Goal: Task Accomplishment & Management: Manage account settings

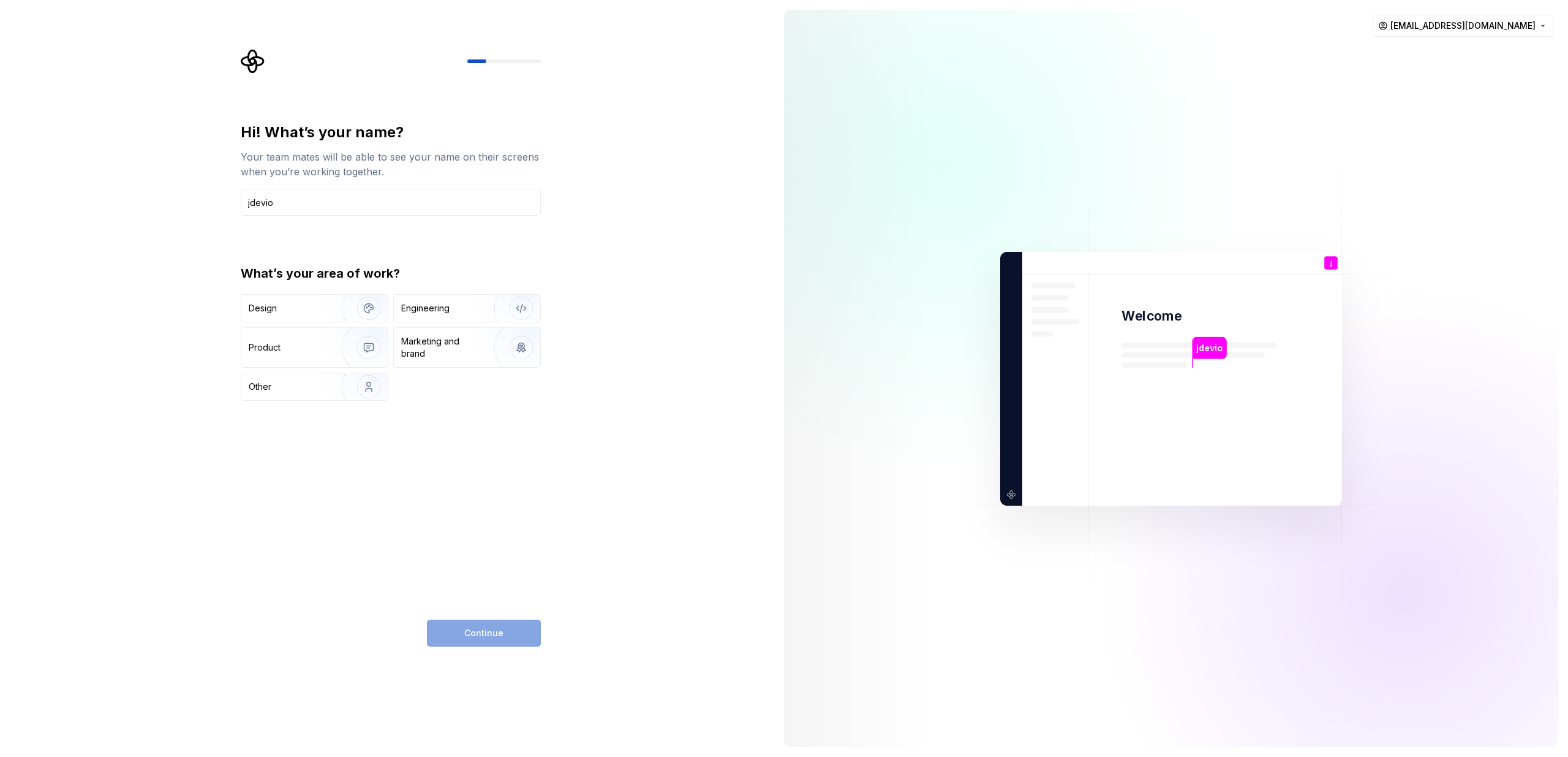
type input "jdevio"
click at [262, 307] on div "Design" at bounding box center [262, 307] width 28 height 12
click at [294, 364] on div "Product" at bounding box center [314, 347] width 146 height 39
click at [310, 297] on div "Design" at bounding box center [314, 308] width 146 height 27
click at [420, 305] on div "Engineering" at bounding box center [425, 307] width 48 height 12
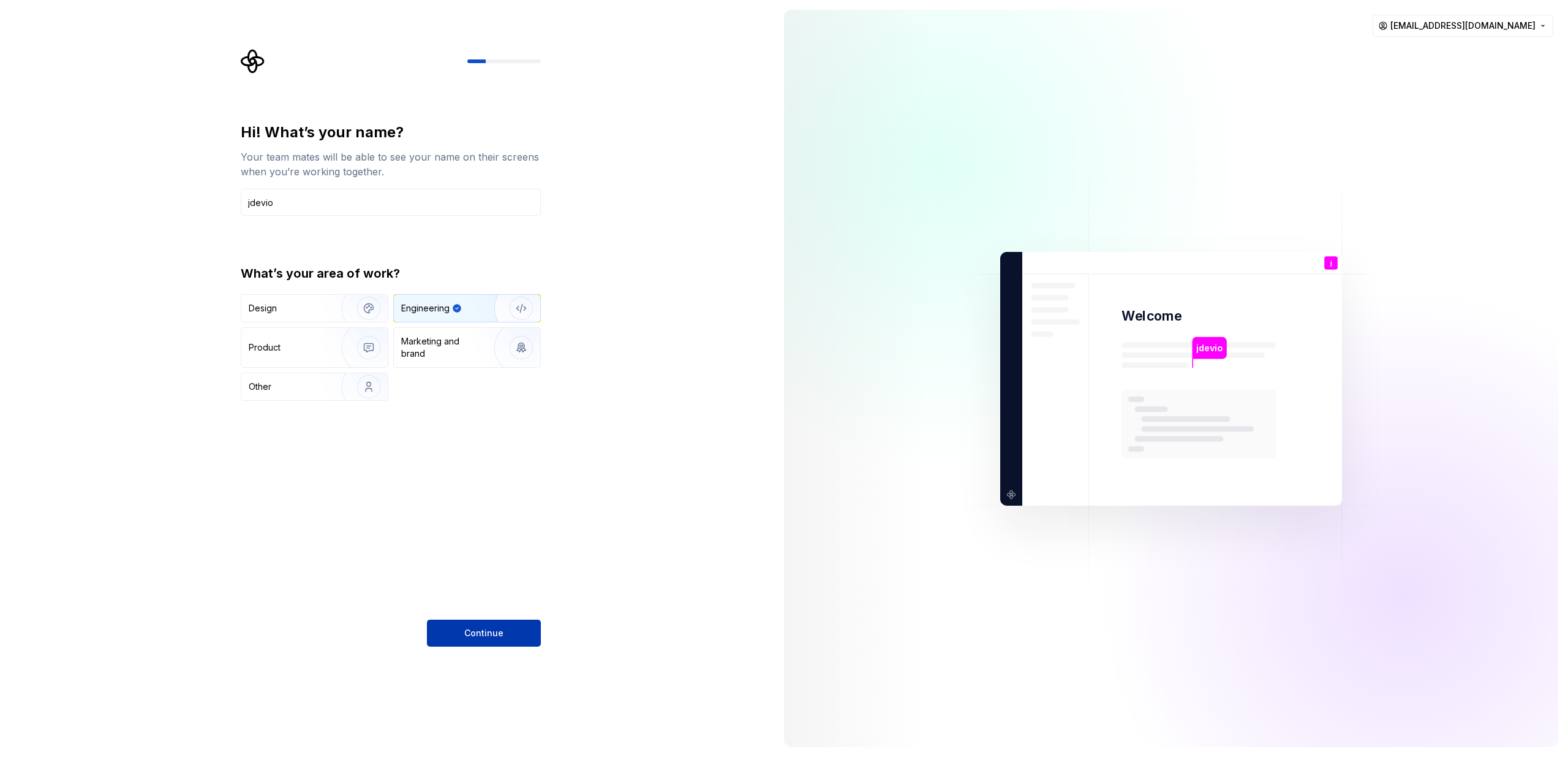
click at [437, 632] on button "Continue" at bounding box center [484, 633] width 114 height 27
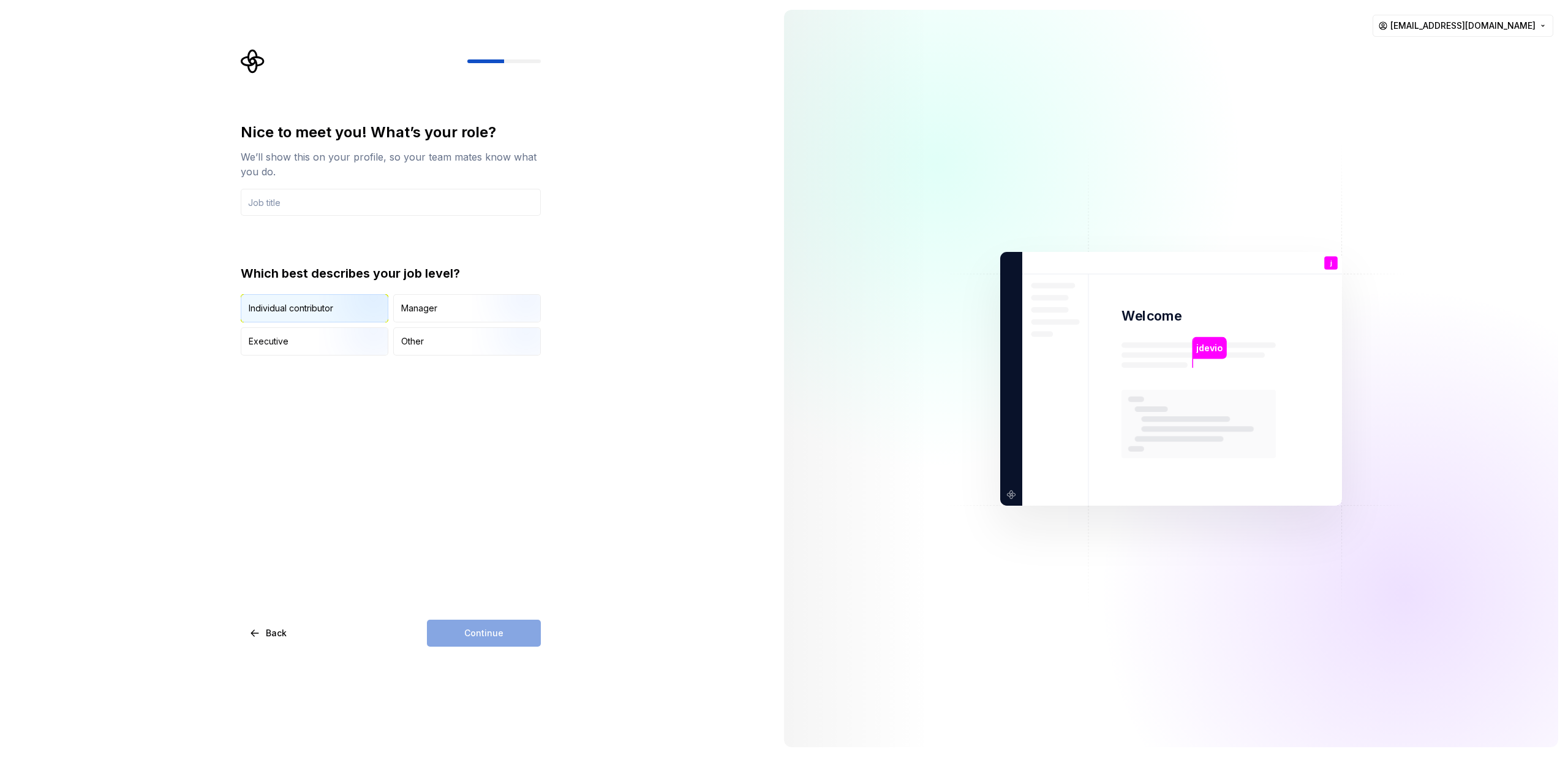
click at [323, 305] on img "button" at bounding box center [358, 323] width 78 height 82
click at [445, 302] on div "Manager" at bounding box center [467, 308] width 146 height 27
click at [280, 269] on div "Which best describes your job level?" at bounding box center [390, 273] width 300 height 17
click at [306, 321] on button "Individual contributor" at bounding box center [314, 308] width 148 height 28
click at [458, 628] on div "Continue" at bounding box center [484, 633] width 114 height 27
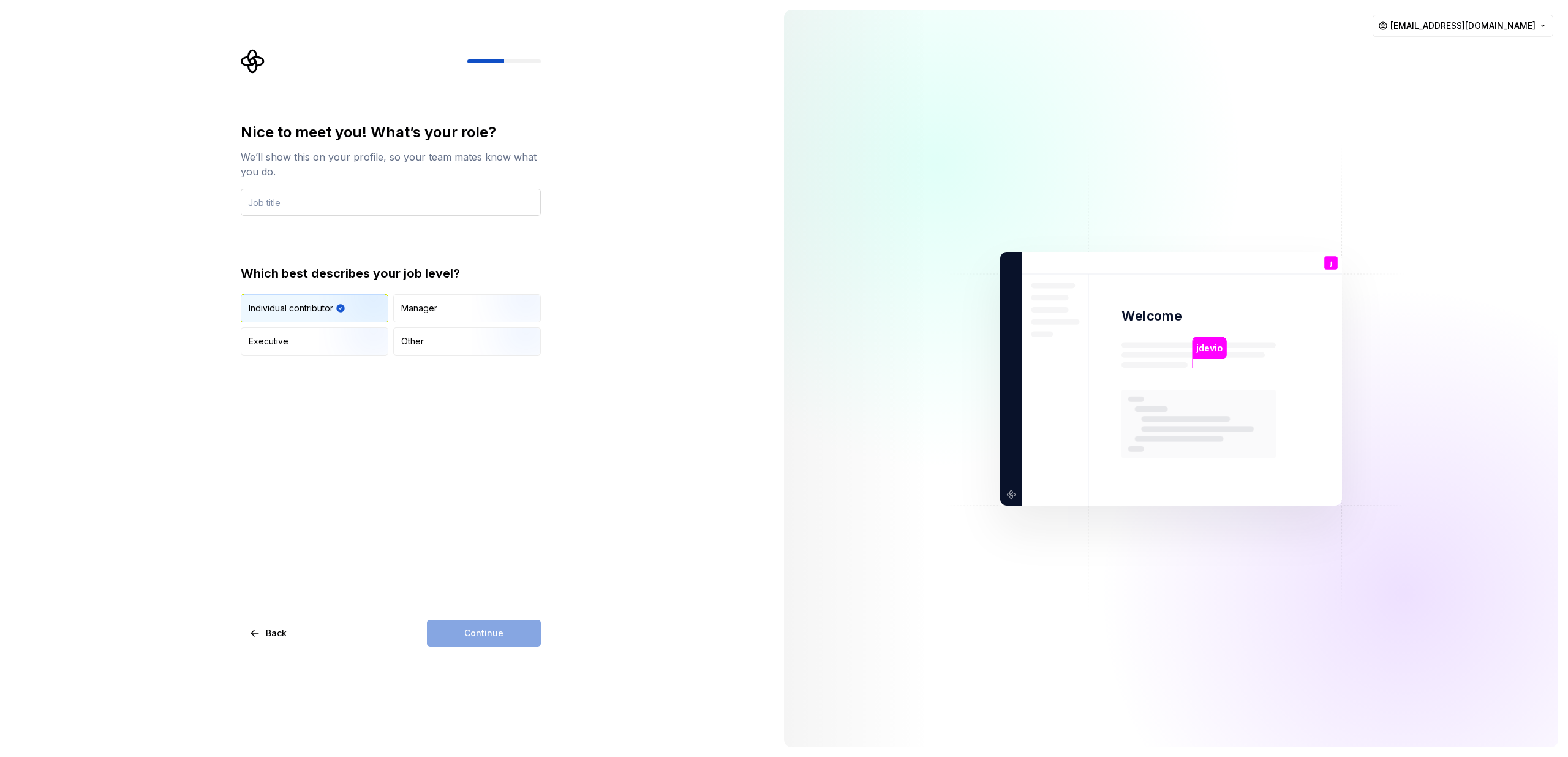
click at [319, 191] on input "text" at bounding box center [390, 203] width 300 height 27
type input "a"
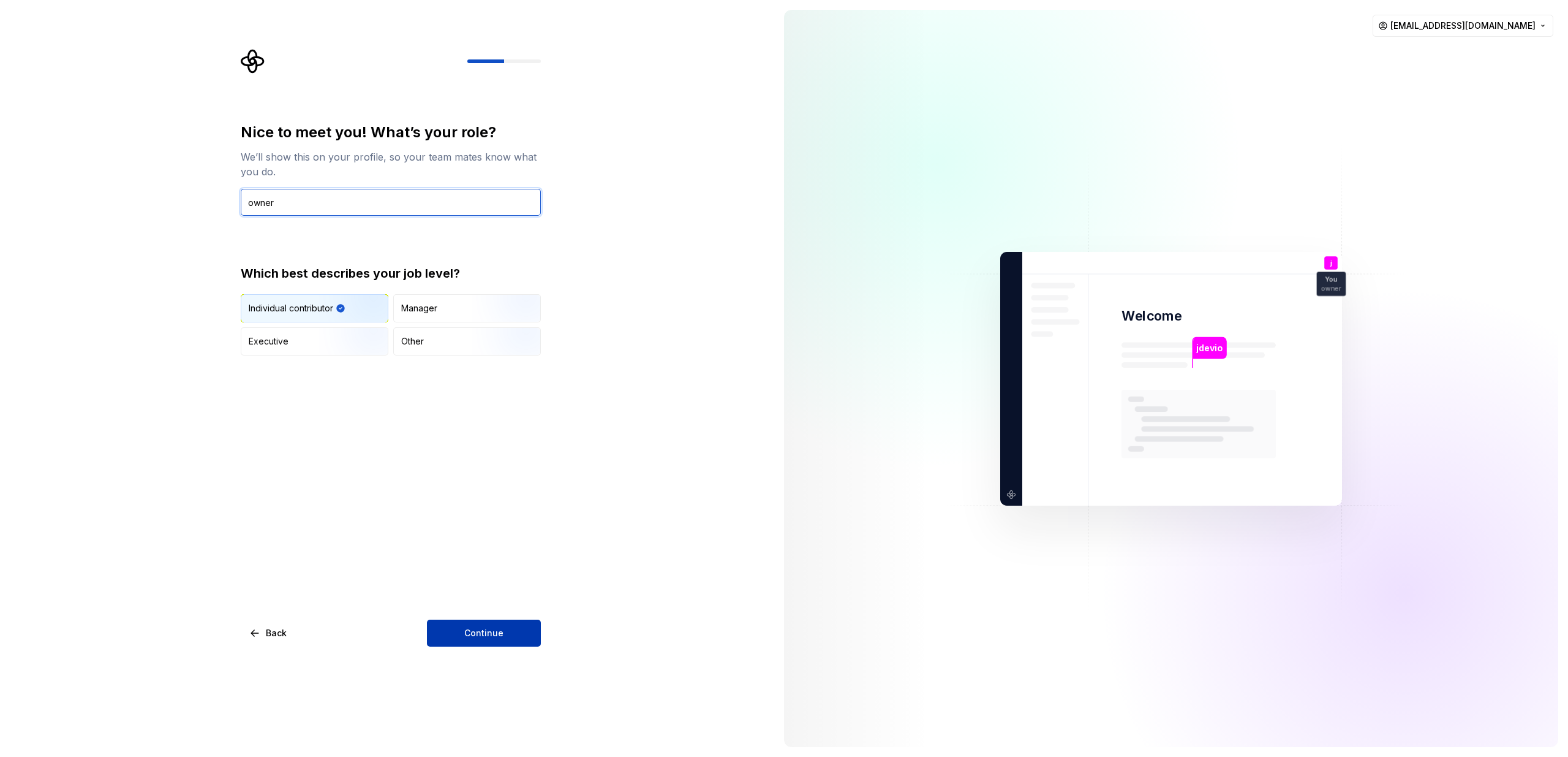
type input "owner"
click at [477, 619] on button "Continue" at bounding box center [484, 633] width 114 height 27
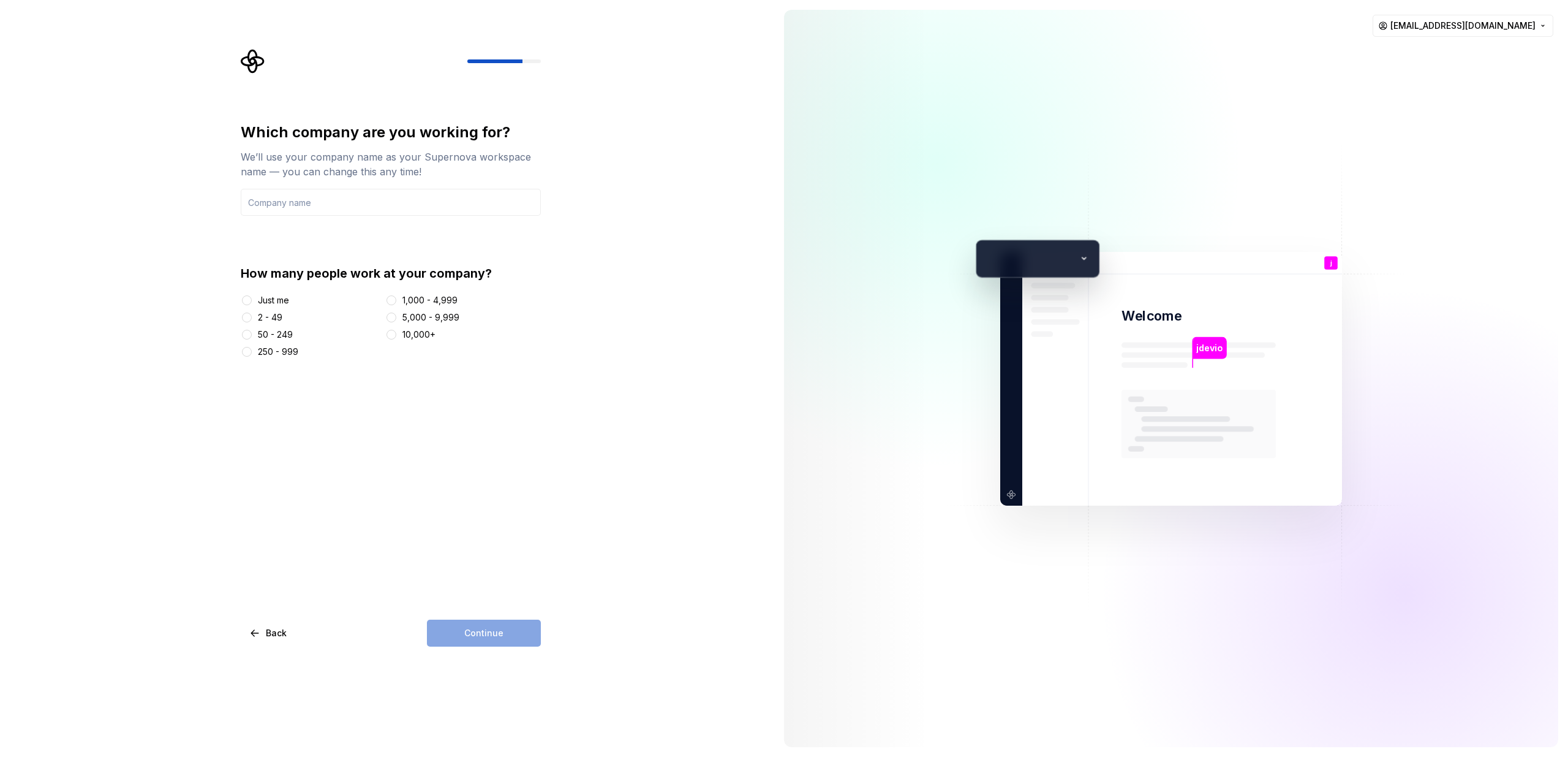
click at [219, 290] on div "Which company are you working for? We’ll use your company name as your Supernov…" at bounding box center [387, 378] width 774 height 757
click at [239, 299] on div "Which company are you working for? We’ll use your company name as your Supernov…" at bounding box center [394, 348] width 322 height 598
click at [244, 302] on button "Just me" at bounding box center [247, 300] width 10 height 10
click at [269, 181] on div "Which company are you working for? We’ll use your company name as your Supernov…" at bounding box center [390, 169] width 300 height 93
click at [271, 204] on input "text" at bounding box center [390, 203] width 300 height 27
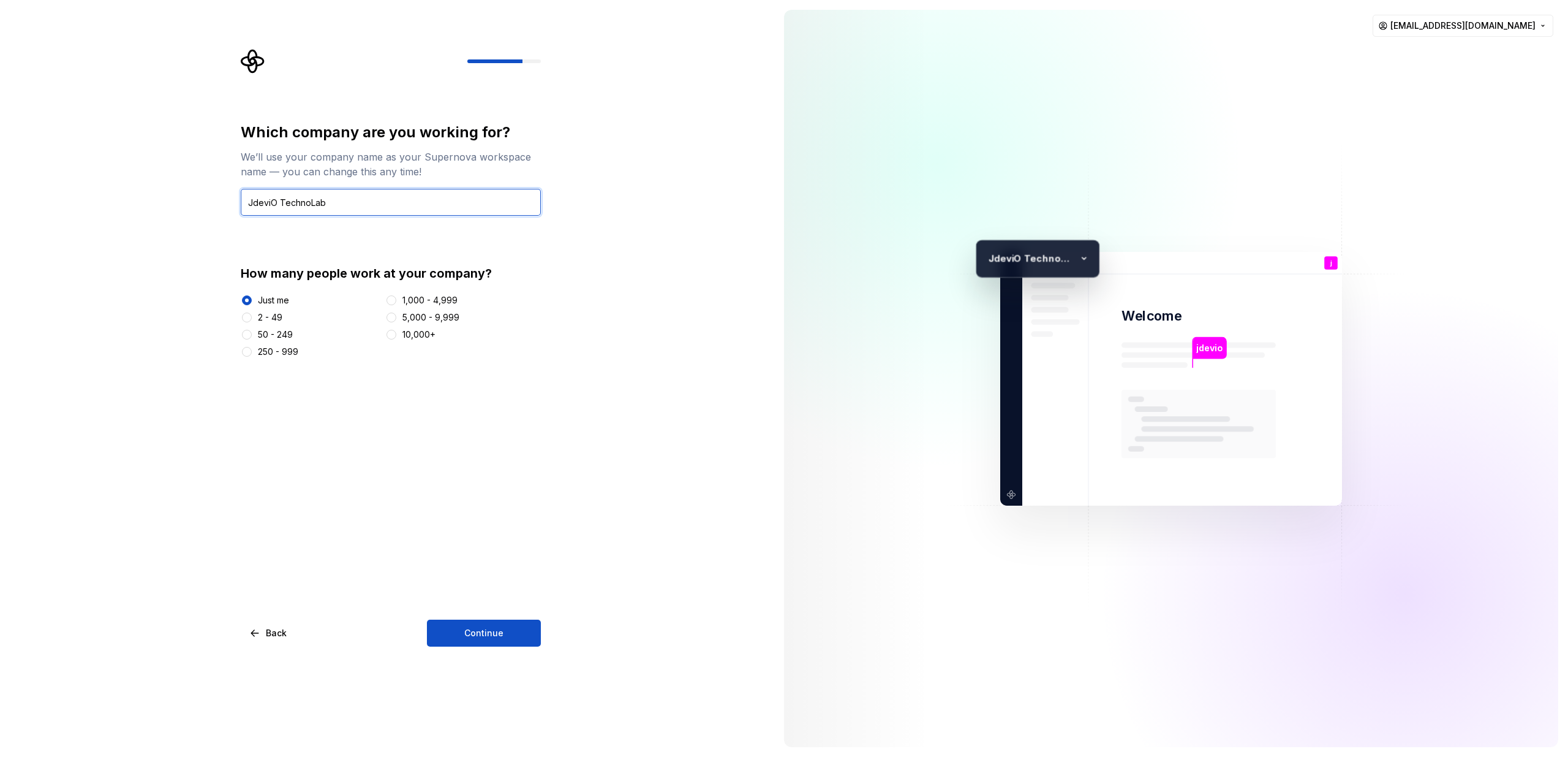
click at [257, 201] on input "JdeviO TechnoLab" at bounding box center [390, 203] width 300 height 27
type input "JDeviO TechnoLab"
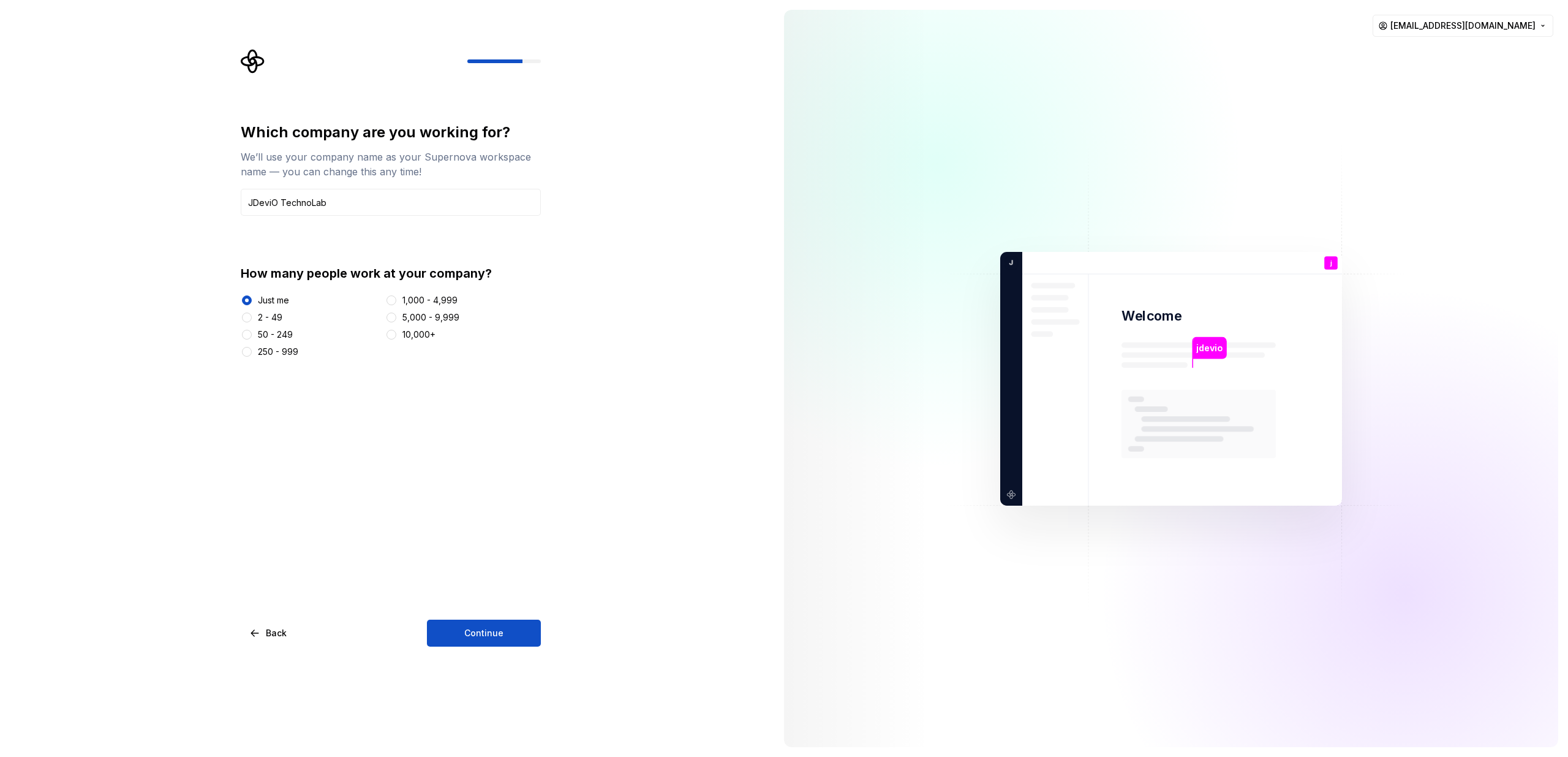
click at [451, 618] on div "Which company are you working for? We’ll use your company name as your Supernov…" at bounding box center [390, 384] width 300 height 524
click at [454, 623] on button "Continue" at bounding box center [484, 633] width 114 height 27
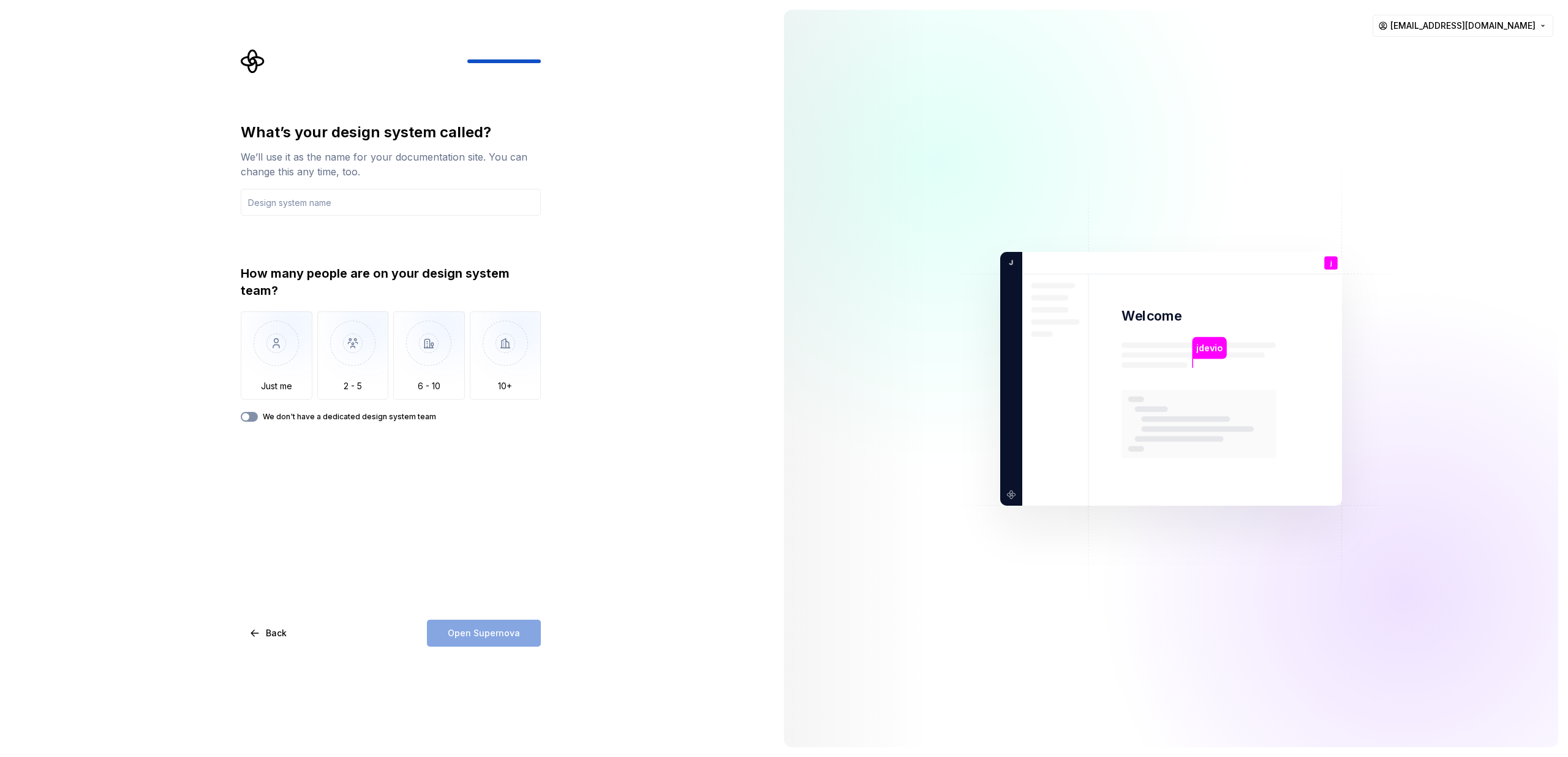
click at [256, 418] on button "We don't have a dedicated design system team" at bounding box center [248, 417] width 17 height 10
click at [249, 415] on span "button" at bounding box center [252, 416] width 7 height 7
click at [271, 349] on img "button" at bounding box center [276, 352] width 72 height 82
drag, startPoint x: 258, startPoint y: 184, endPoint x: 261, endPoint y: 196, distance: 12.4
click at [258, 185] on div "What’s your design system called? We’ll use it as the name for your documentati…" at bounding box center [390, 169] width 300 height 93
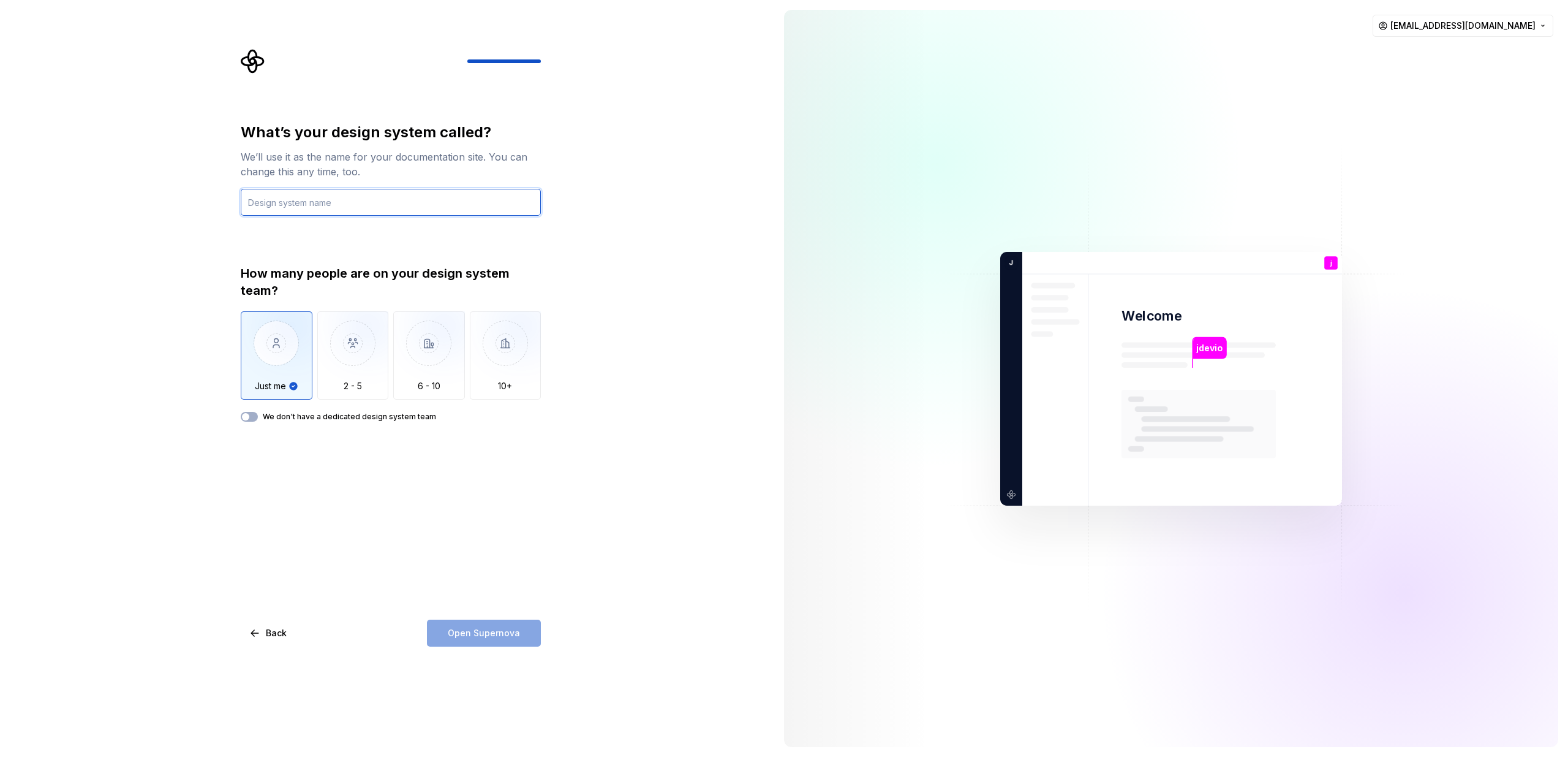
click at [264, 204] on input "text" at bounding box center [390, 203] width 300 height 27
type input "DRGP"
click at [472, 633] on span "Open Supernova" at bounding box center [484, 632] width 72 height 12
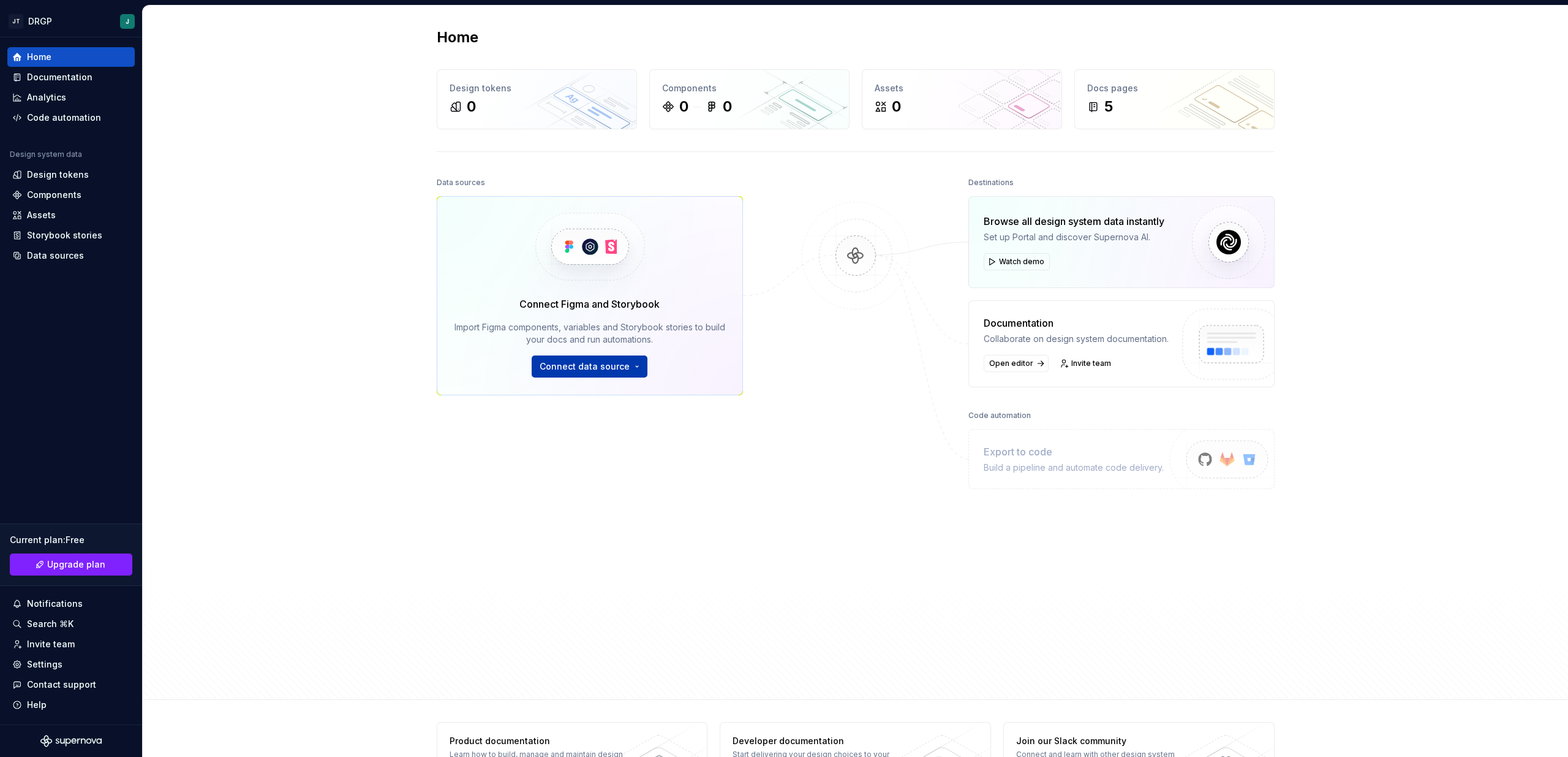
click at [566, 366] on span "Connect data source" at bounding box center [585, 366] width 90 height 12
click at [220, 395] on div "Home Design tokens 0 Components 0 0 Assets 0 Docs pages 5 Data sources Connect …" at bounding box center [855, 352] width 1425 height 694
click at [61, 117] on div "Code automation" at bounding box center [64, 117] width 74 height 12
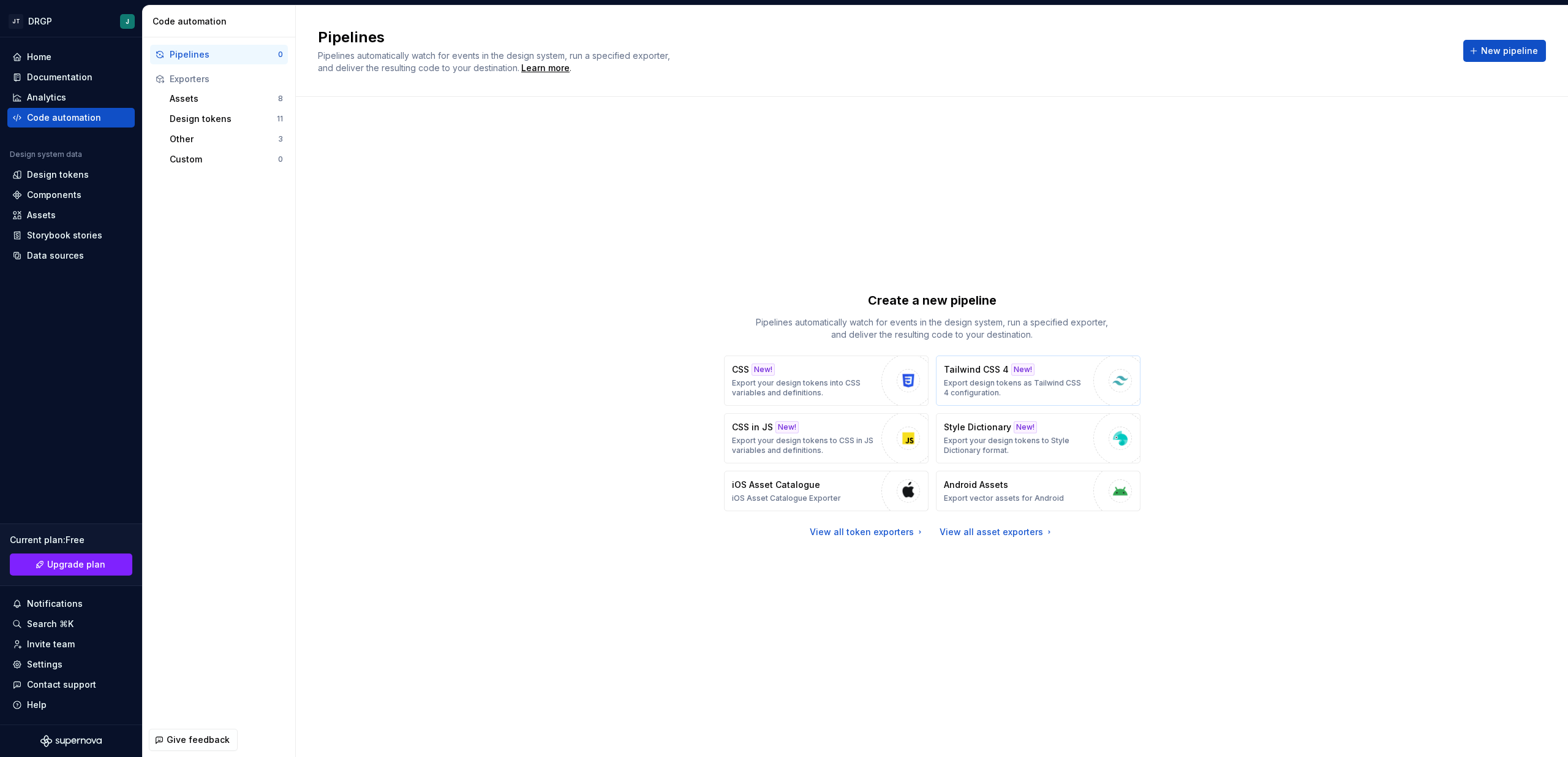
click at [990, 397] on p "Export design tokens as Tailwind CSS 4 configuration." at bounding box center [1016, 388] width 143 height 19
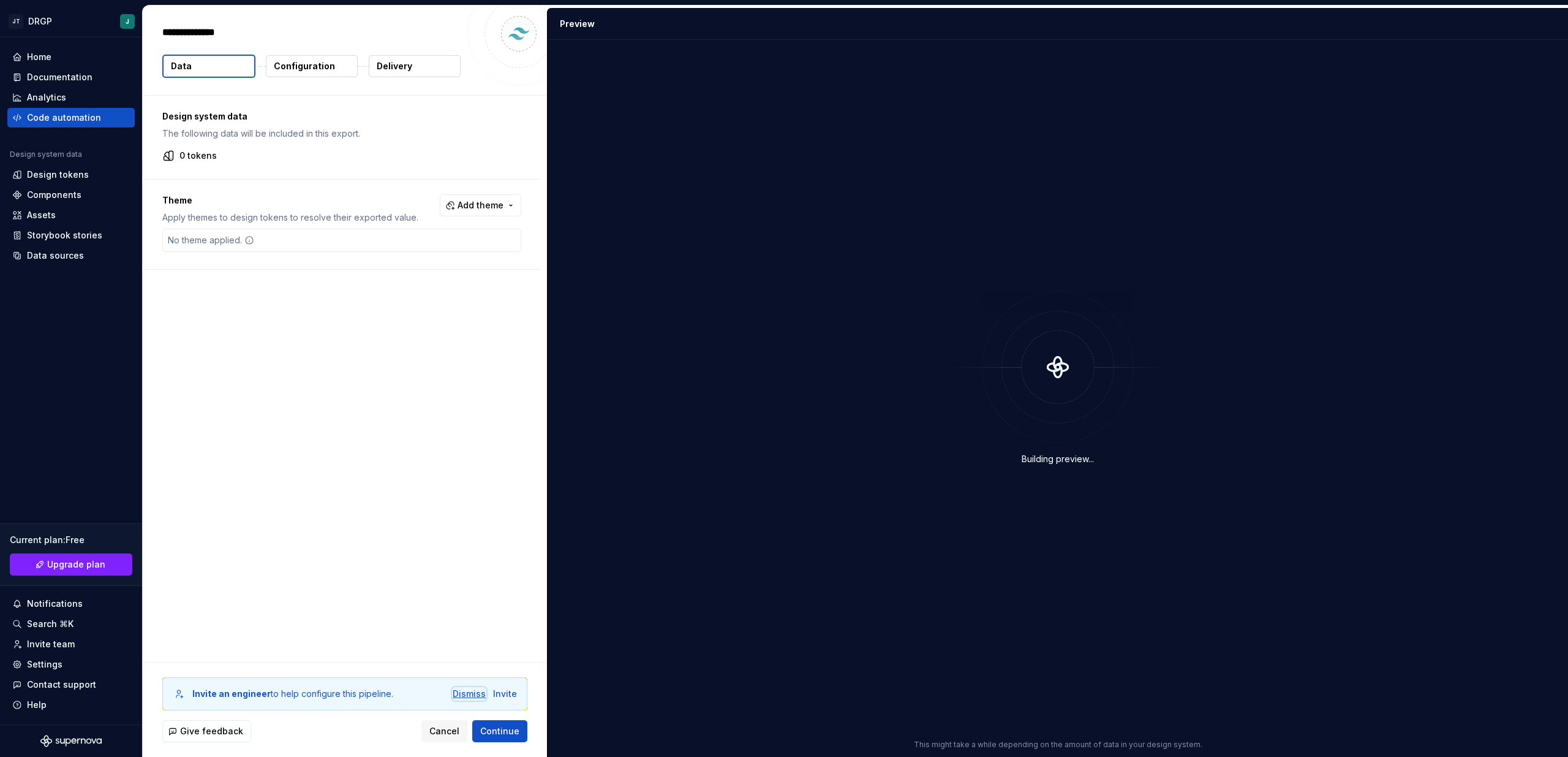
click at [473, 693] on div "Dismiss" at bounding box center [469, 693] width 33 height 12
click at [47, 172] on div "Design tokens" at bounding box center [58, 174] width 62 height 12
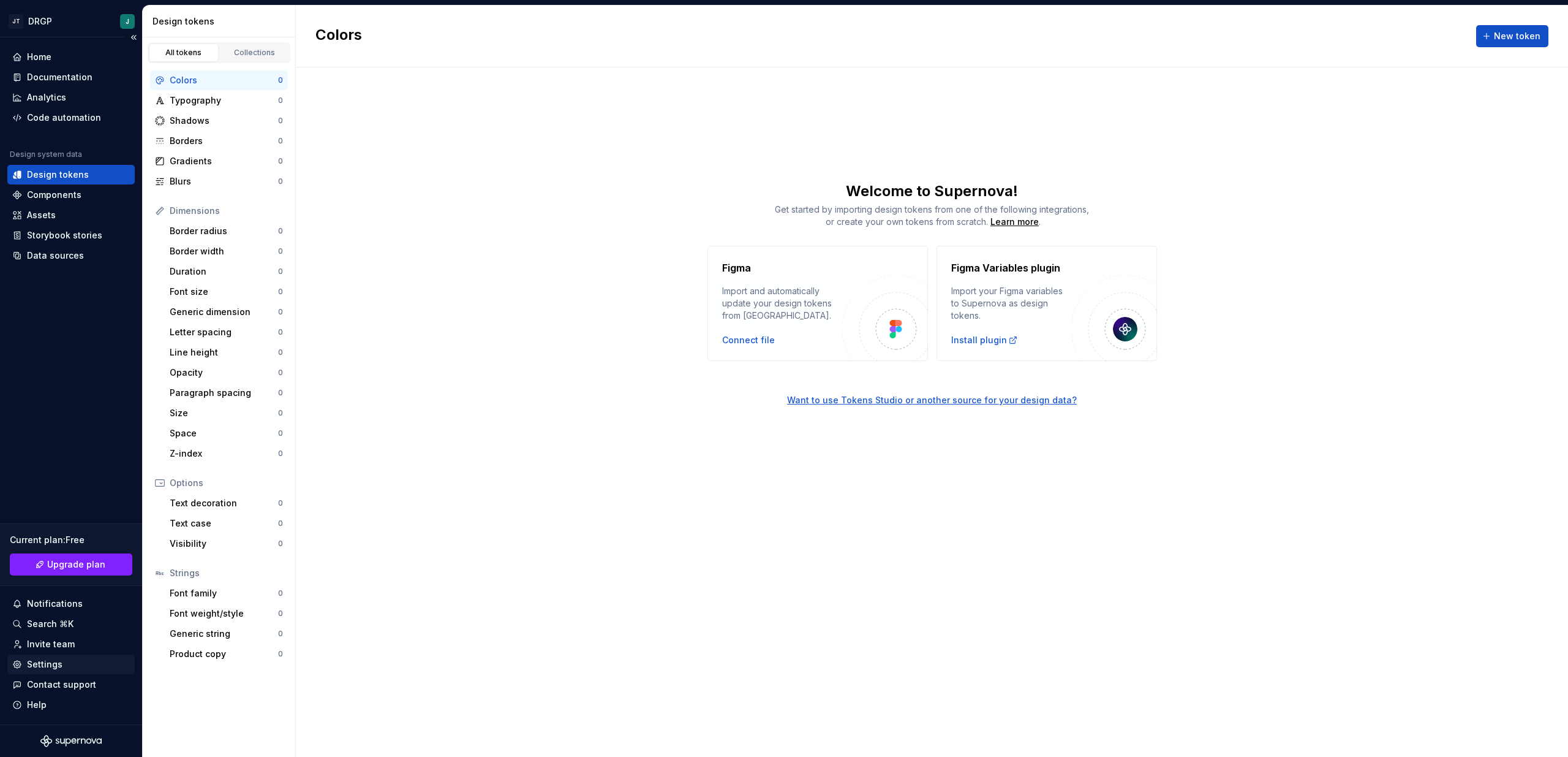
click at [60, 668] on div "Settings" at bounding box center [45, 664] width 35 height 12
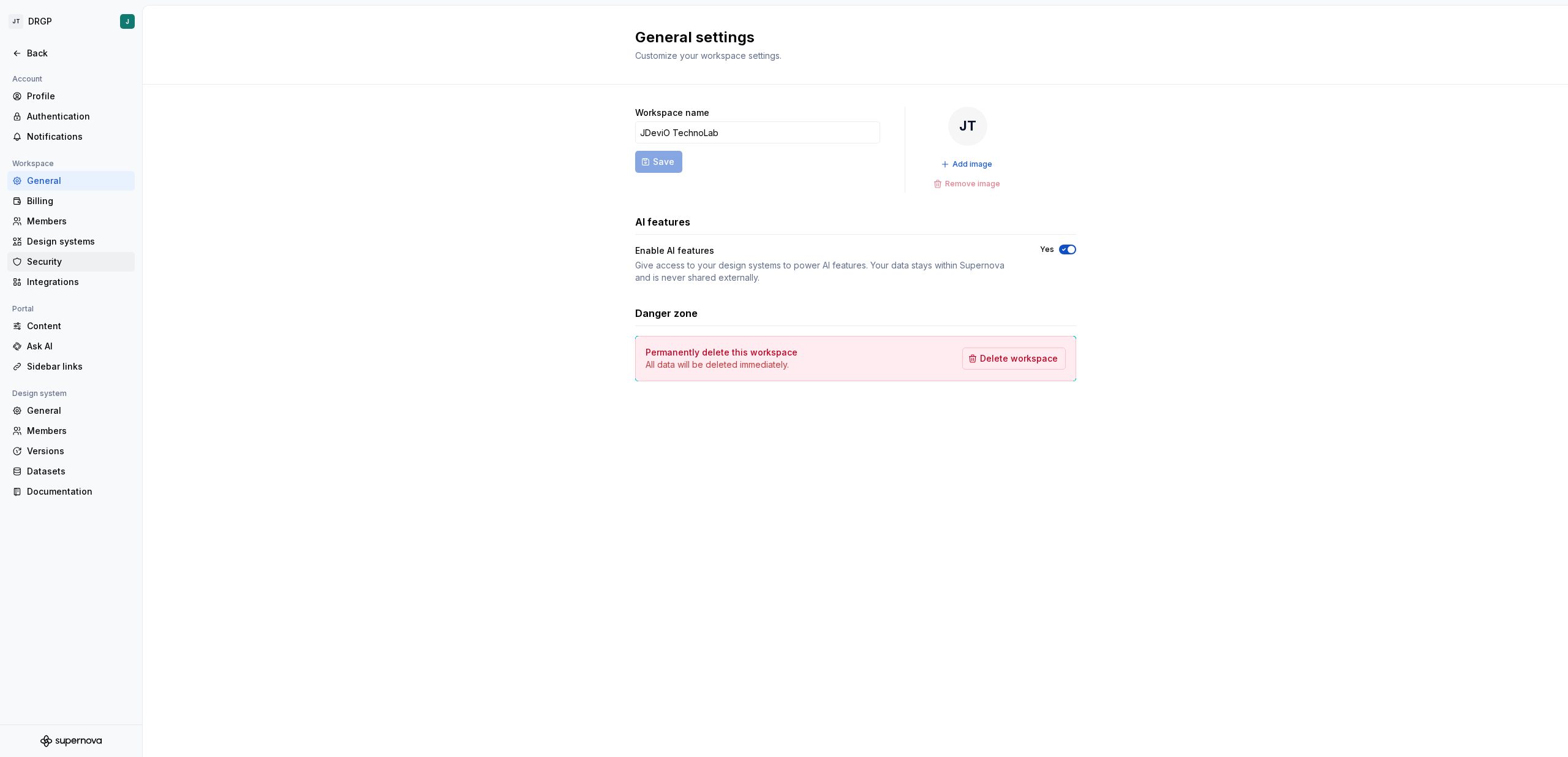
click at [63, 263] on div "Security" at bounding box center [79, 261] width 103 height 12
click at [63, 280] on div "Integrations" at bounding box center [79, 282] width 103 height 12
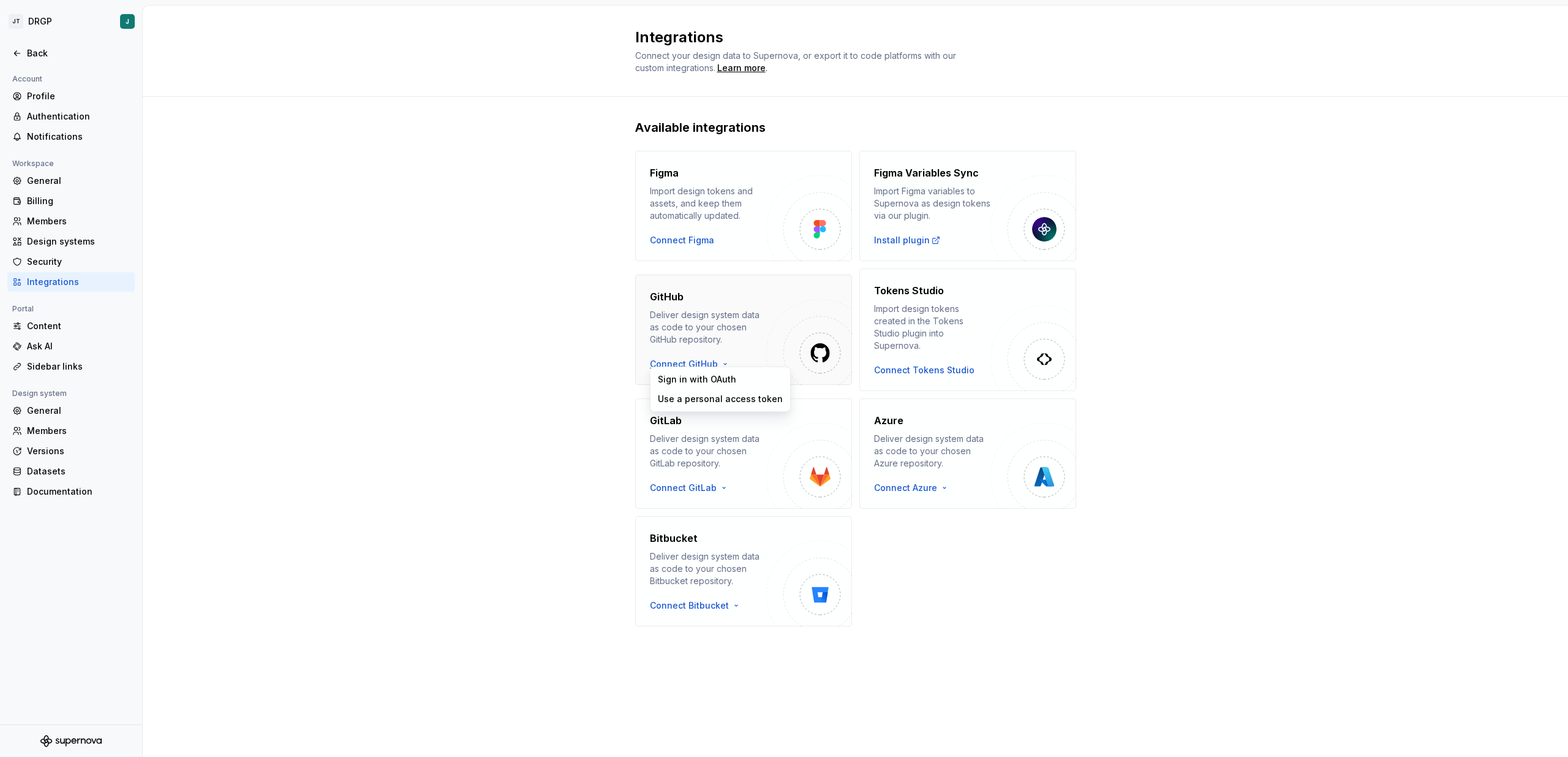
click at [693, 361] on html "JT DRGP J Back Account Profile Authentication Notifications Workspace General B…" at bounding box center [784, 378] width 1568 height 757
click at [688, 402] on div "Use a personal access token" at bounding box center [720, 398] width 125 height 12
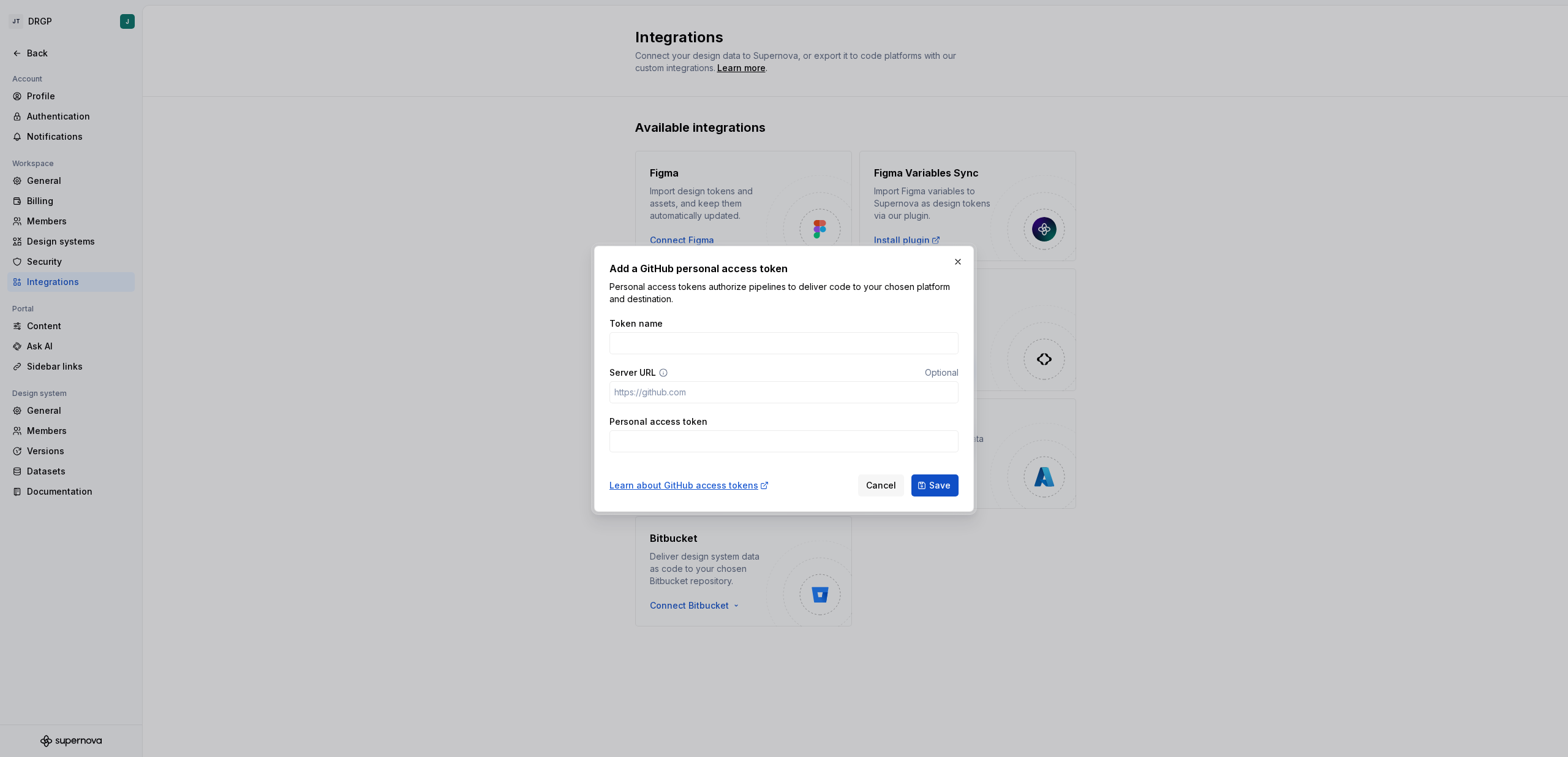
click at [885, 472] on div "Learn about GitHub access tokens Cancel Save" at bounding box center [784, 483] width 349 height 27
click at [850, 484] on div "Learn about GitHub access tokens Cancel Save" at bounding box center [784, 483] width 349 height 27
click at [873, 484] on span "Cancel" at bounding box center [880, 485] width 30 height 12
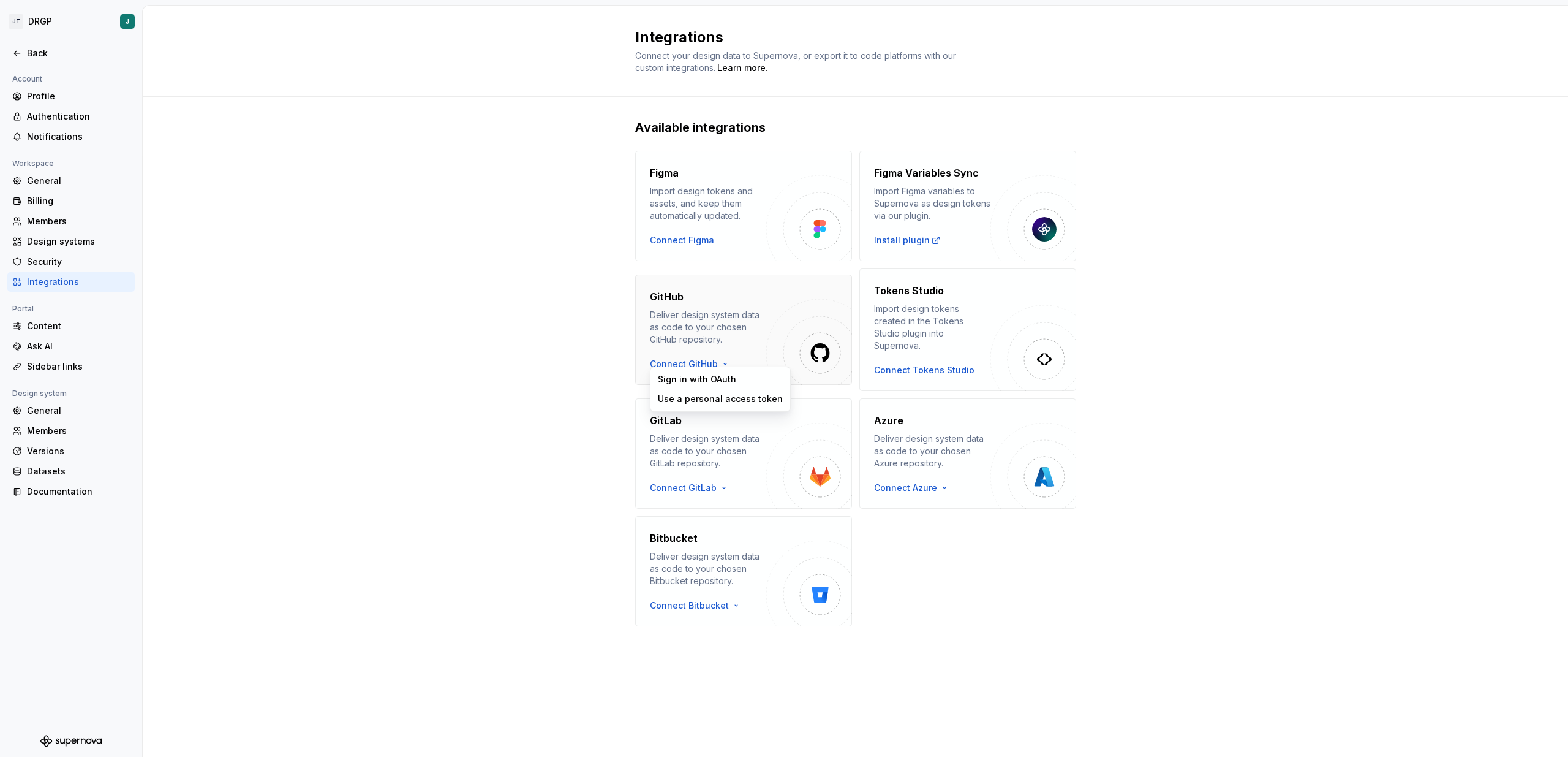
click at [670, 362] on html "JT DRGP J Back Account Profile Authentication Notifications Workspace General B…" at bounding box center [784, 378] width 1568 height 757
click at [671, 374] on div "Sign in with OAuth" at bounding box center [720, 379] width 125 height 12
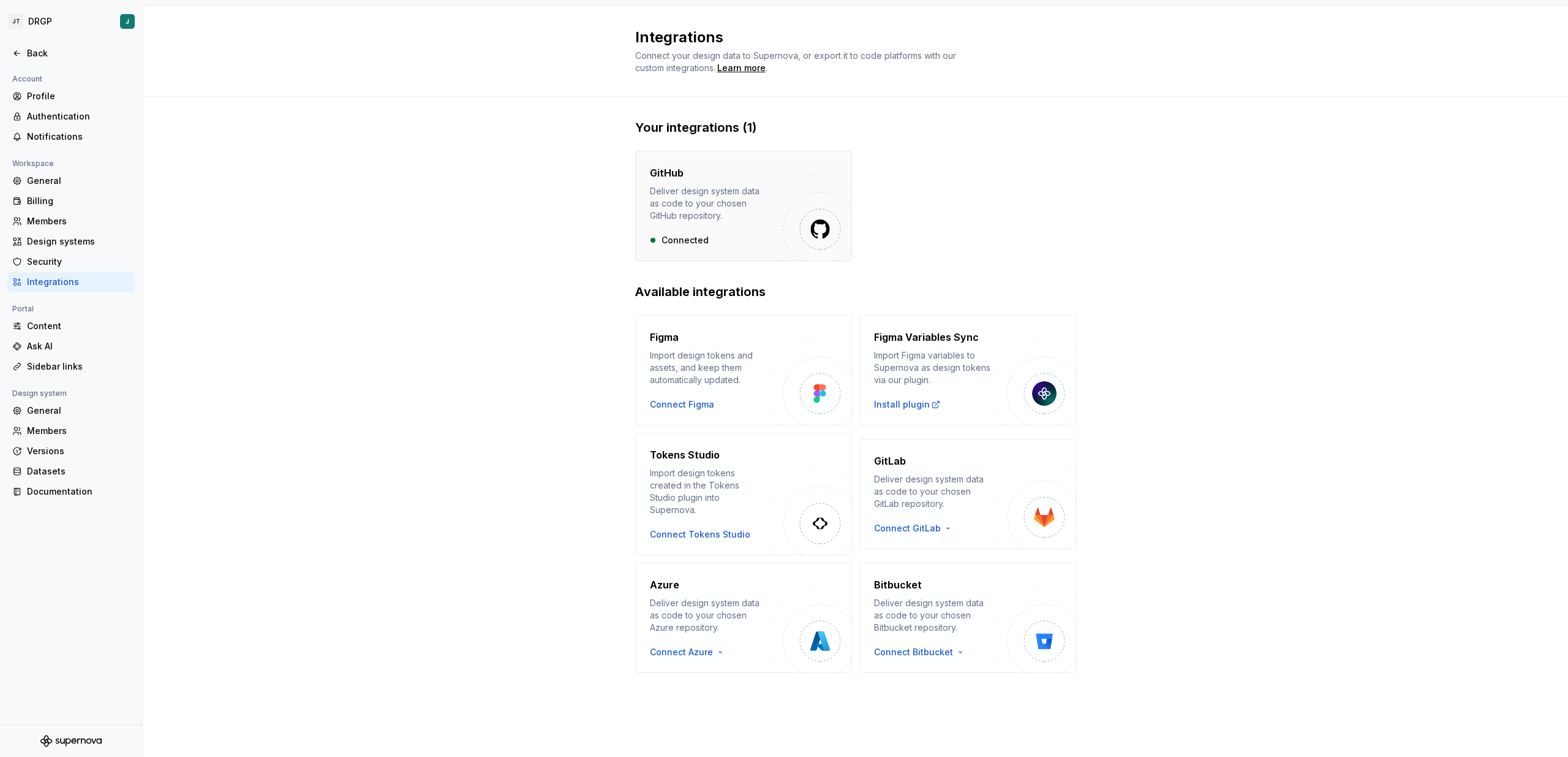
click at [692, 204] on div "Deliver design system data as code to your chosen GitHub repository." at bounding box center [708, 204] width 117 height 37
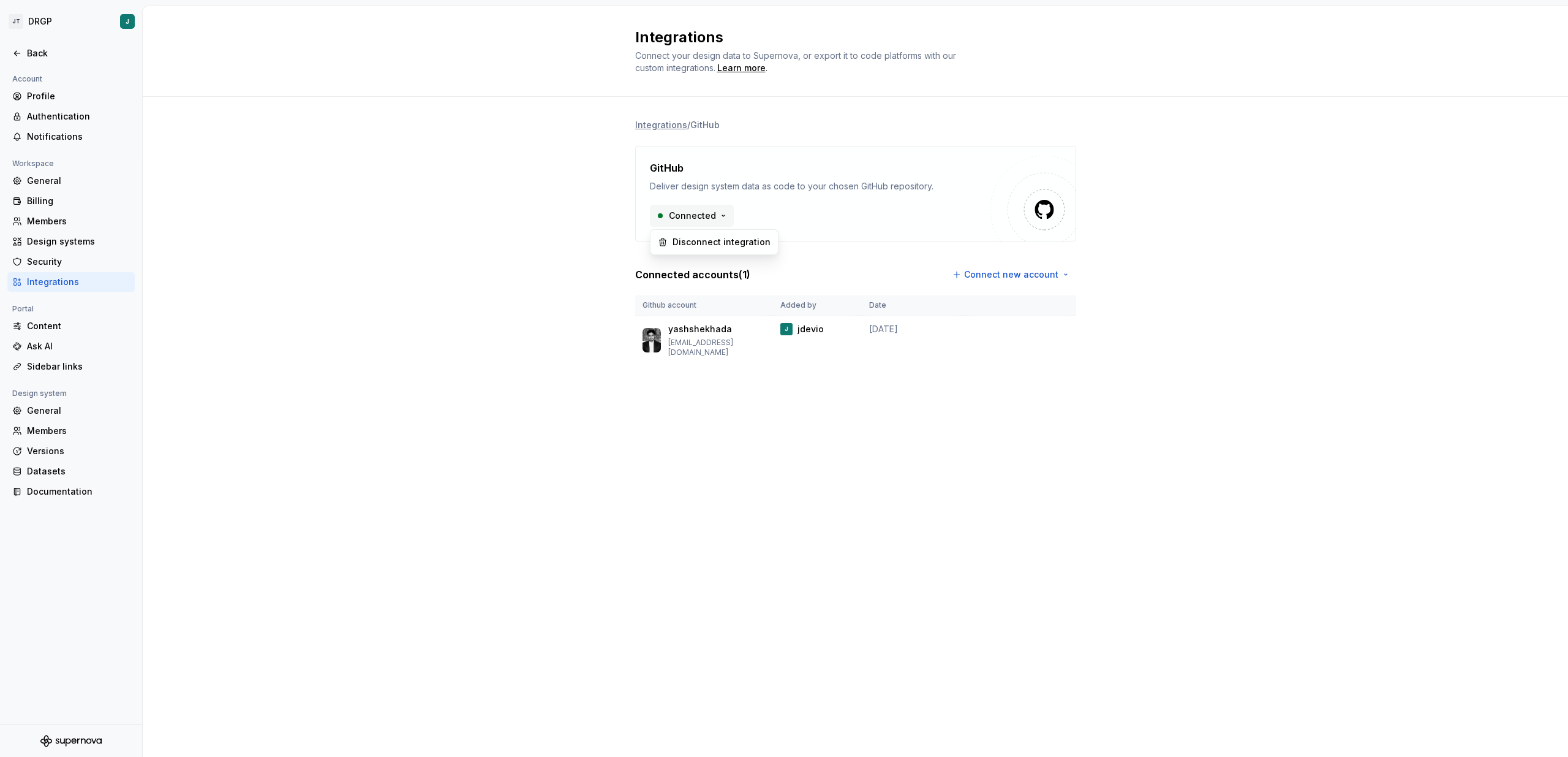
click at [691, 216] on html "JT DRGP J Back Account Profile Authentication Notifications Workspace General B…" at bounding box center [784, 378] width 1568 height 757
click at [1123, 330] on html "JT DRGP J Back Account Profile Authentication Notifications Workspace General B…" at bounding box center [784, 378] width 1568 height 757
click at [32, 253] on div "Security" at bounding box center [71, 261] width 127 height 19
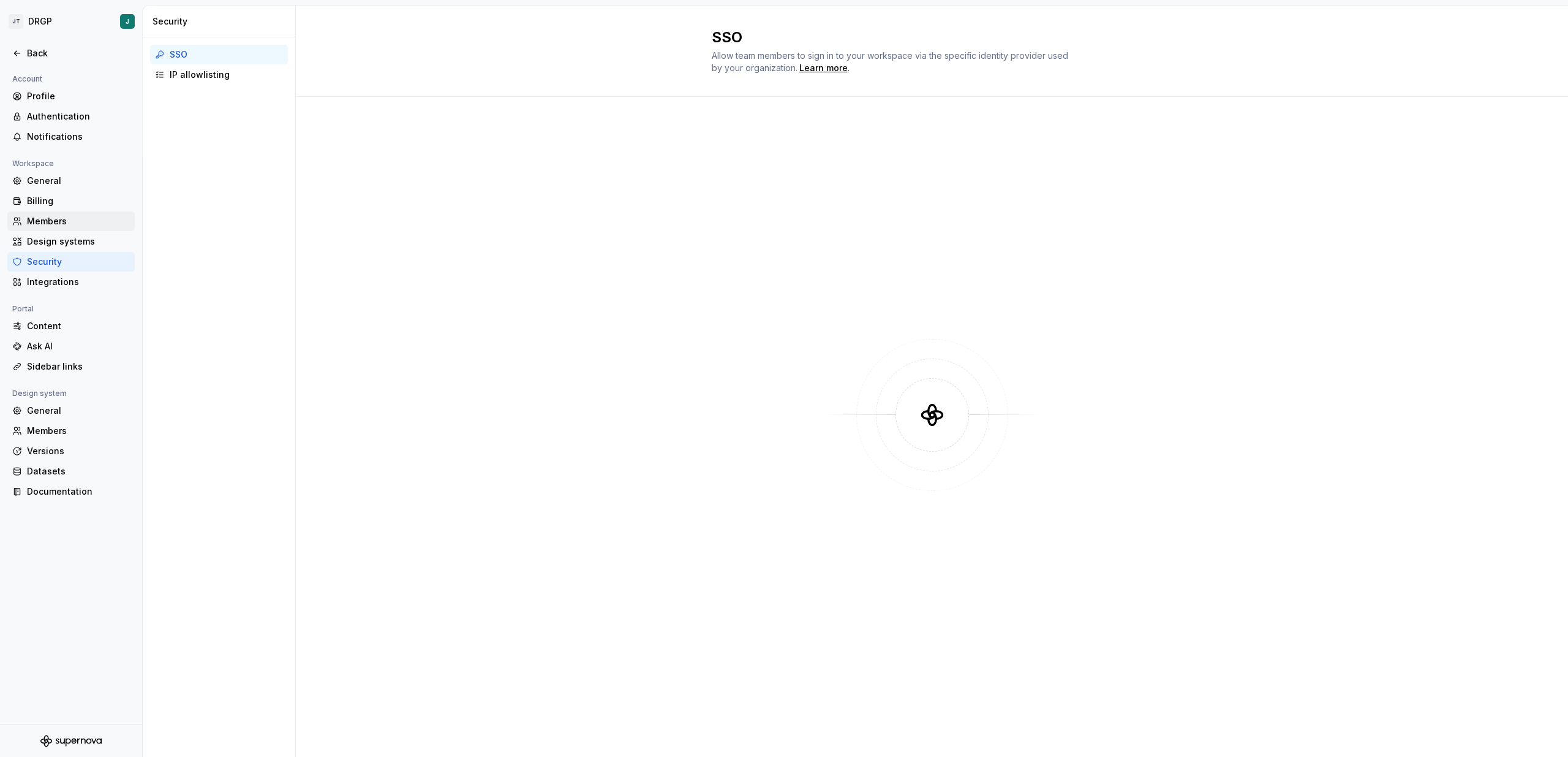
click at [33, 217] on div "Members" at bounding box center [79, 220] width 103 height 12
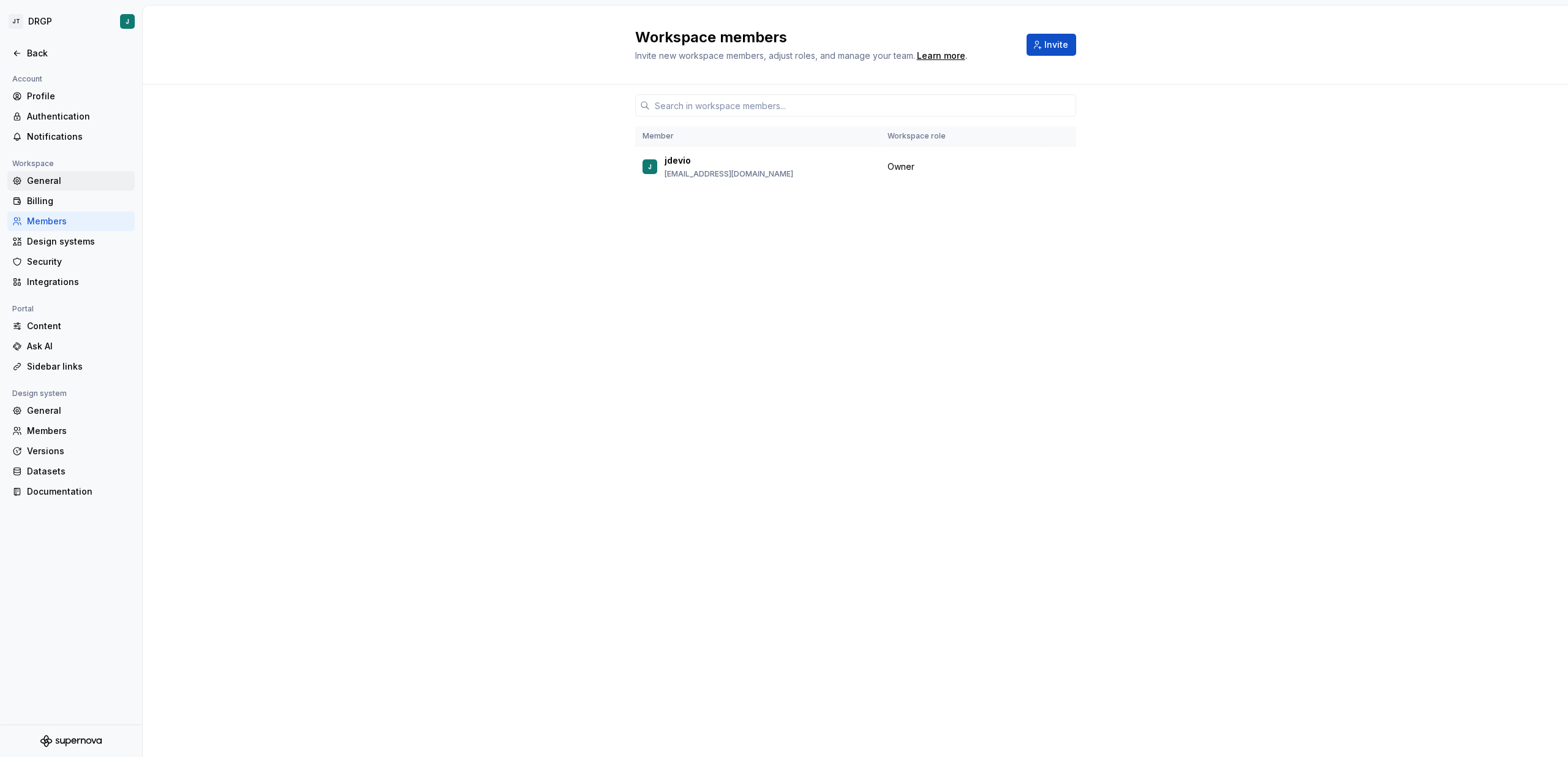
click at [44, 175] on div "General" at bounding box center [79, 180] width 103 height 12
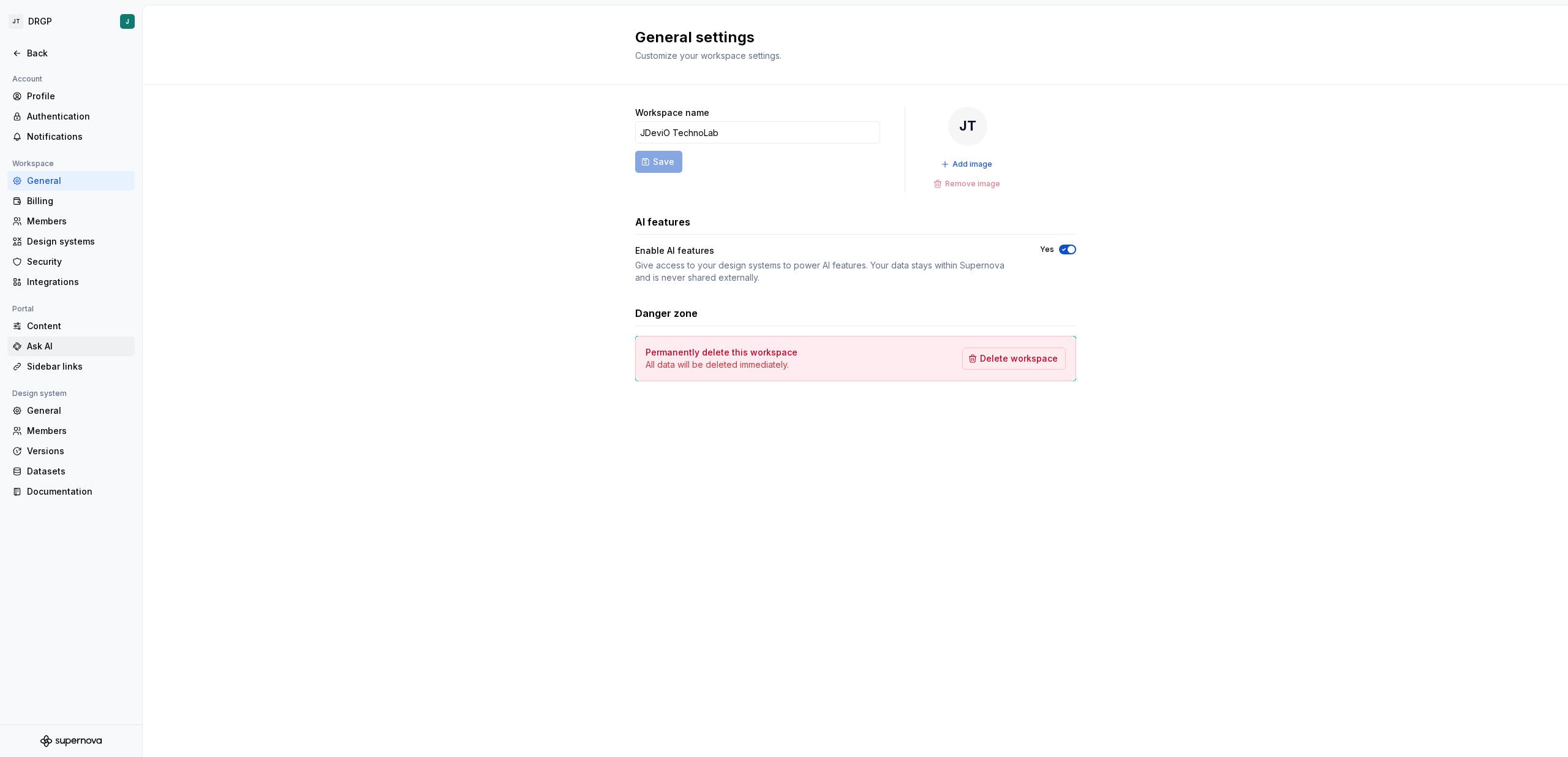
click at [61, 349] on div "Ask AI" at bounding box center [79, 346] width 103 height 12
type textarea "*"
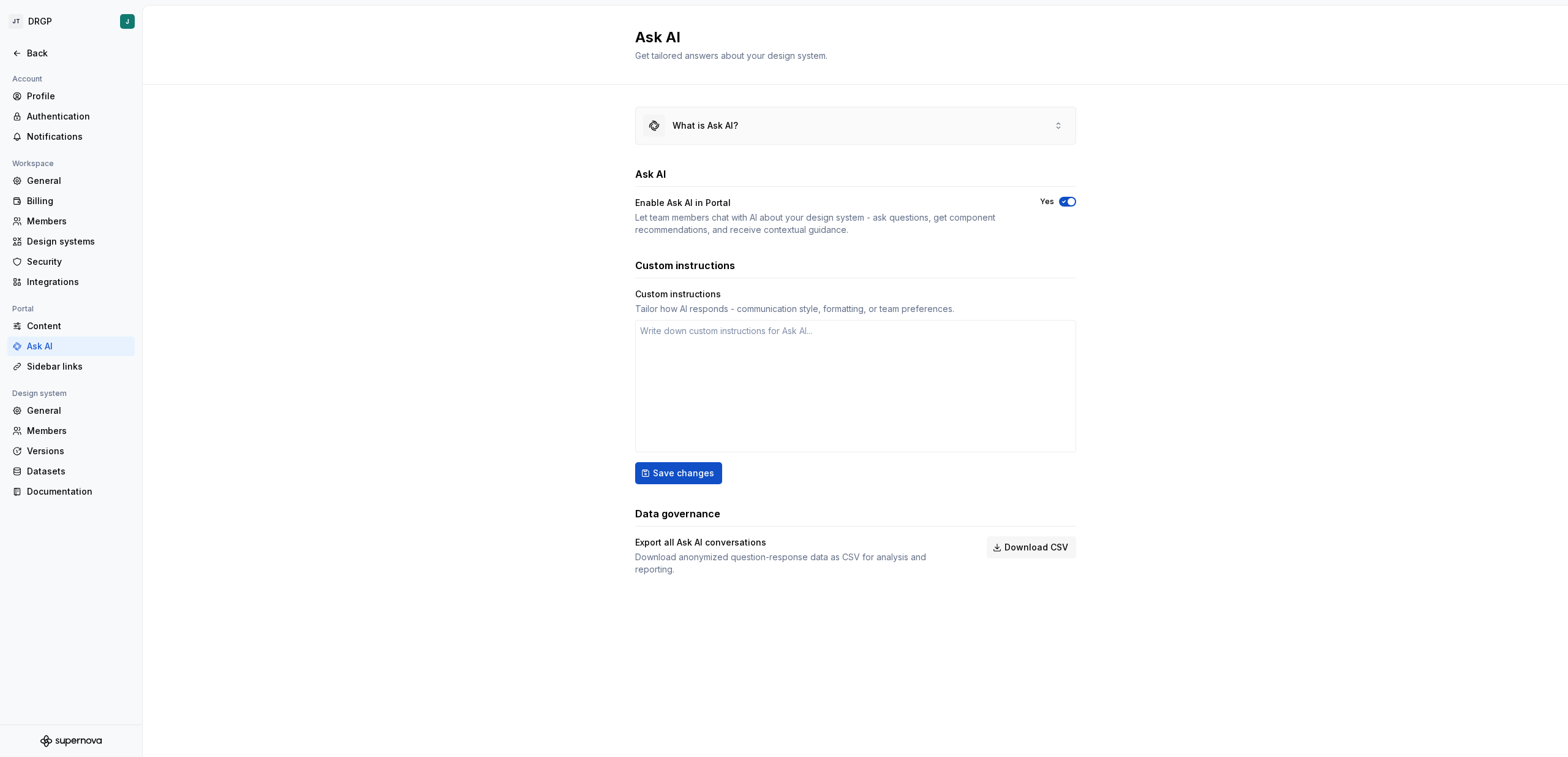
click at [866, 129] on div "What is Ask AI?" at bounding box center [856, 125] width 440 height 37
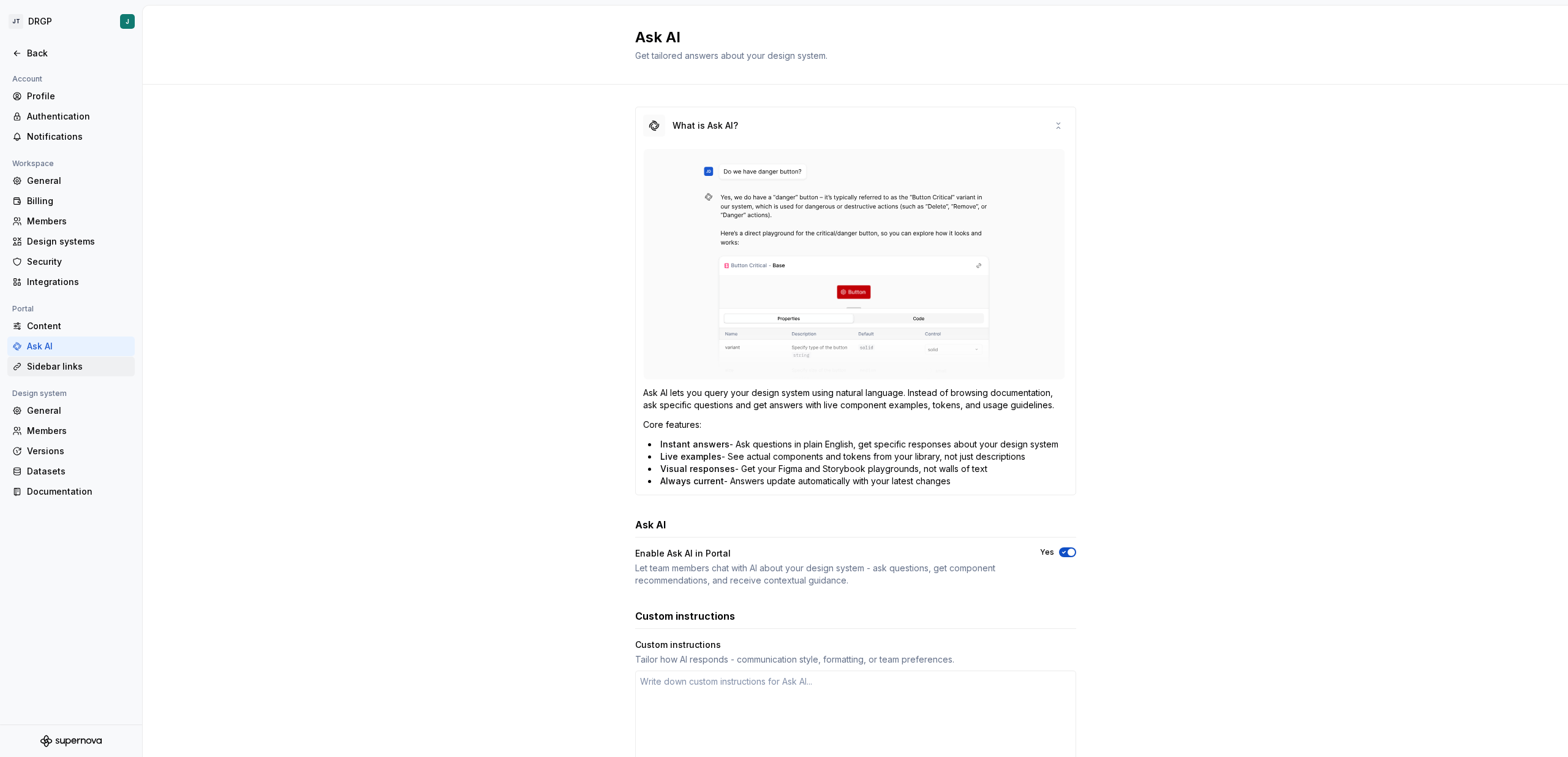
click at [41, 359] on div "Sidebar links" at bounding box center [71, 366] width 127 height 19
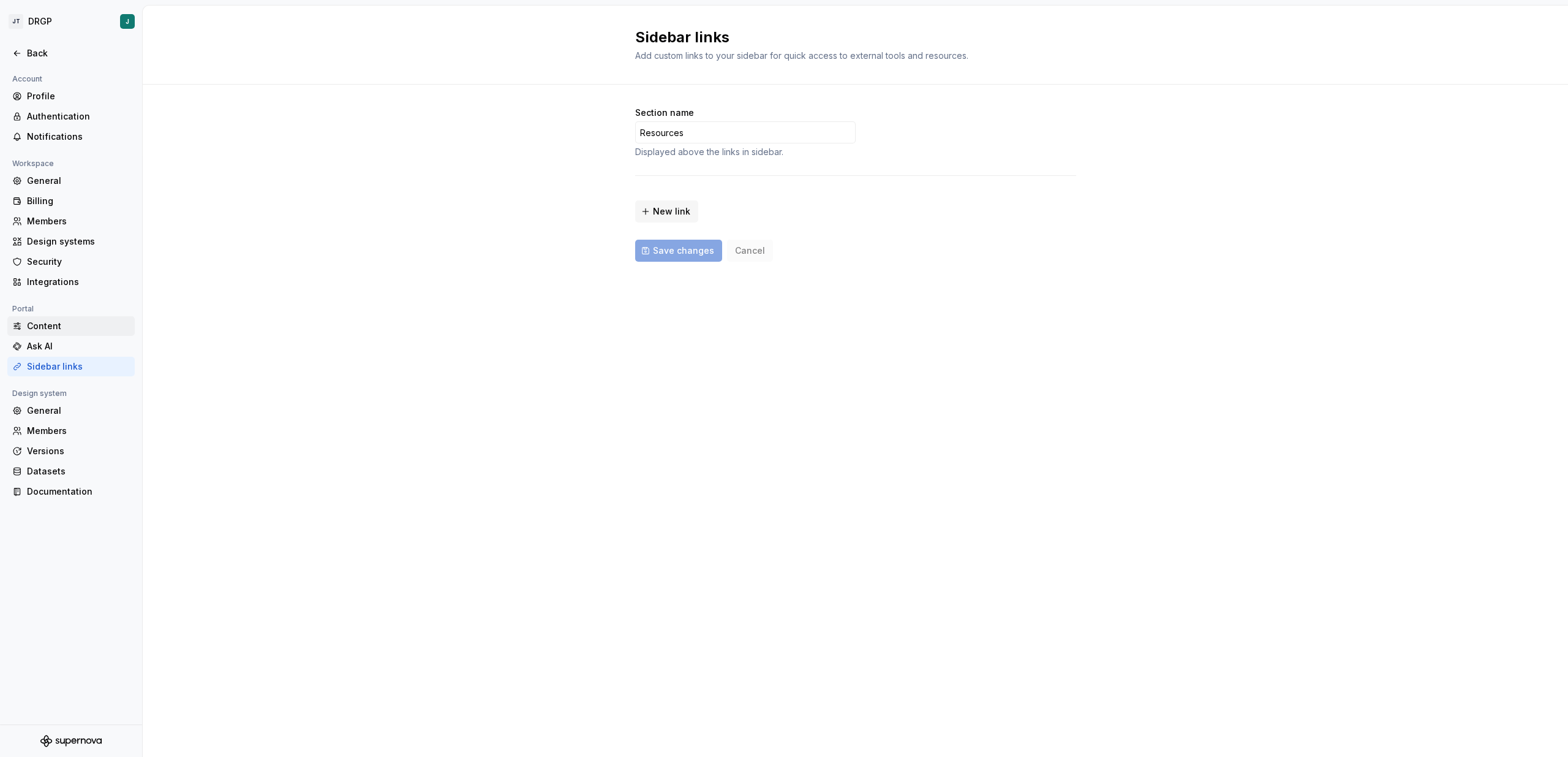
click at [43, 323] on div "Content" at bounding box center [79, 326] width 103 height 12
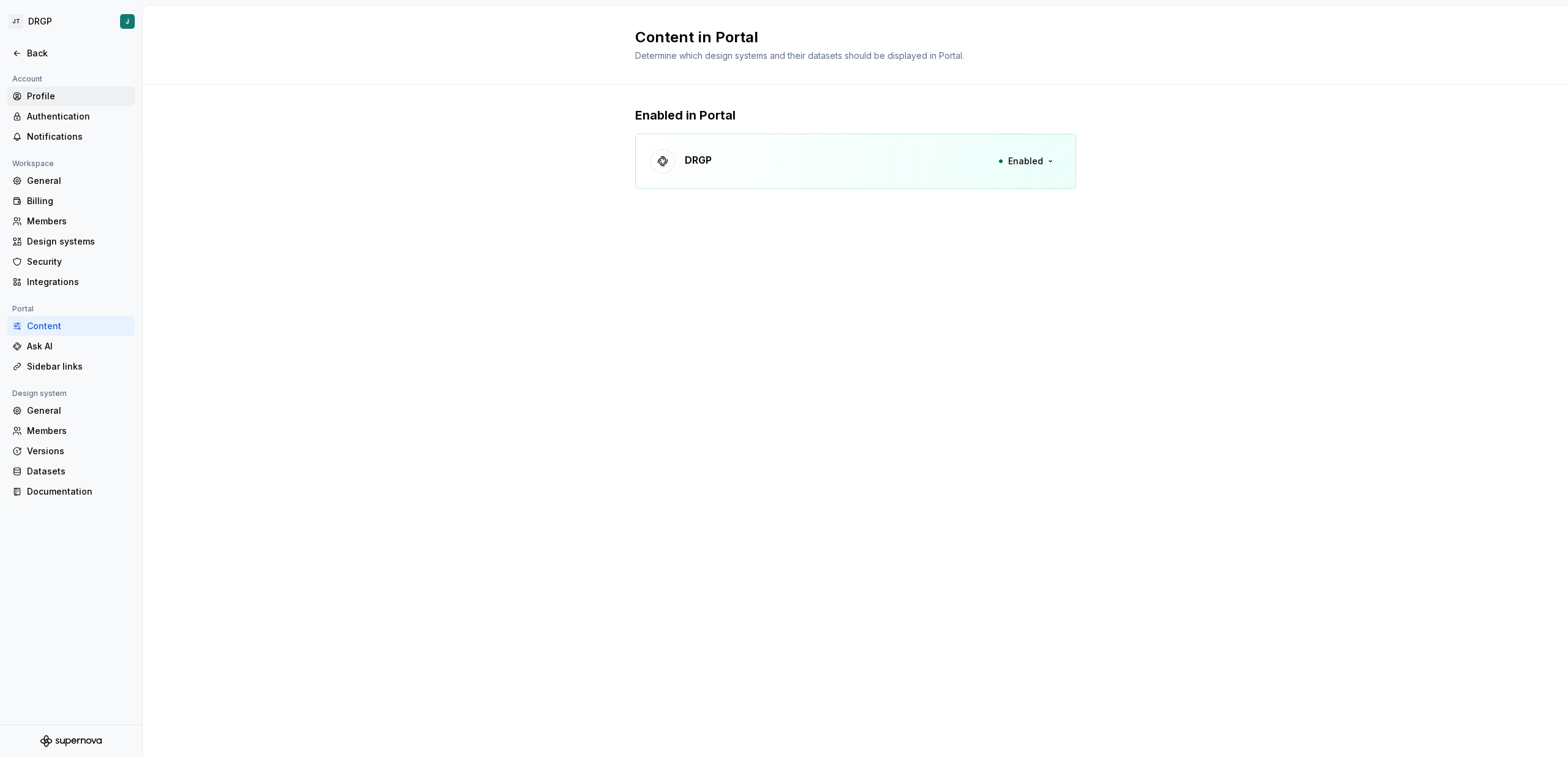
click at [40, 90] on div "Profile" at bounding box center [79, 96] width 103 height 12
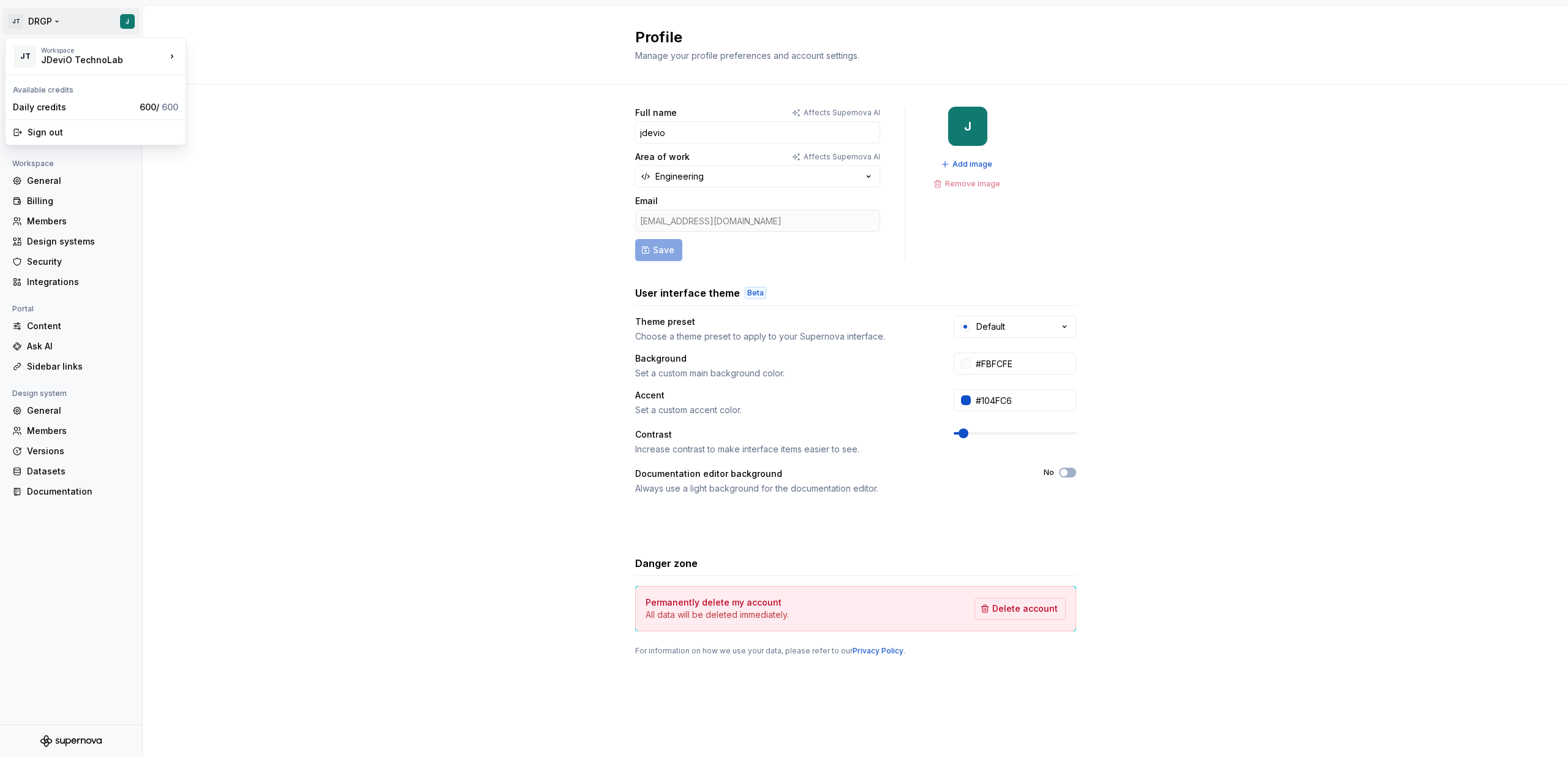
click at [28, 27] on html "JT DRGP J Back Account Profile Authentication Notifications Workspace General B…" at bounding box center [784, 378] width 1568 height 757
click at [17, 21] on html "JT DRGP J Back Account Profile Authentication Notifications Workspace General B…" at bounding box center [784, 378] width 1568 height 757
click at [17, 24] on html "JT DRGP J Back Account Profile Authentication Notifications Workspace General B…" at bounding box center [784, 378] width 1568 height 757
click at [36, 61] on div "JT Workspace JDeviO TechnoLab" at bounding box center [89, 56] width 153 height 32
click at [223, 63] on div "JDeviO TechnoLab" at bounding box center [240, 53] width 107 height 19
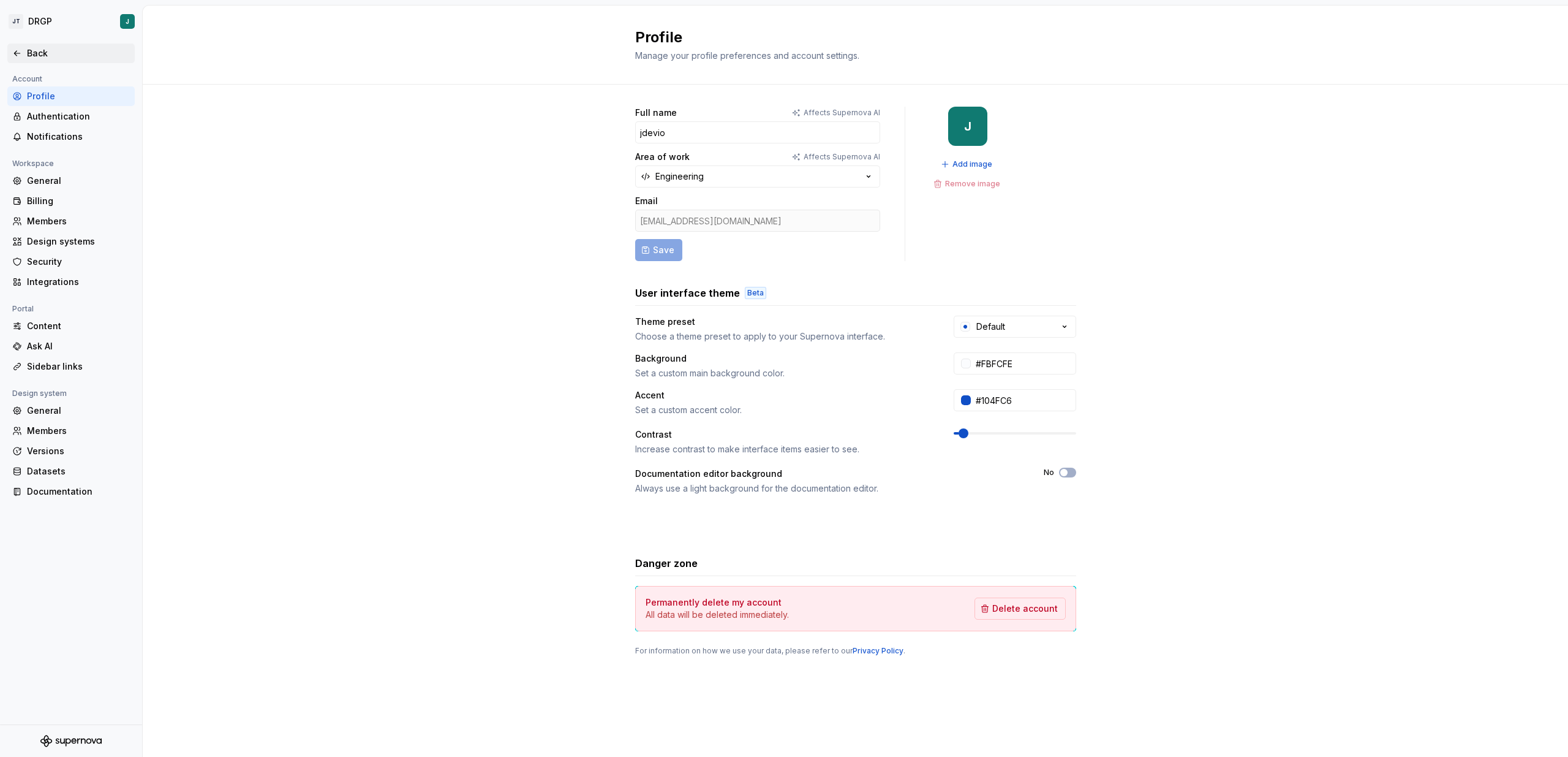
click at [37, 52] on div "Back" at bounding box center [79, 53] width 103 height 12
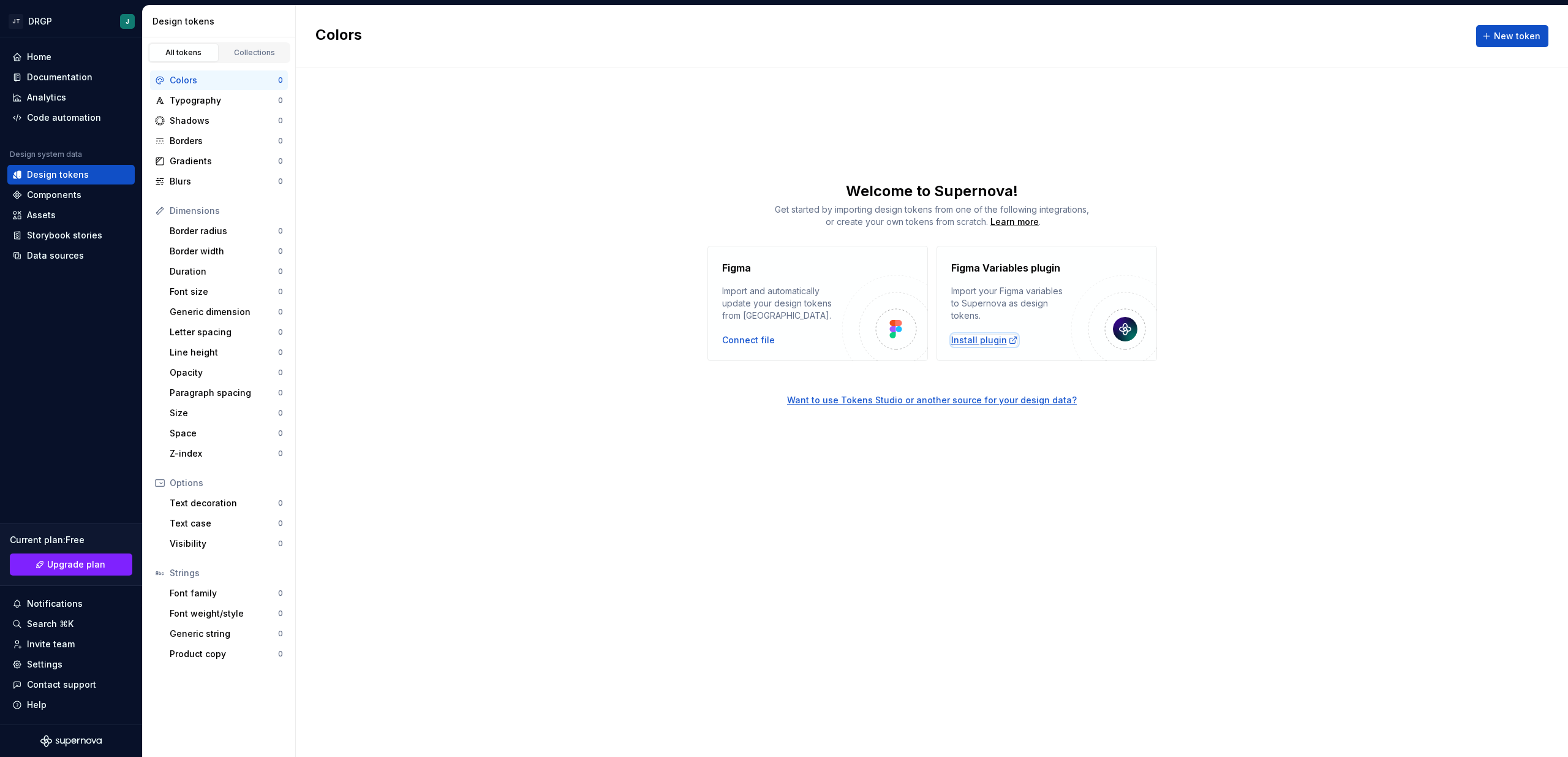
click at [975, 339] on div "Install plugin" at bounding box center [984, 339] width 67 height 12
click at [225, 97] on div "Typography" at bounding box center [224, 100] width 109 height 12
click at [243, 65] on div "Colors 0 Typography 0 Shadows 0 Borders 0 Gradients 0 Blurs 0 Dimensions Border…" at bounding box center [219, 367] width 153 height 608
click at [731, 343] on div "Connect file" at bounding box center [748, 339] width 52 height 12
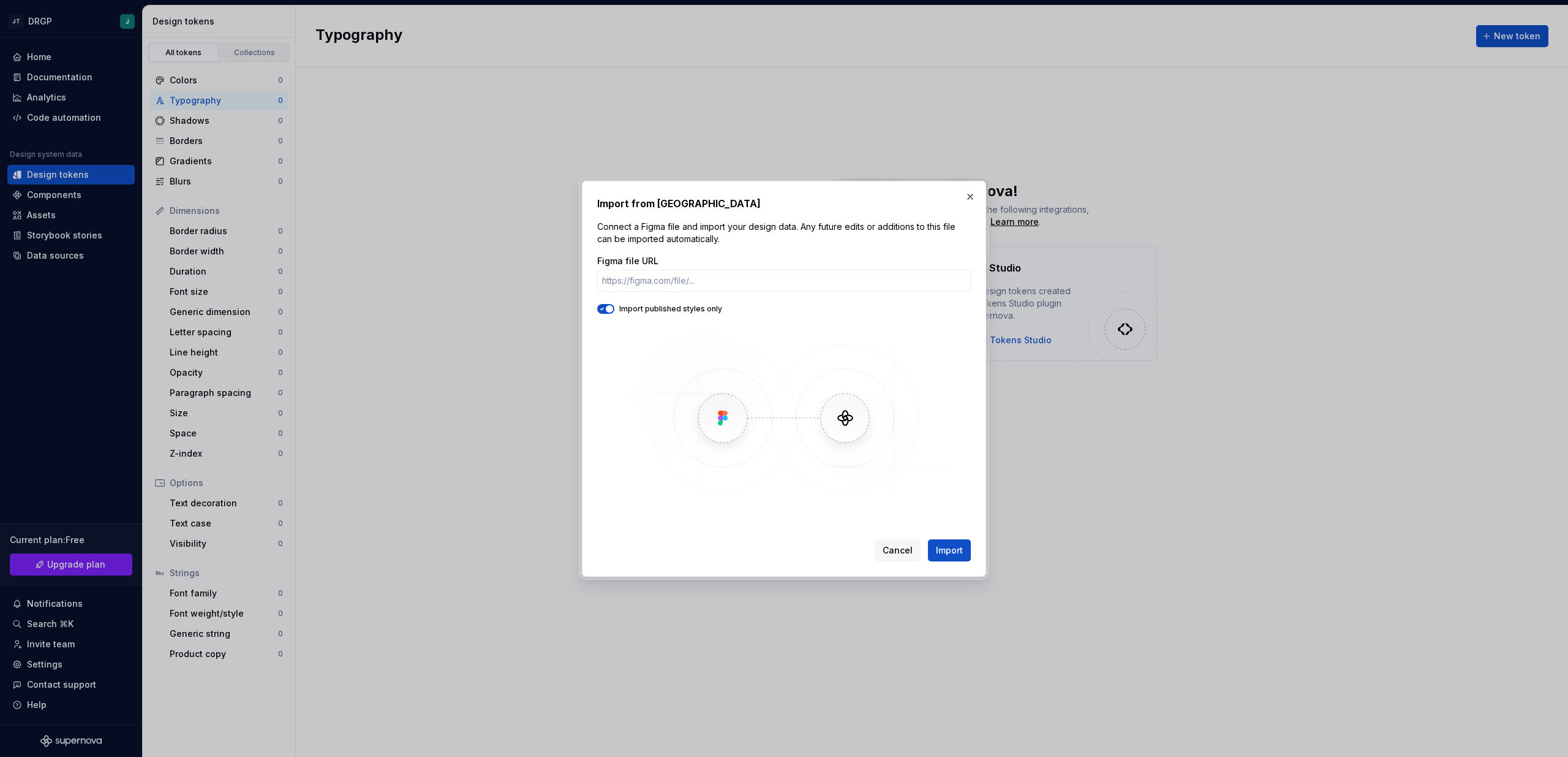
click at [928, 539] on button "Import" at bounding box center [949, 549] width 43 height 22
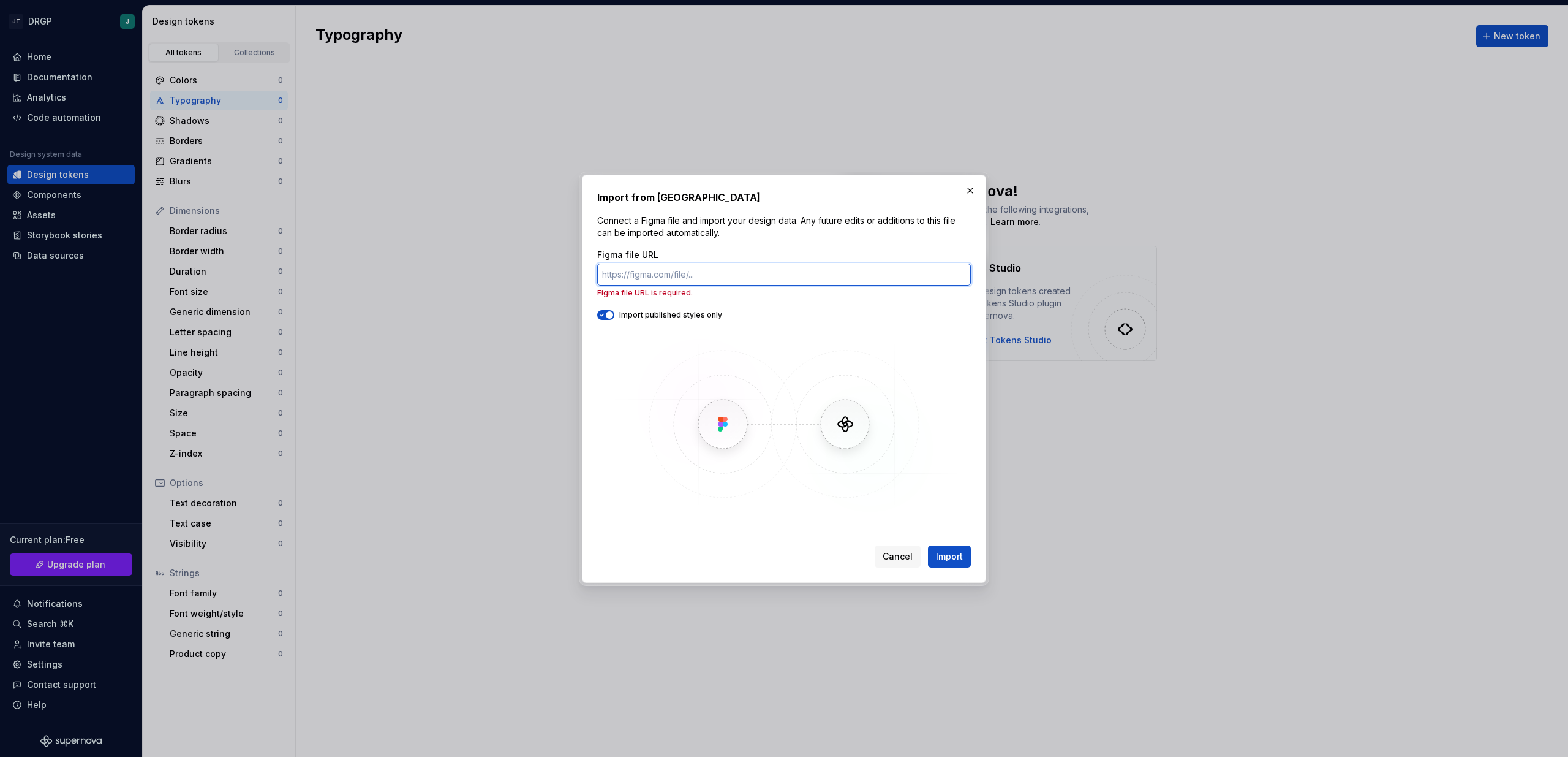
paste input "https://www.figma.com/design/u2vBFRB0n4Nisc9XQmGUDr/Supernova-Figma-Variables-S…"
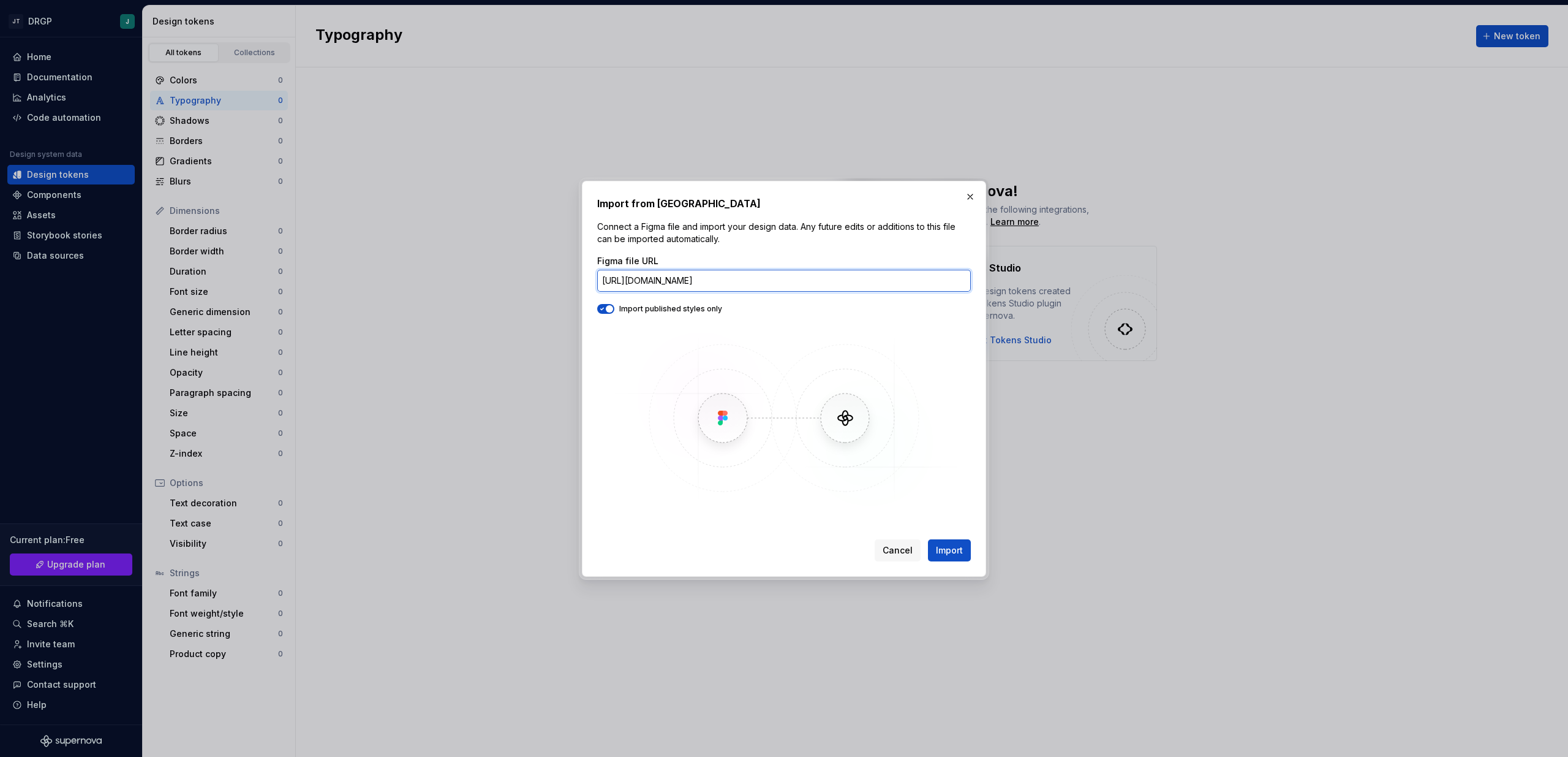
scroll to position [0, 259]
type input "https://www.figma.com/design/u2vBFRB0n4Nisc9XQmGUDr/Supernova-Figma-Variables-S…"
click at [971, 549] on div "Import from Figma Connect a Figma file and import your design data. Any future …" at bounding box center [784, 379] width 404 height 396
click at [959, 549] on span "Import" at bounding box center [950, 549] width 27 height 12
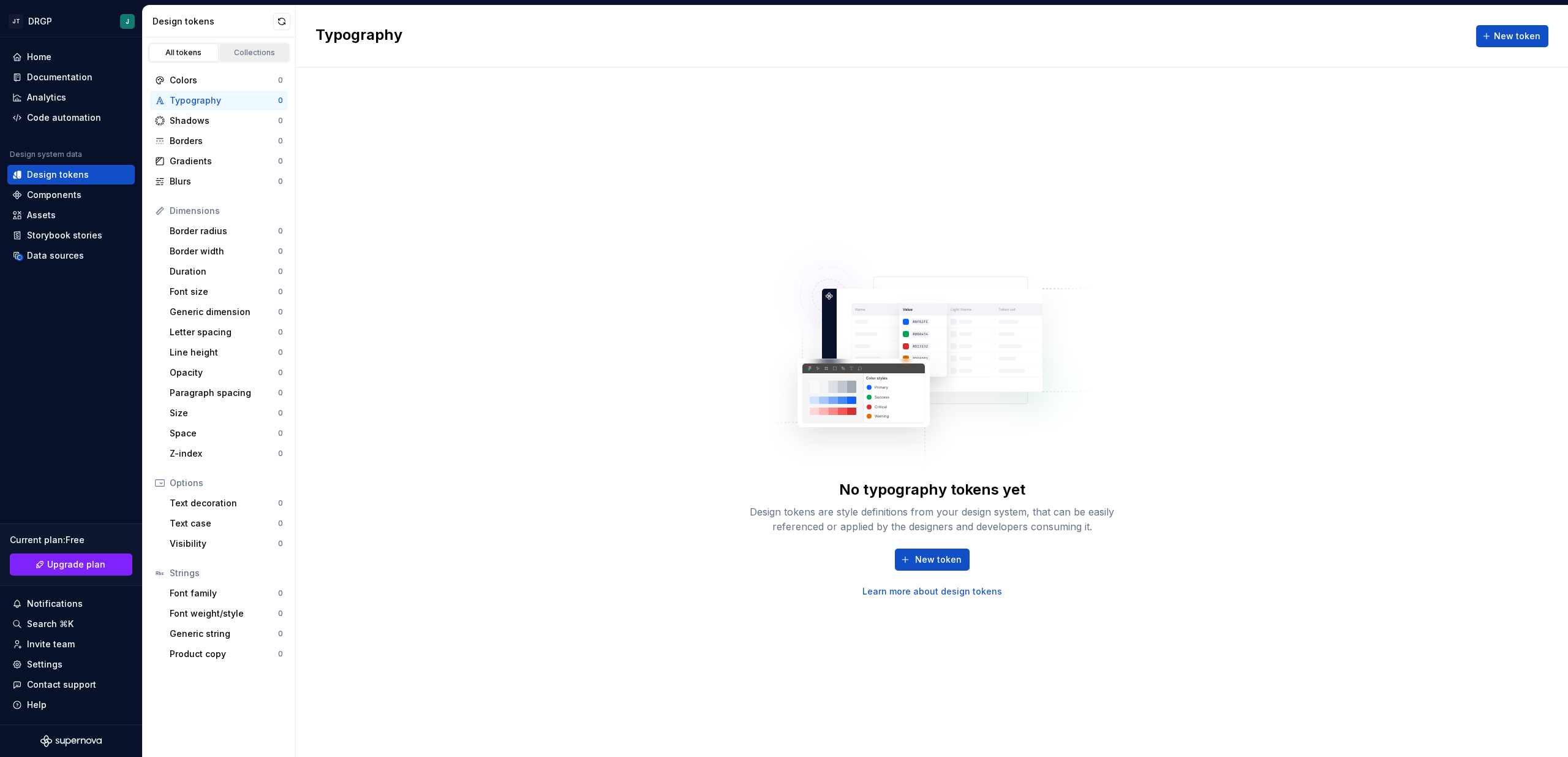
click at [241, 56] on div "Collections" at bounding box center [255, 52] width 61 height 10
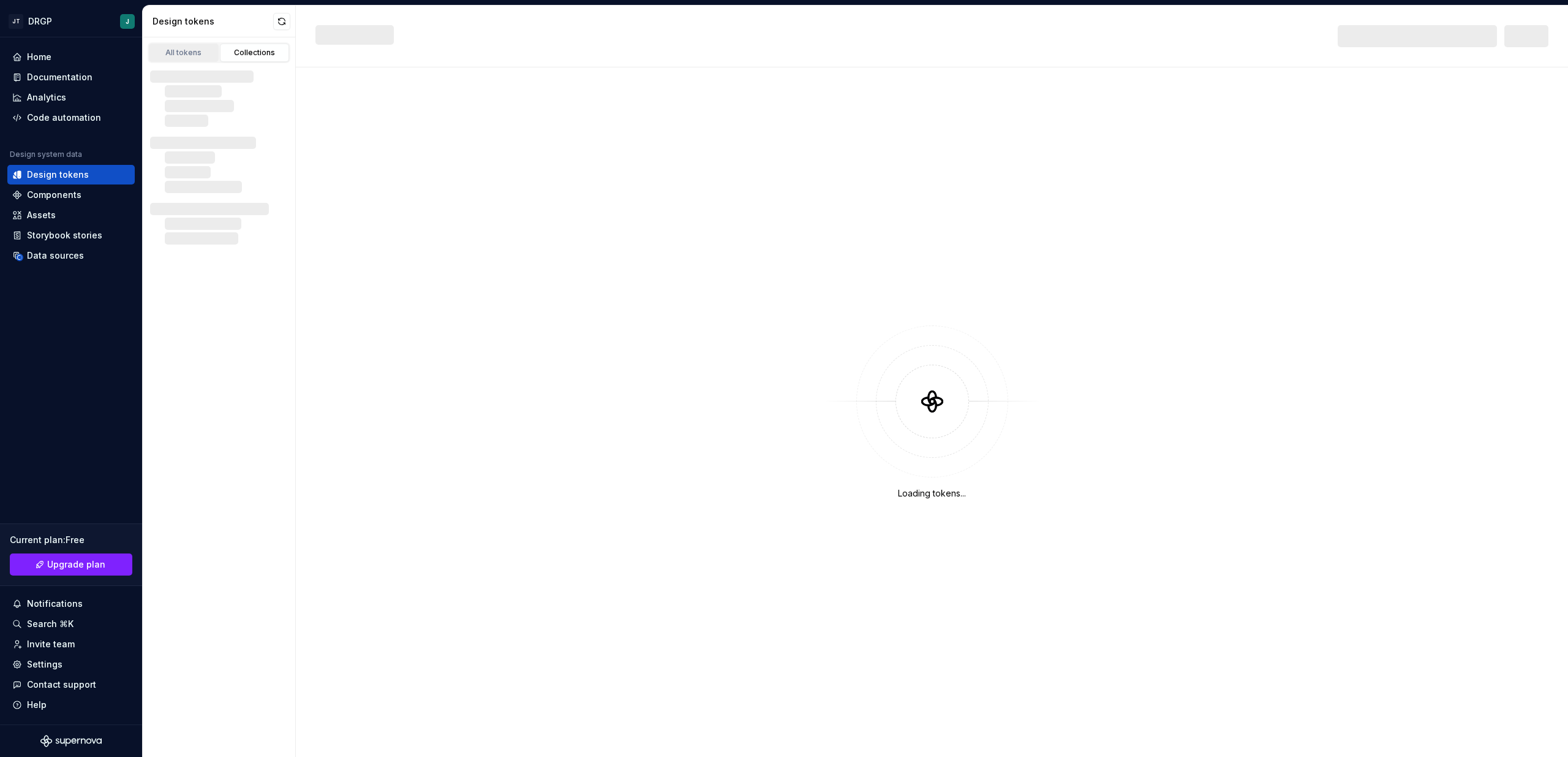
click at [191, 52] on div "All tokens" at bounding box center [183, 52] width 61 height 10
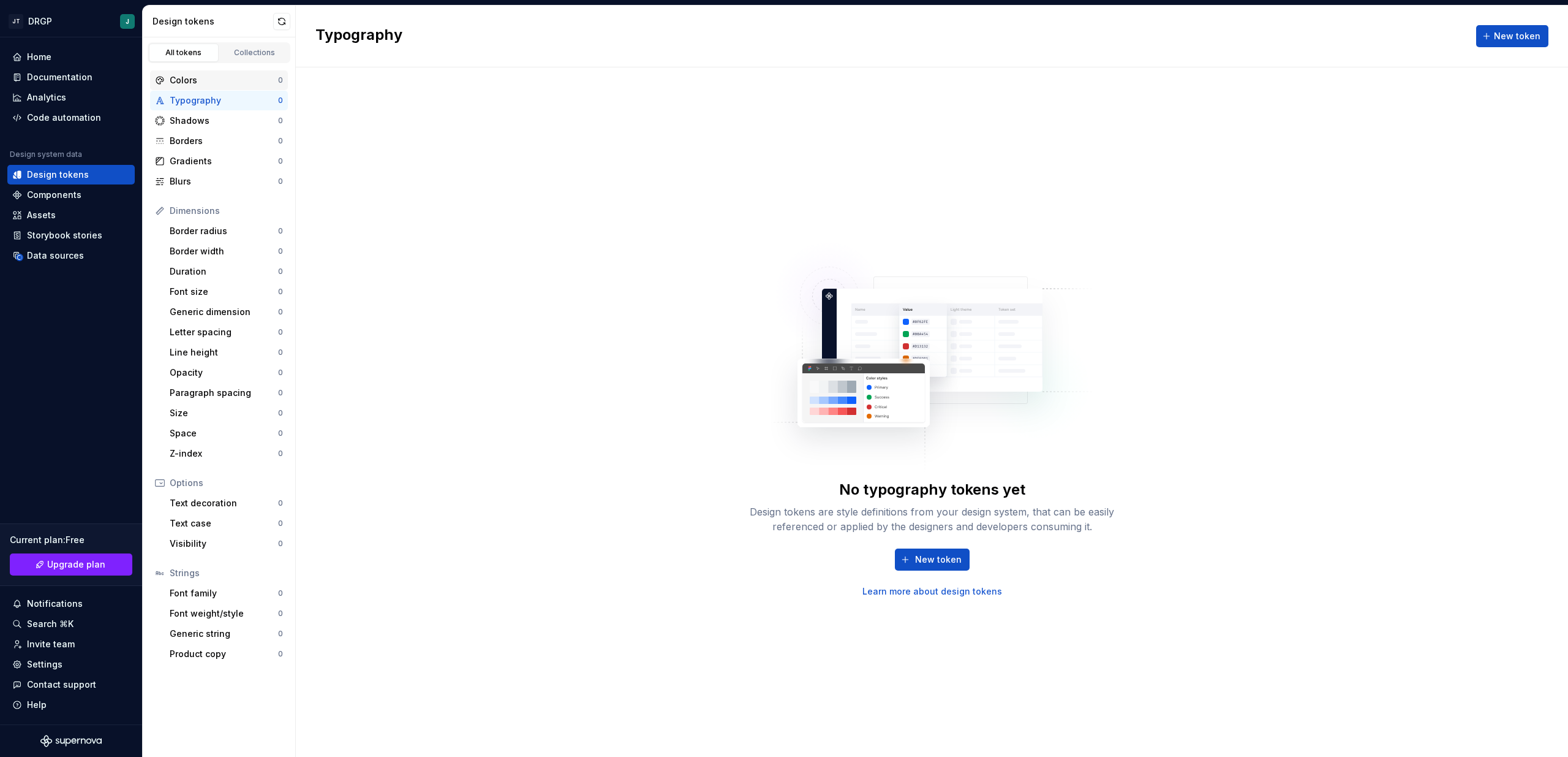
click at [187, 85] on div "Colors" at bounding box center [224, 80] width 109 height 12
click at [921, 551] on button "New token" at bounding box center [932, 559] width 75 height 22
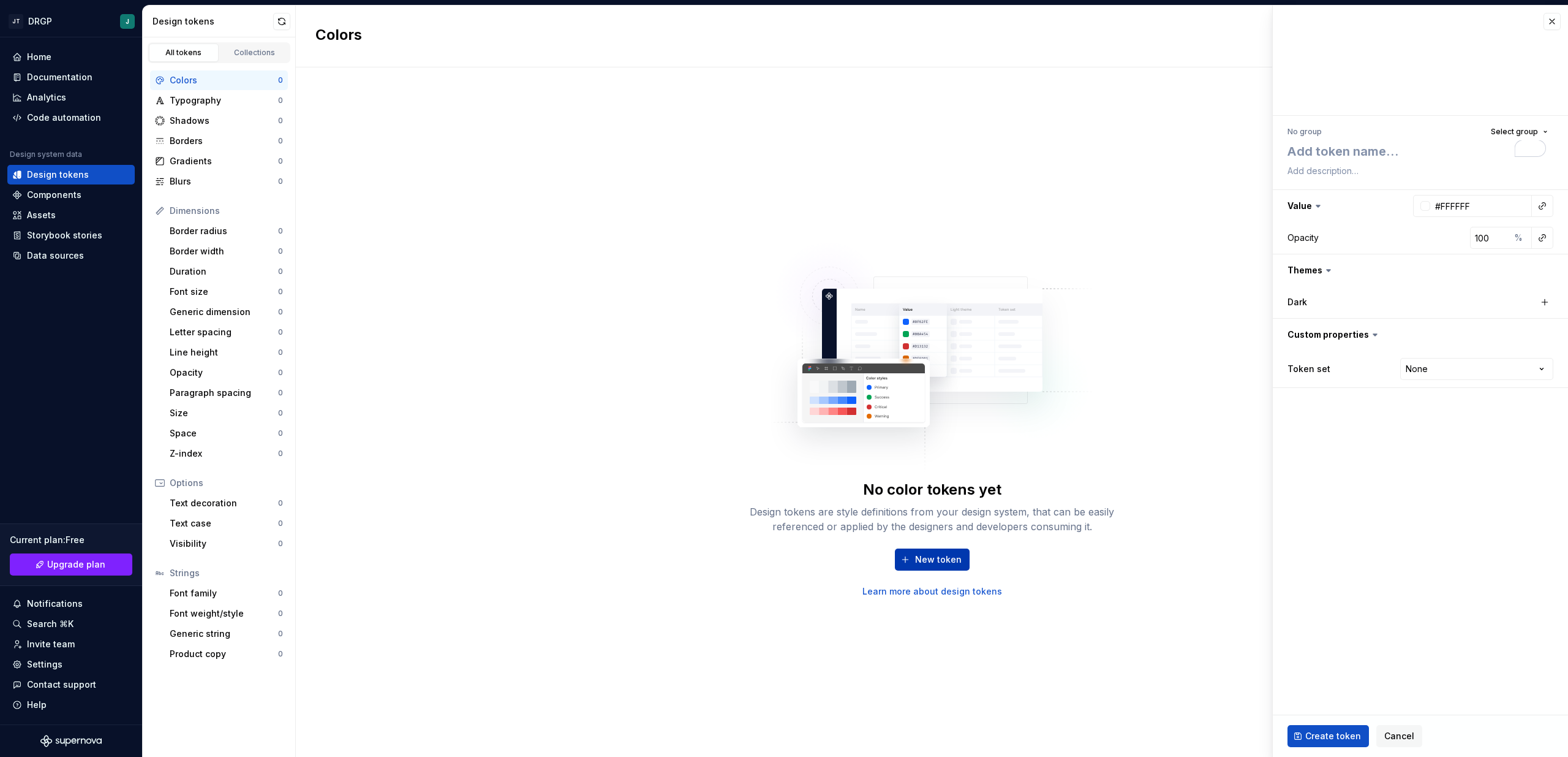
type textarea "*"
type textarea "d"
type textarea "*"
type textarea "d"
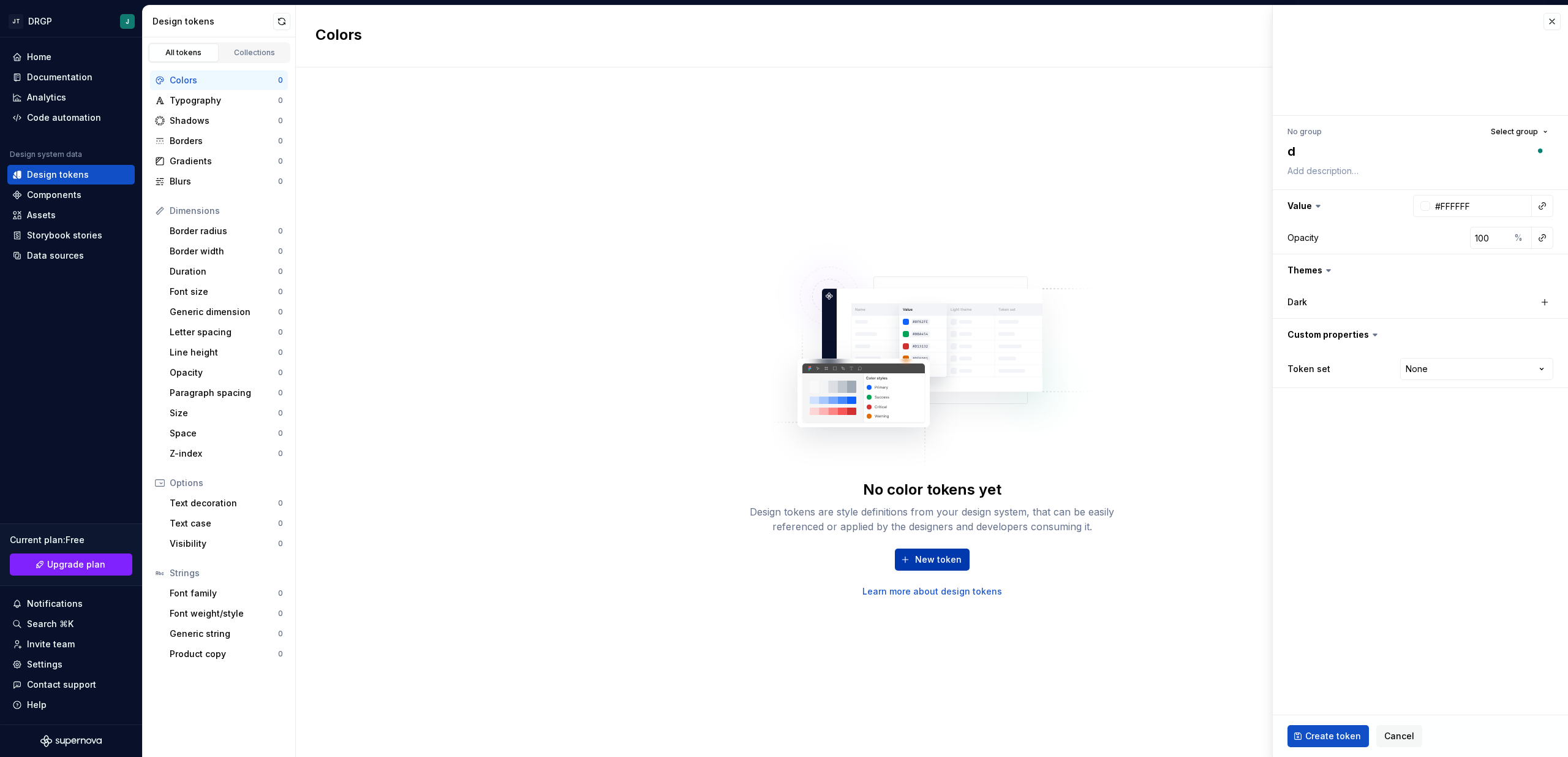
type textarea "*"
type textarea "do"
type textarea "*"
type textarea "doc"
type textarea "*"
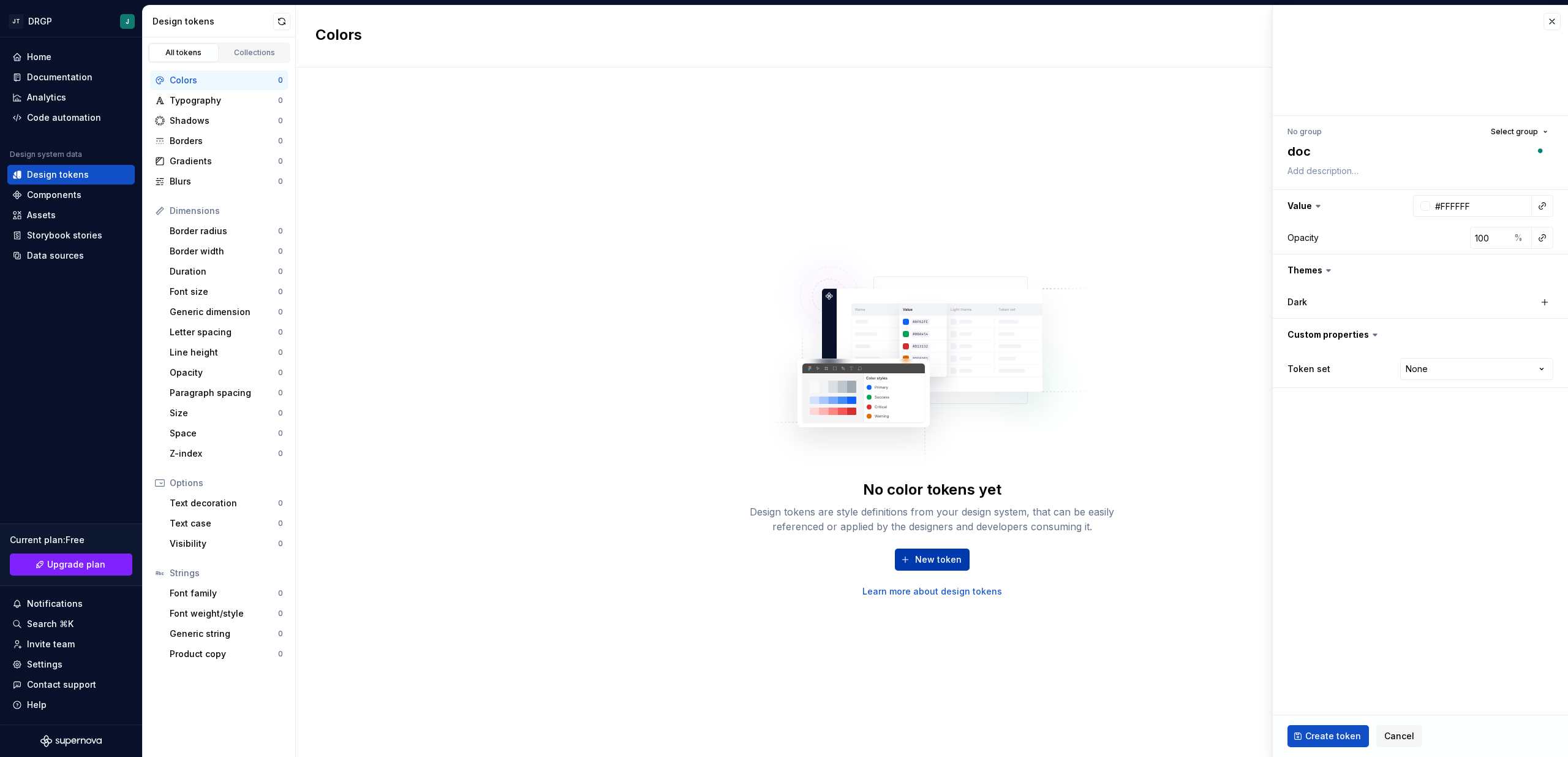
type textarea "doct"
type textarea "*"
type textarea "docto"
type textarea "*"
type textarea "docto"
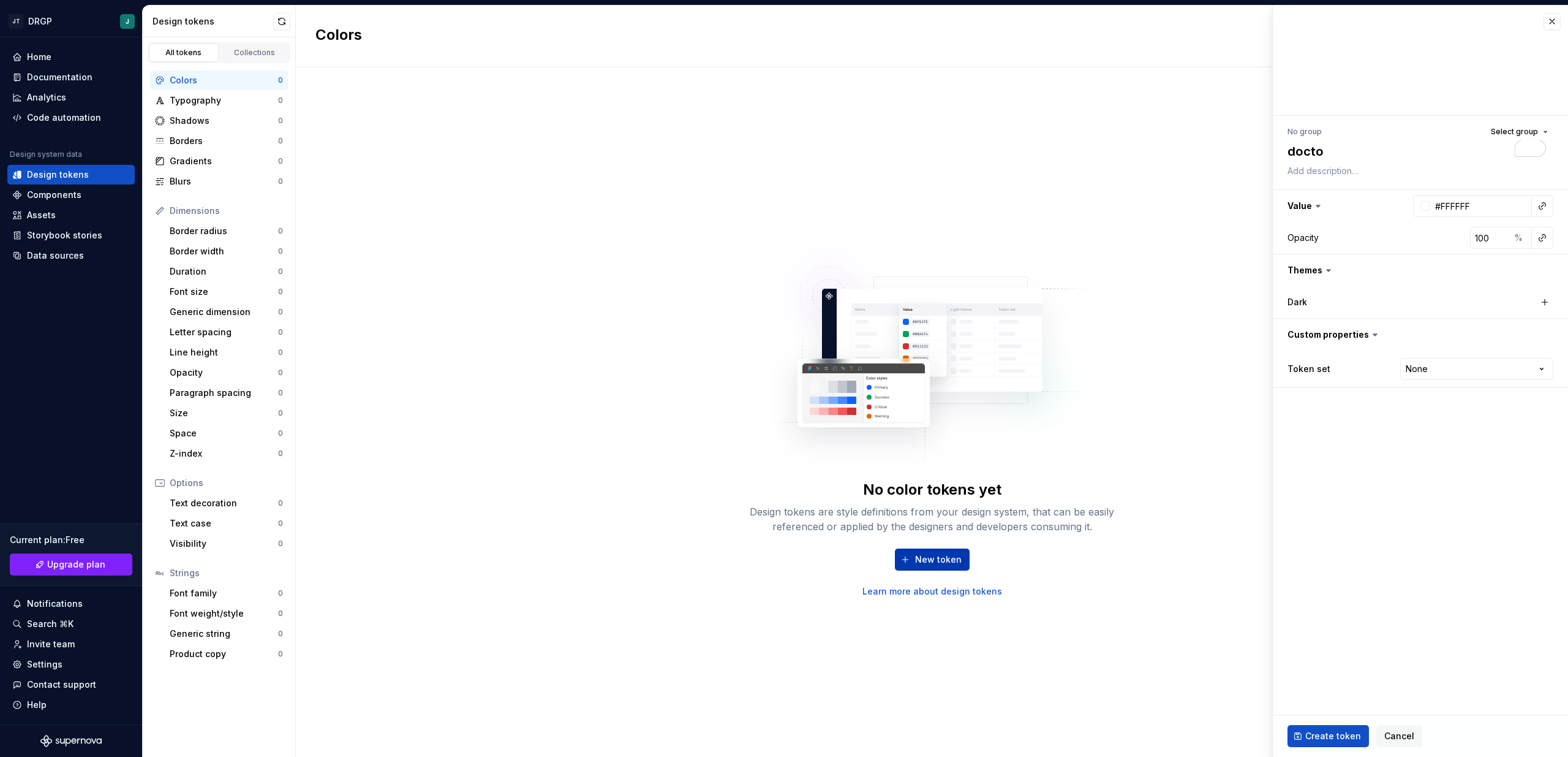
type textarea "*"
type textarea "docto p"
type textarea "*"
type textarea "docto pr"
type textarea "*"
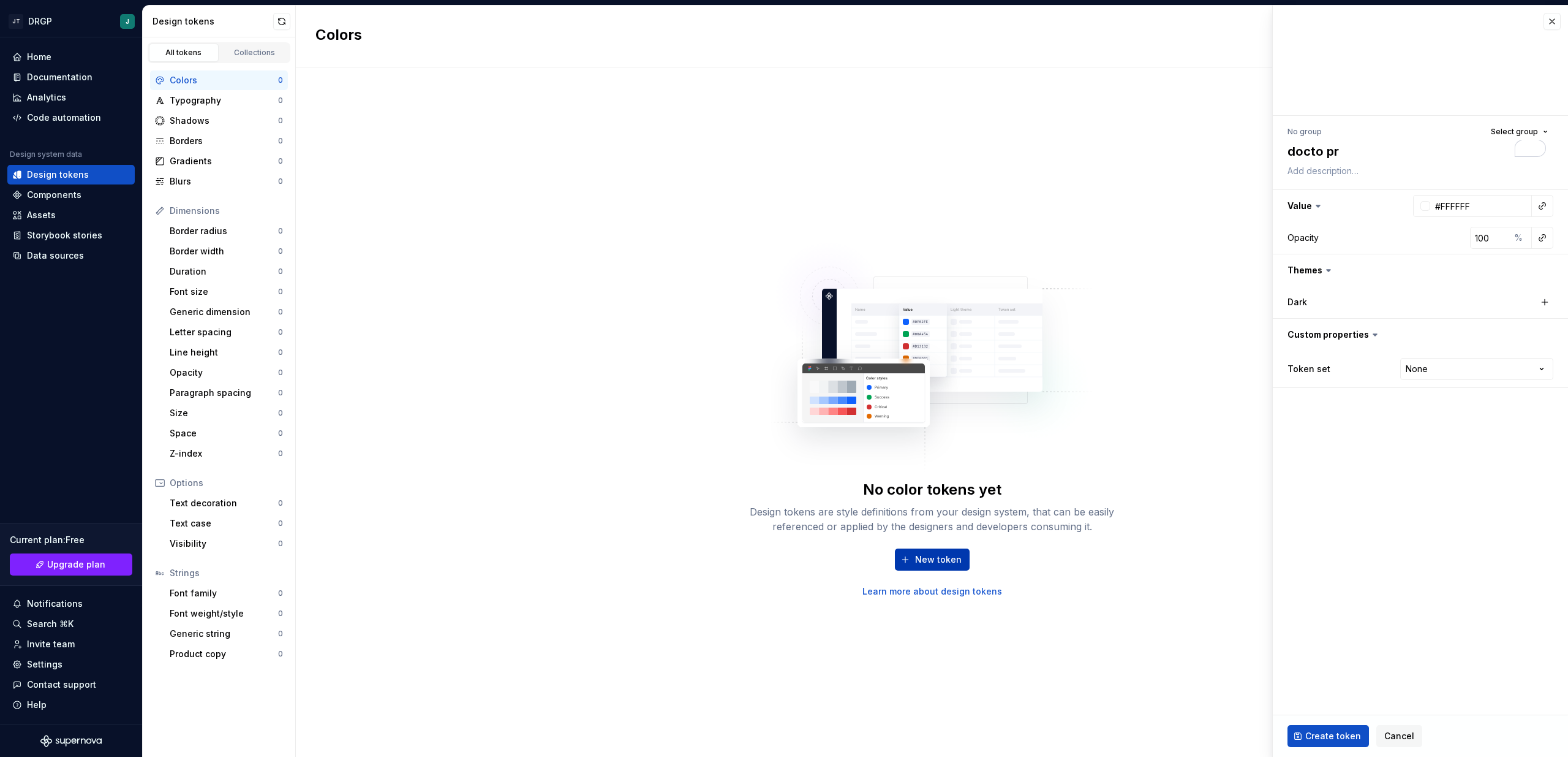
type textarea "docto pro"
type textarea "*"
type textarea "docto pr"
type textarea "*"
type textarea "docto p"
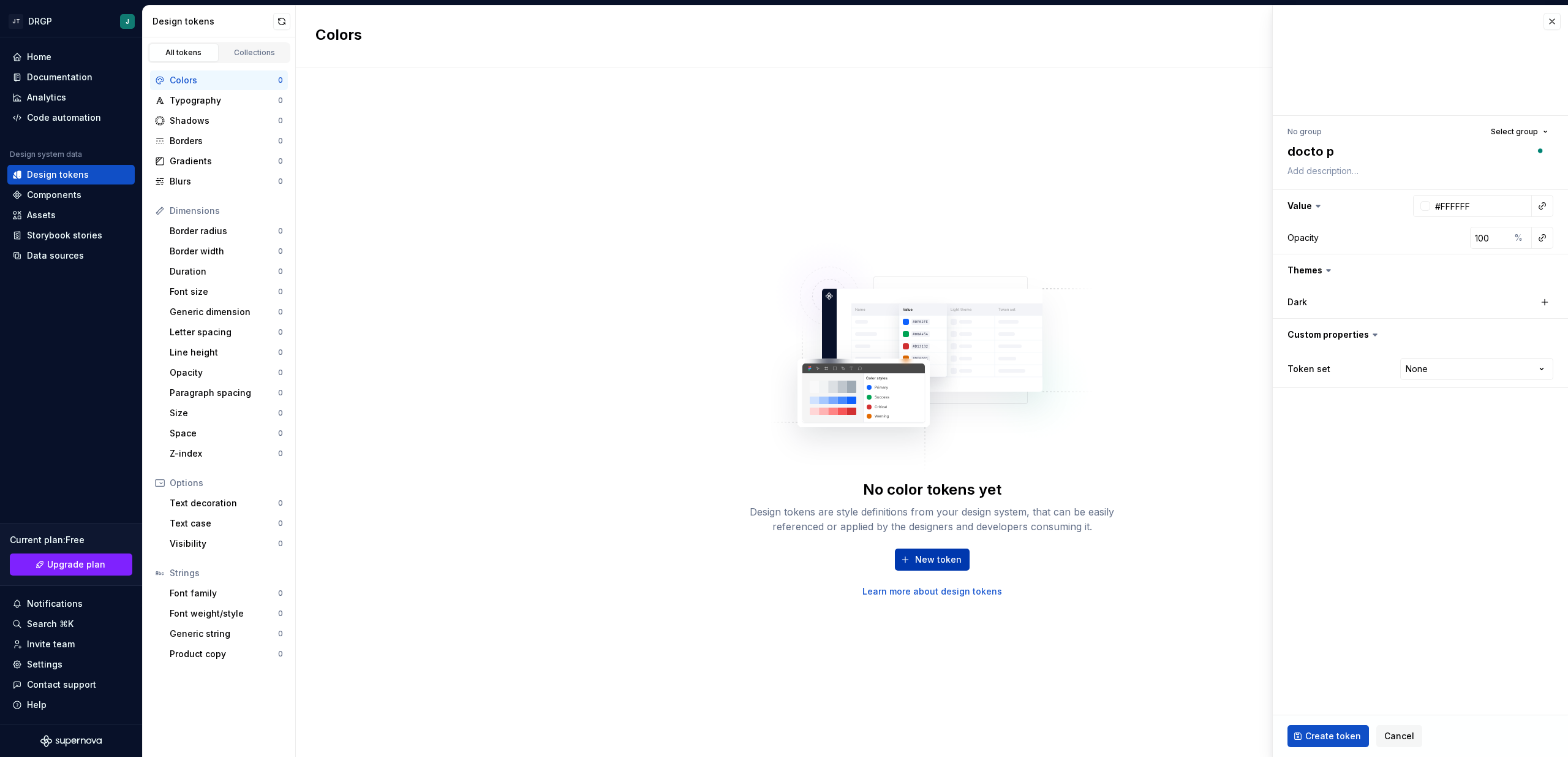
type textarea "*"
type textarea "docto"
type textarea "*"
type textarea "docto"
type textarea "*"
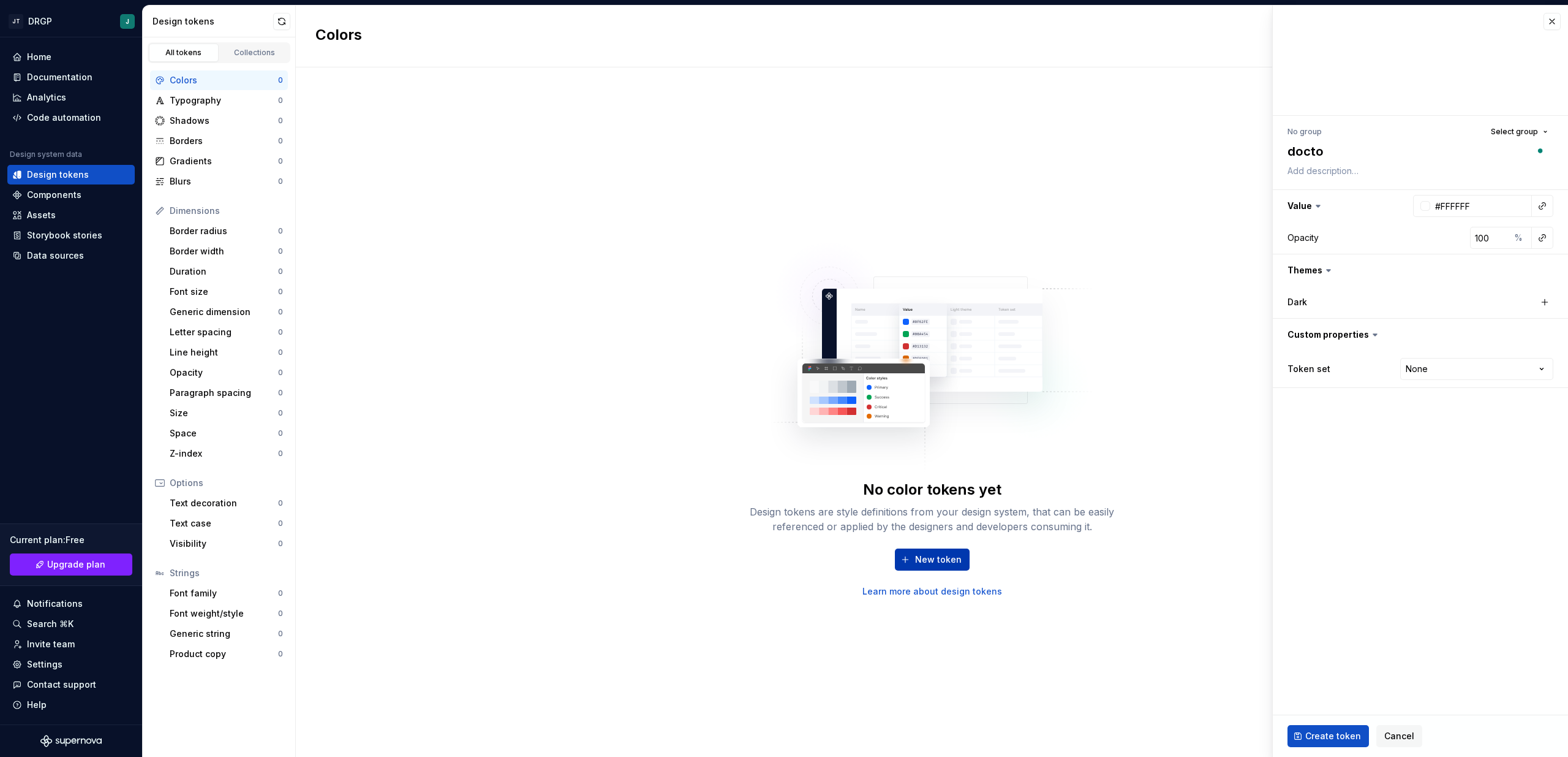
type textarea "docto"
type textarea "*"
type textarea "docto"
type textarea "*"
type textarea "doct"
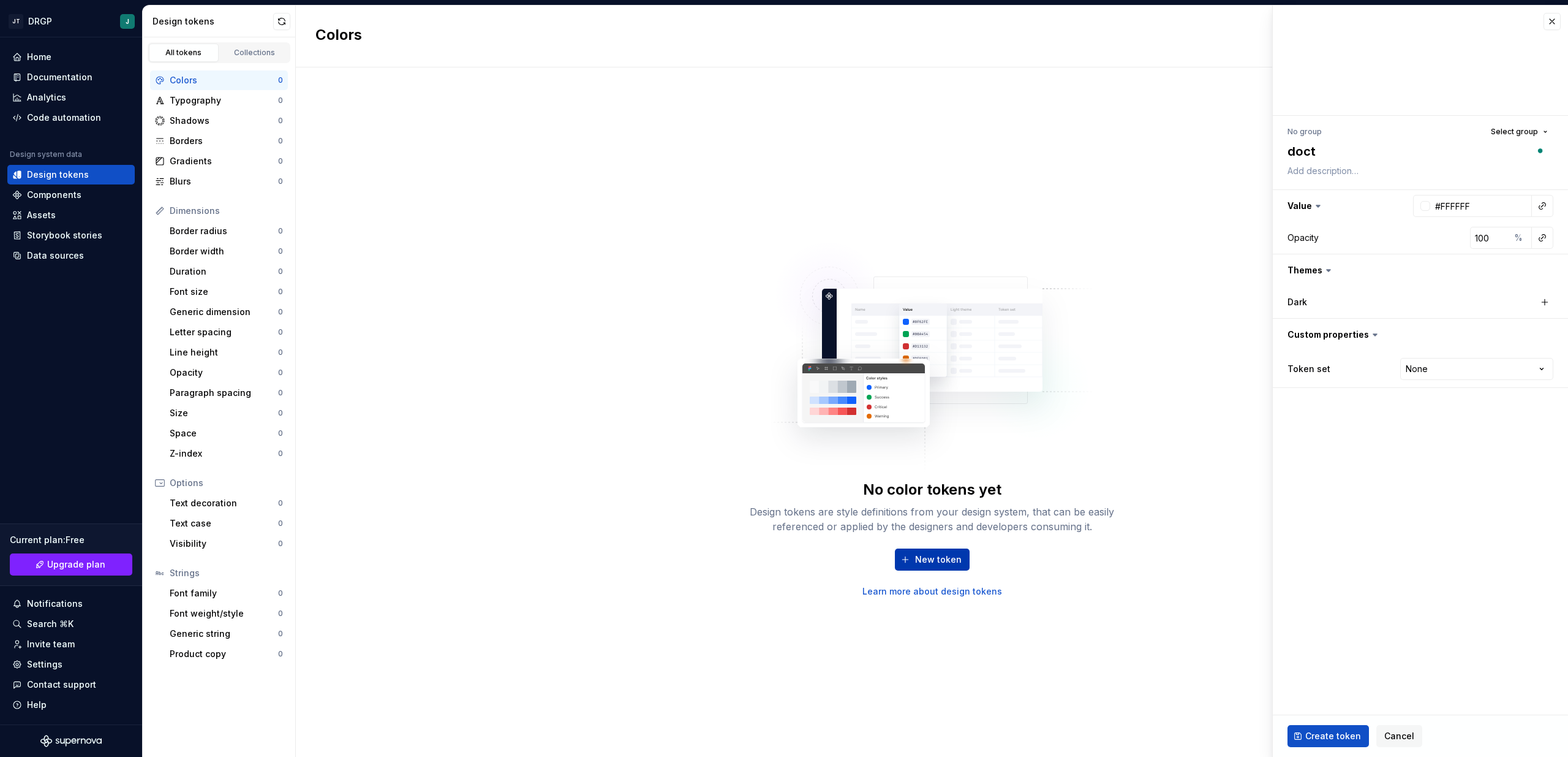
type textarea "*"
type textarea "doc"
type textarea "*"
type textarea "do"
type textarea "*"
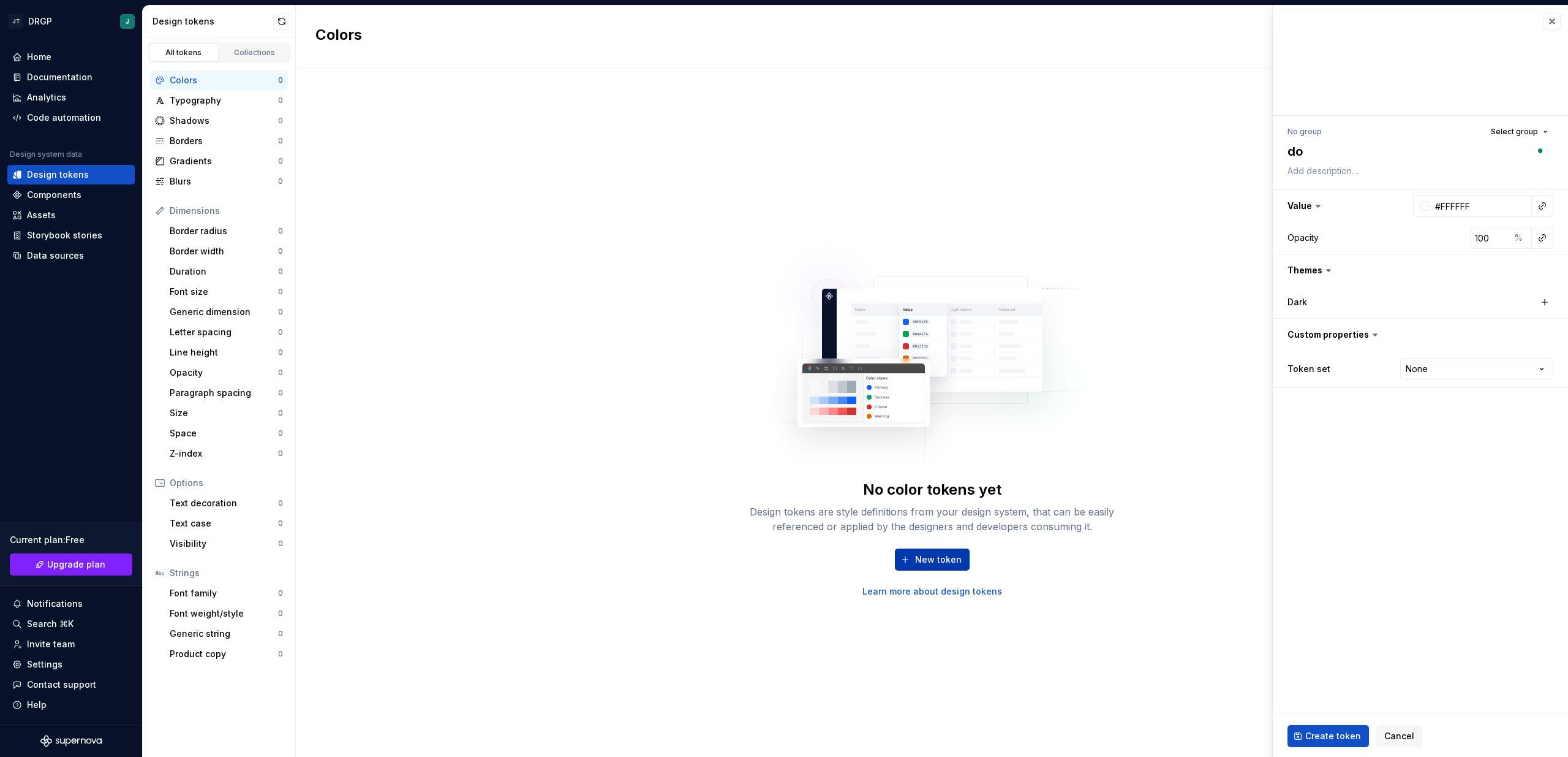
type textarea "d"
type textarea "*"
type textarea "h"
type textarea "*"
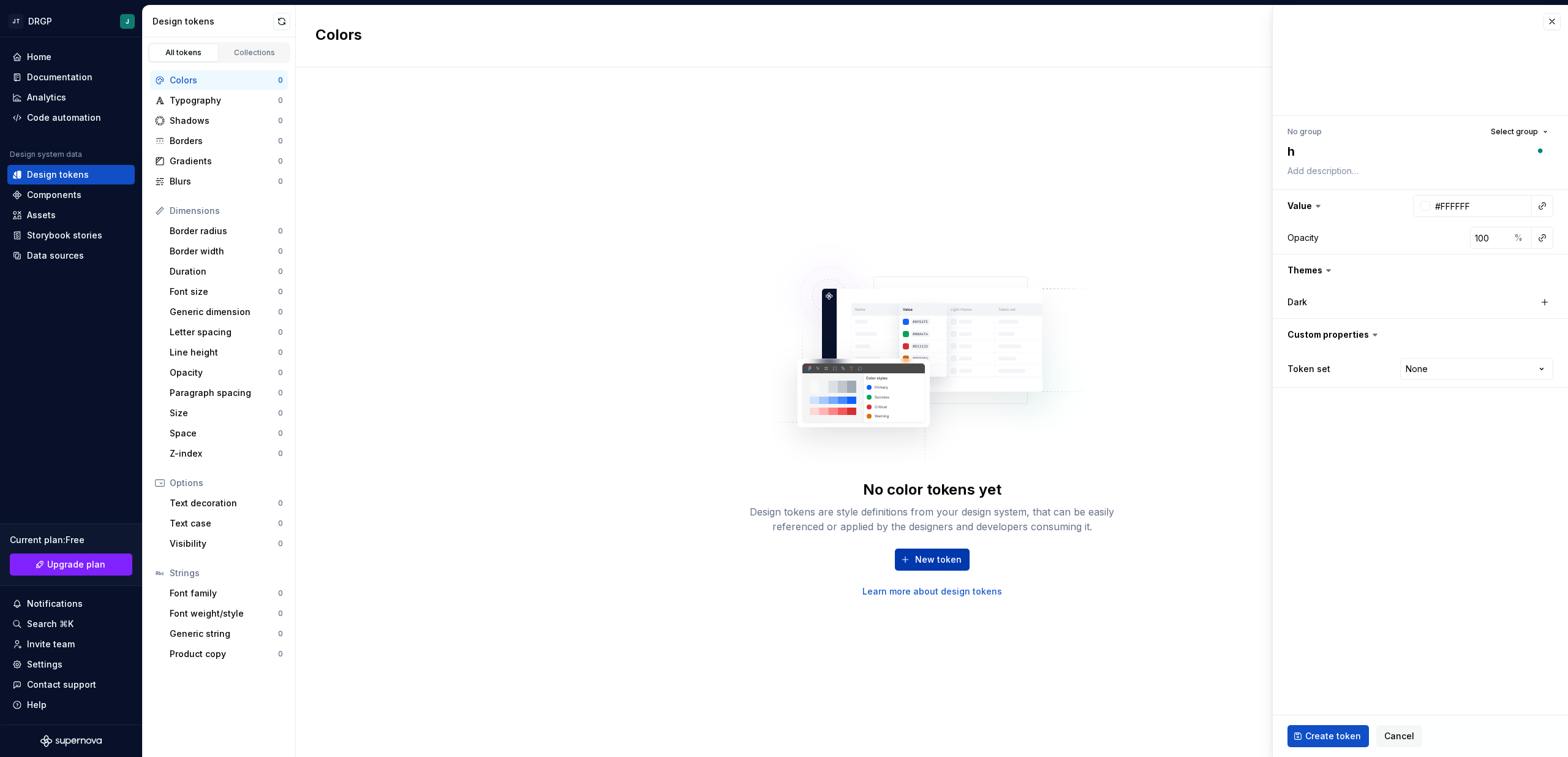
type textarea "he"
type textarea "*"
type textarea "hea"
type textarea "*"
type textarea "heal"
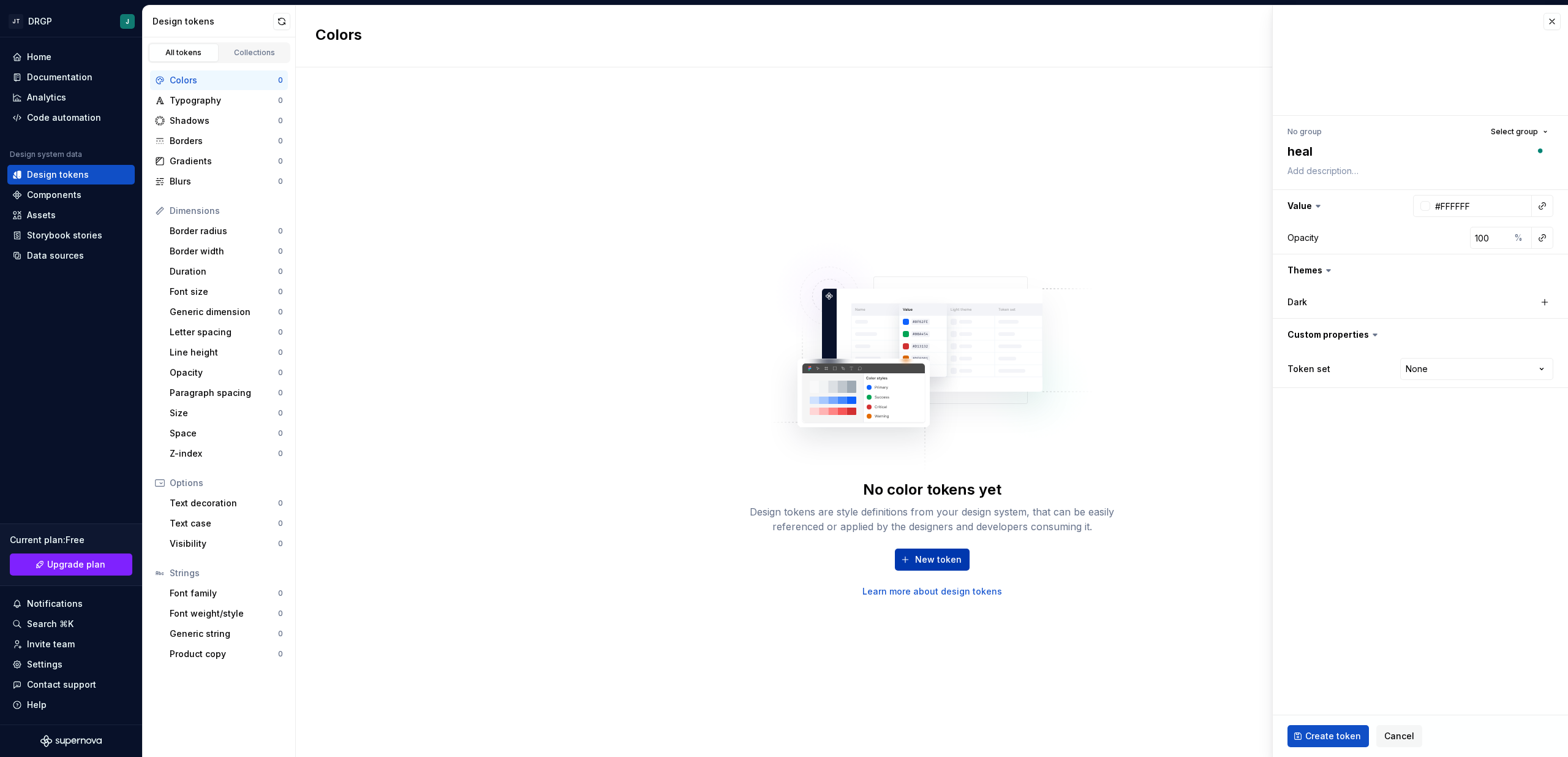
type textarea "*"
type textarea "healt"
type textarea "*"
type textarea "health"
type textarea "*"
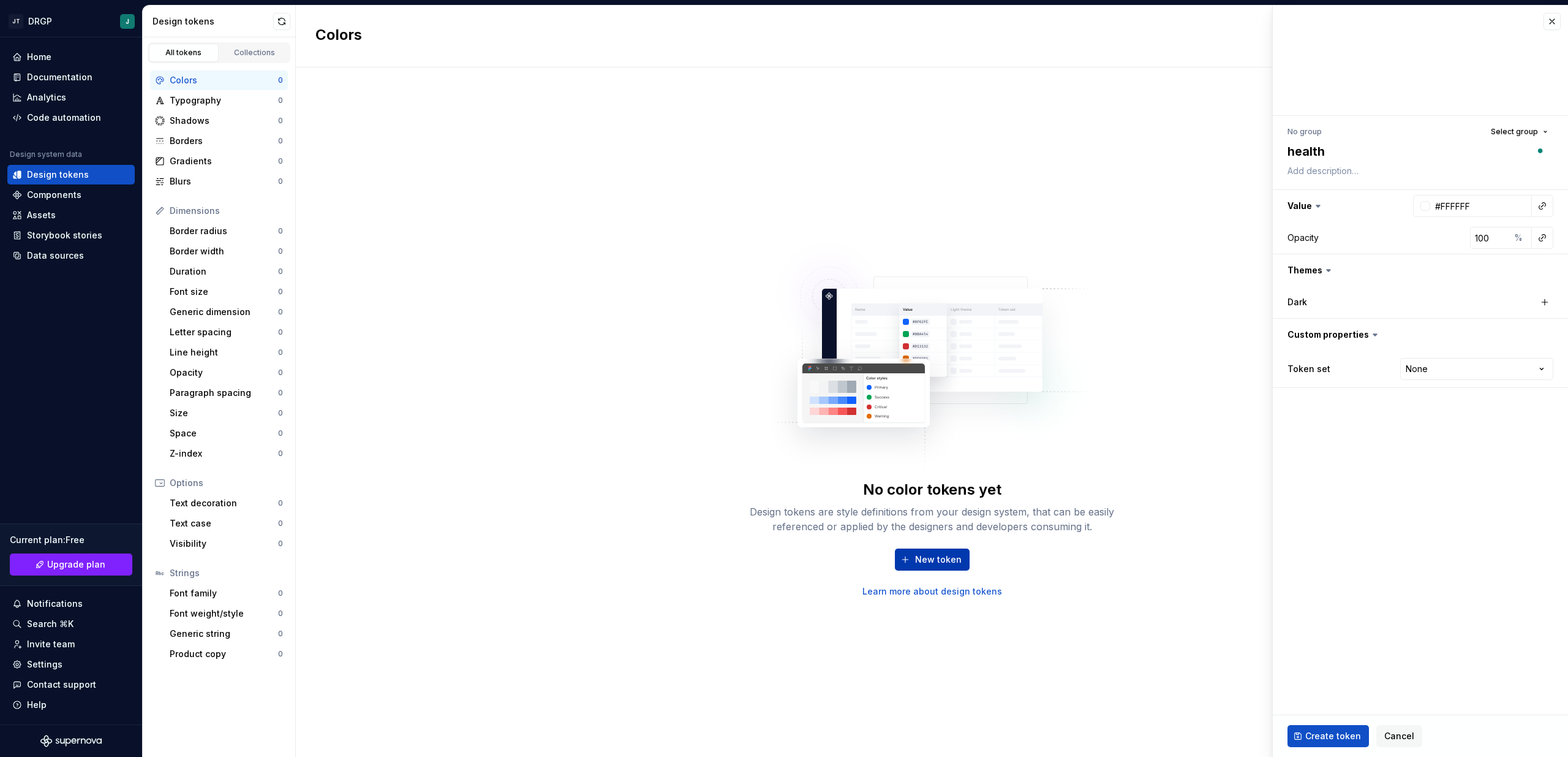
type textarea "healthc"
type textarea "*"
type textarea "healthca"
type textarea "*"
type textarea "healthcare"
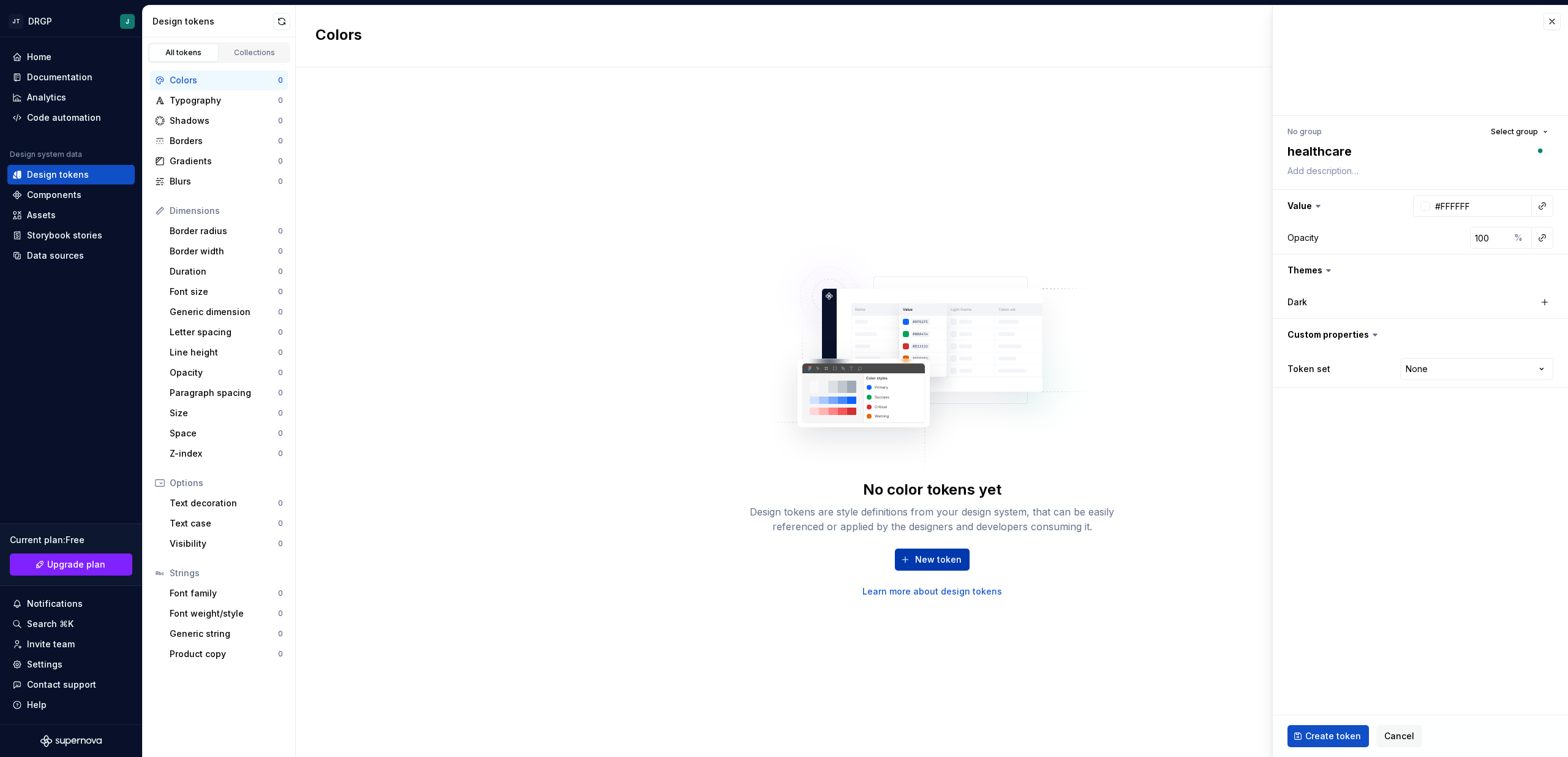
type textarea "*"
type textarea "healthcarew"
type textarea "*"
type textarea "healthcarew"
type textarea "*"
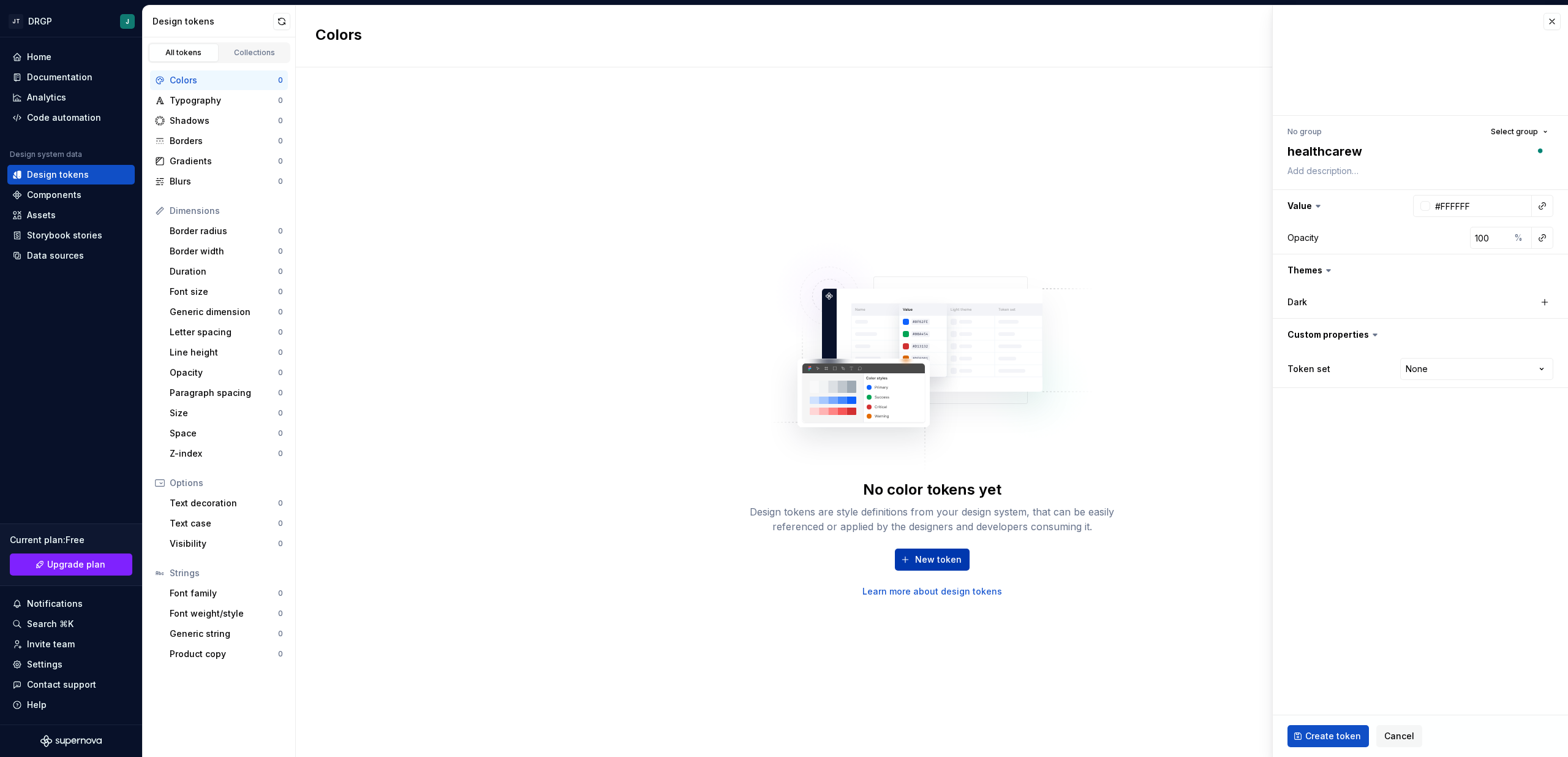
type textarea "healthcarew m"
type textarea "*"
type textarea "healthcarew ma"
type textarea "*"
type textarea "healthcarew man"
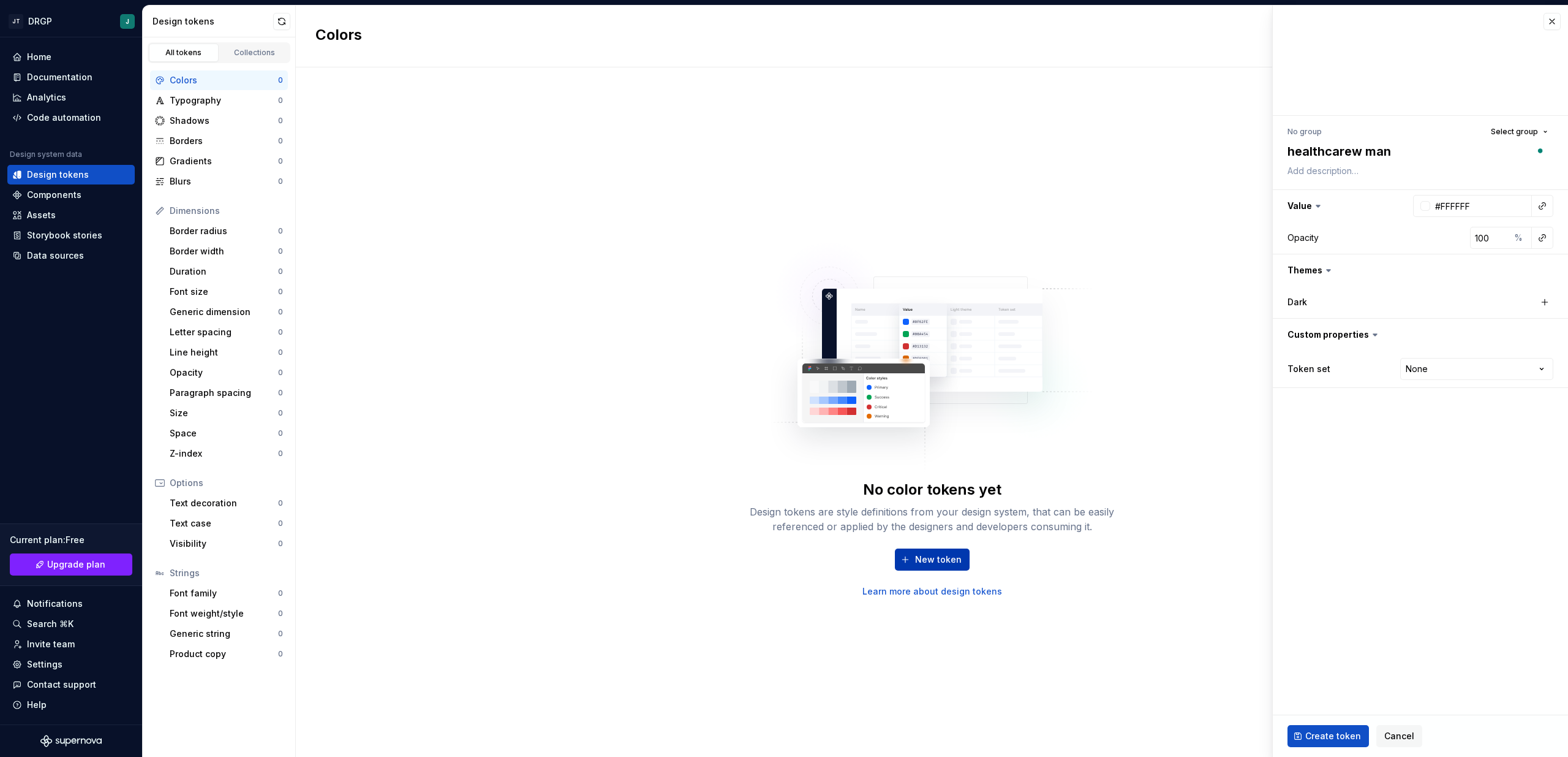
type textarea "*"
type textarea "healthcarew mana"
type textarea "*"
type textarea "healthcarew manag"
type textarea "*"
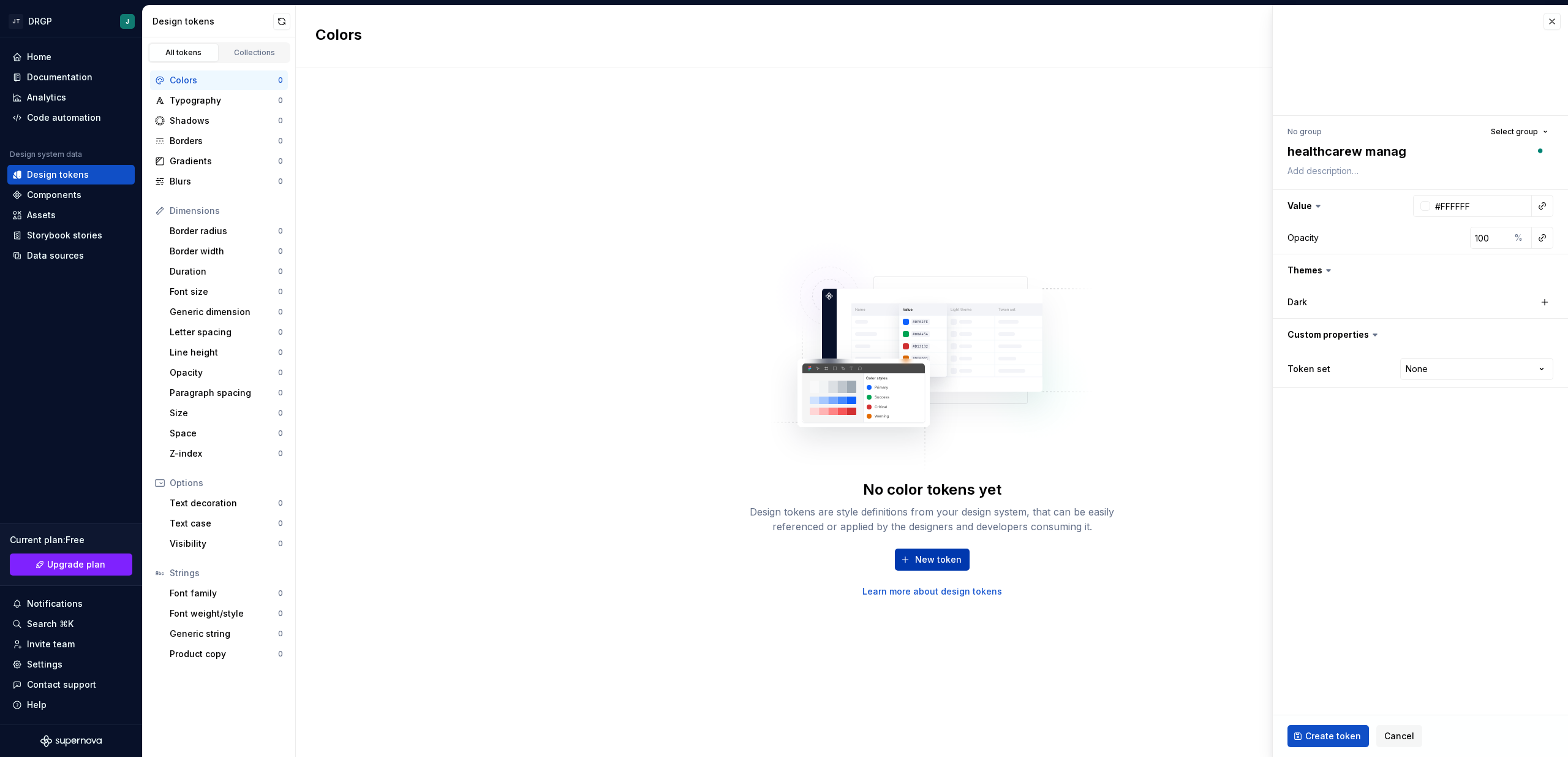
type textarea "healthcarew managm"
type textarea "*"
type textarea "healthcarew managme"
type textarea "*"
type textarea "healthcarew managmen"
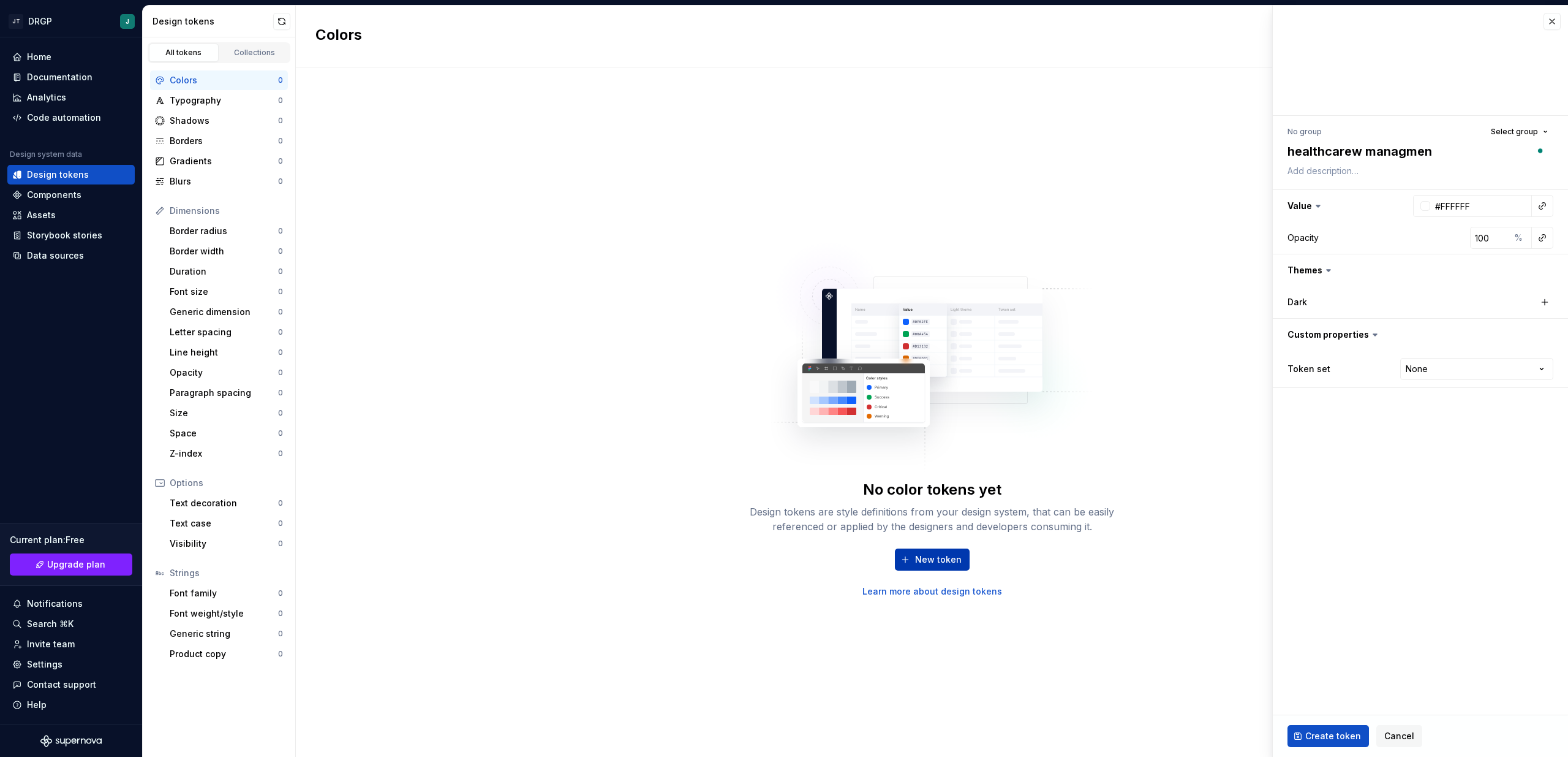
type textarea "*"
type textarea "healthcarew managment"
type textarea "*"
type textarea "healthcarew managment"
type textarea "*"
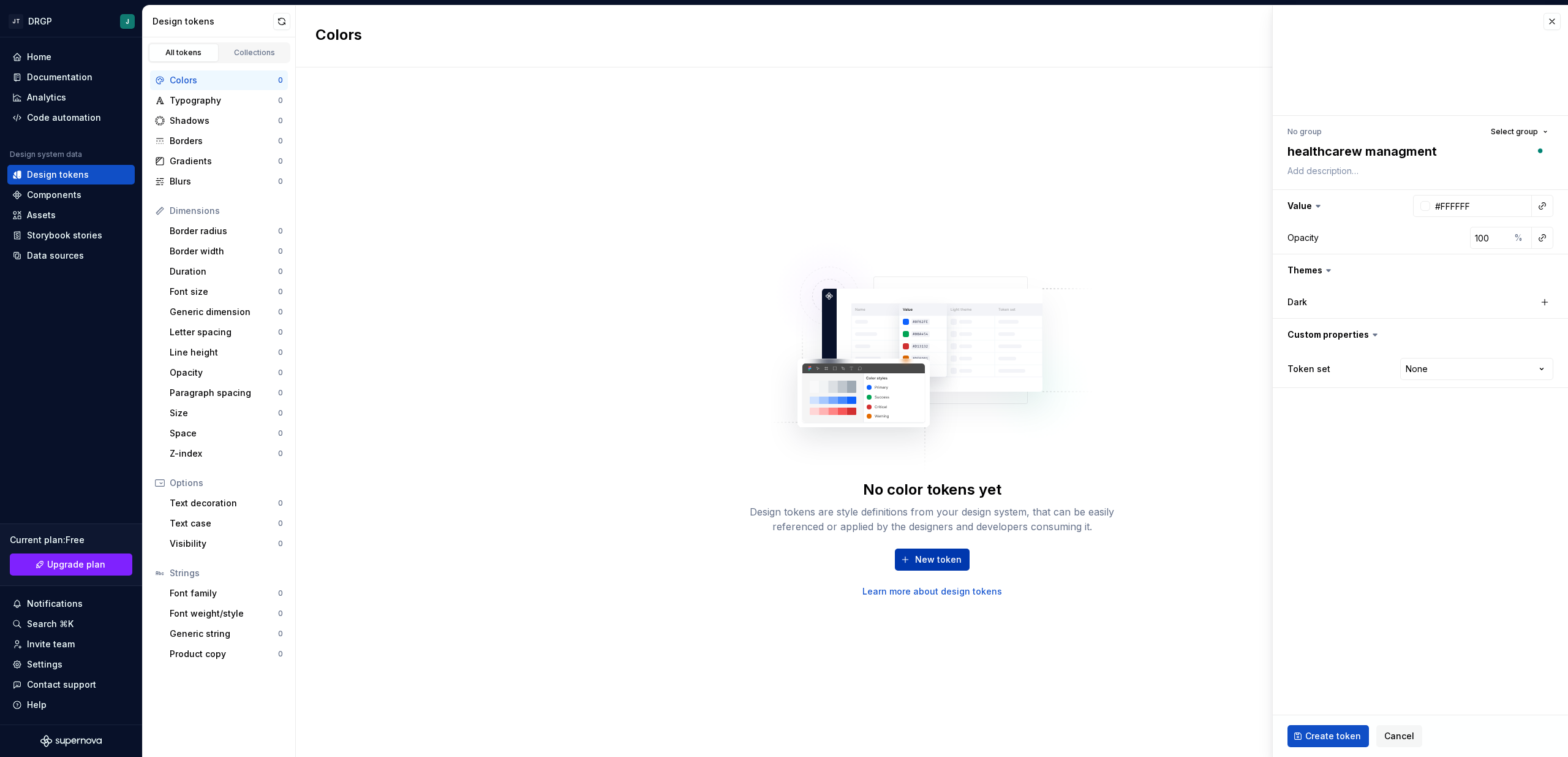
type textarea "healthcarew managment a"
type textarea "*"
type textarea "healthcarew managment aP"
type textarea "*"
type textarea "healthcarew managment aPO"
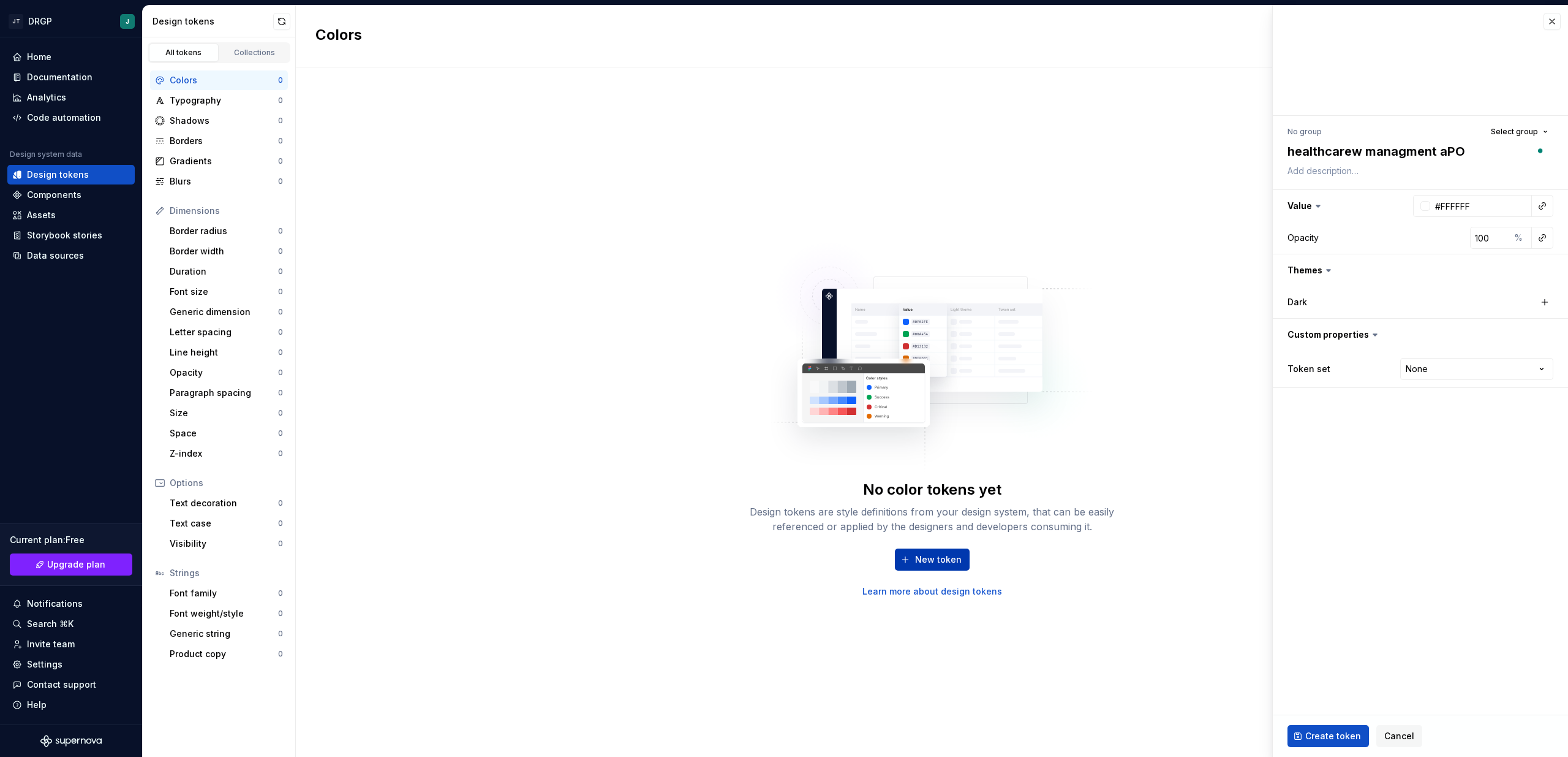
type textarea "*"
type textarea "healthcarew managment aPOP"
type textarea "*"
type textarea "healthcarew managment aPO"
type textarea "*"
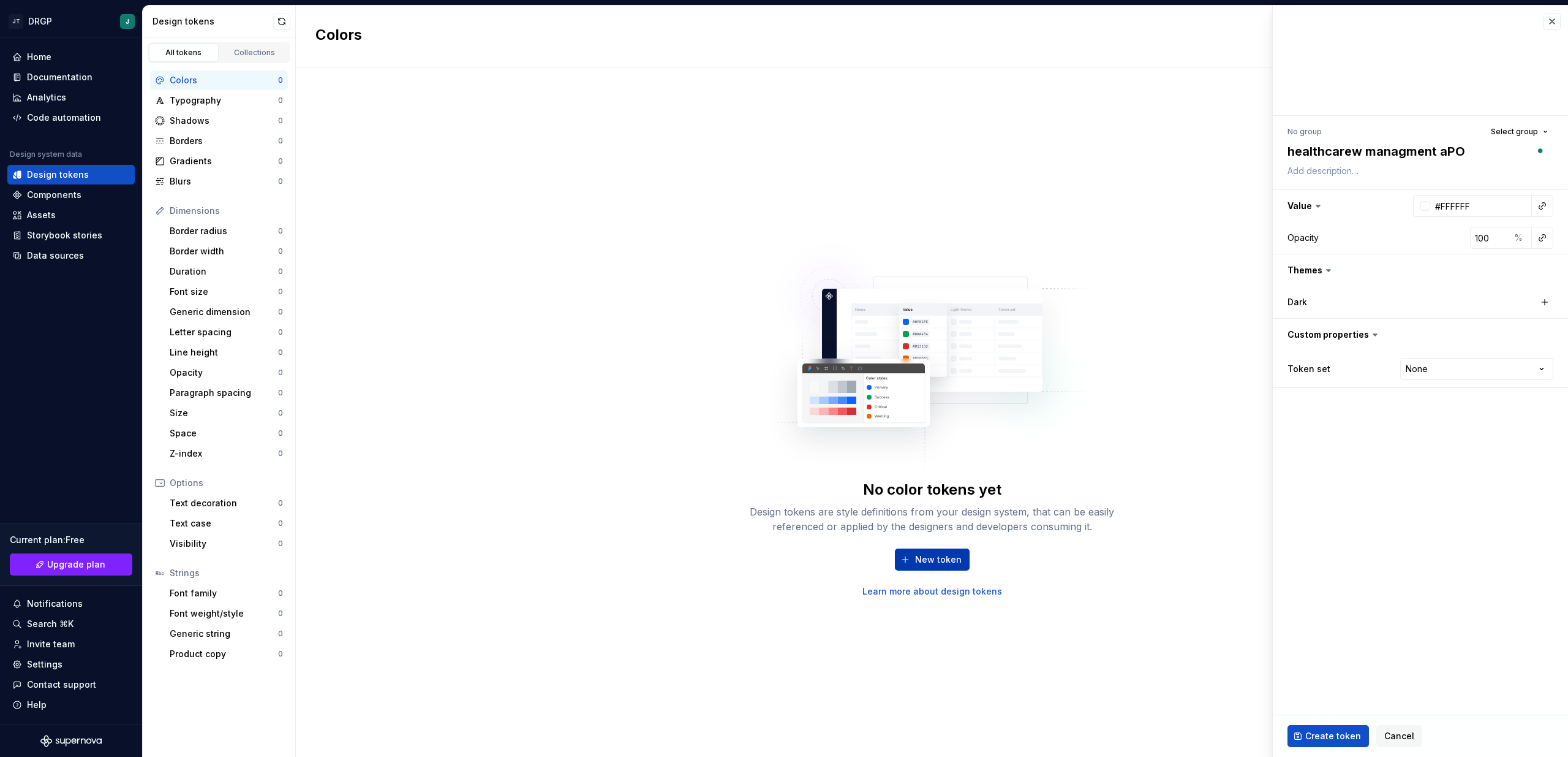
type textarea "healthcarew managment aP"
type textarea "*"
type textarea "healthcarew managment a"
type textarea "*"
type textarea "healthcarew managment"
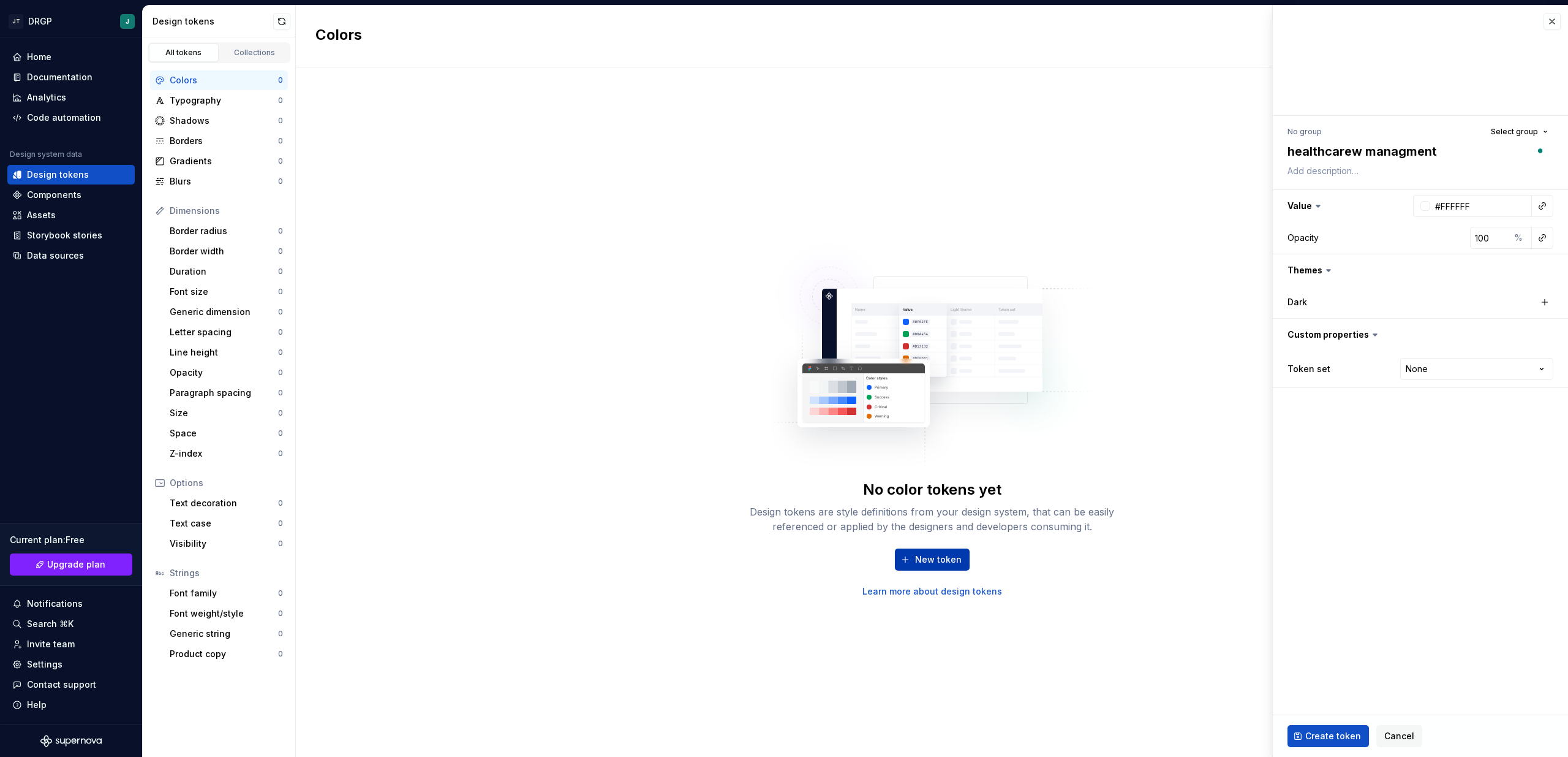
type textarea "*"
type textarea "healthcarew managment A"
type textarea "*"
type textarea "healthcarew managment AP"
type textarea "*"
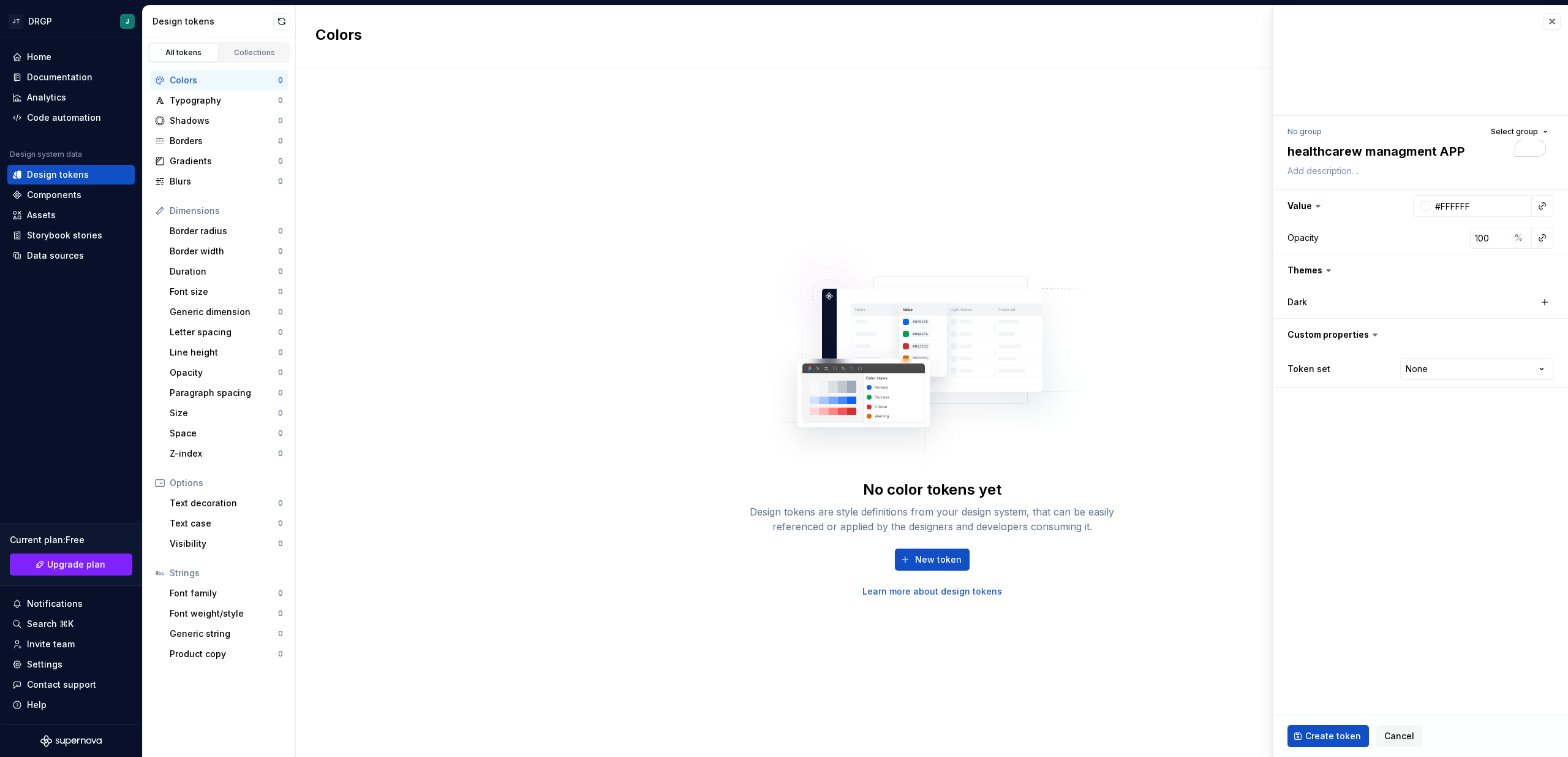
type textarea "healthcarew managment APP"
drag, startPoint x: 1465, startPoint y: 523, endPoint x: 1360, endPoint y: 669, distance: 179.8
click at [1465, 523] on fieldset "No group Select group healthcarew managment APP Value #FFFFFF Opacity 100 % The…" at bounding box center [1420, 381] width 295 height 751
click at [1324, 729] on button "Create token" at bounding box center [1328, 735] width 81 height 22
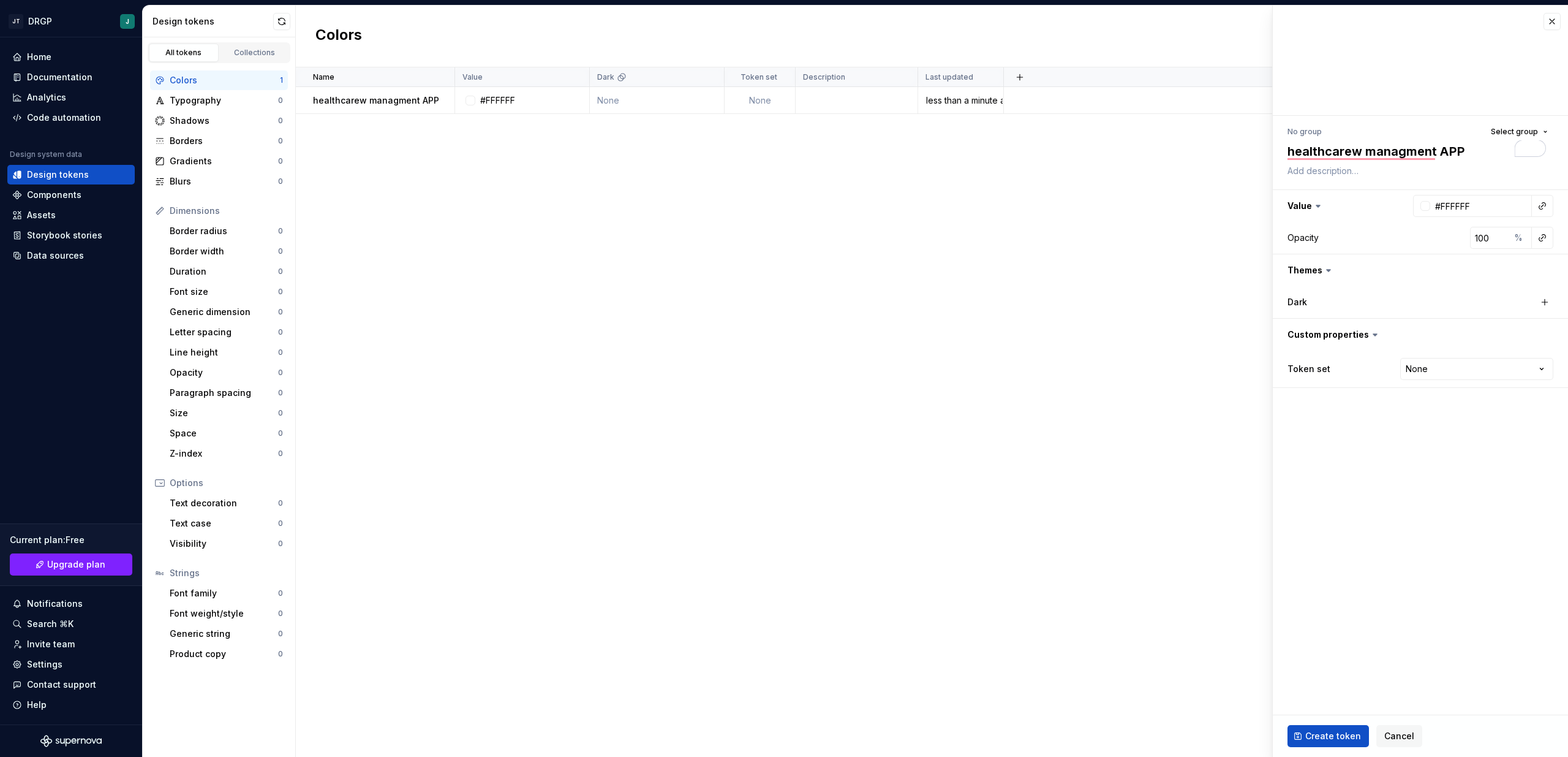
type textarea "*"
click at [63, 233] on div "Storybook stories" at bounding box center [65, 235] width 76 height 12
click at [60, 229] on div "Storybook stories" at bounding box center [65, 235] width 76 height 12
click at [39, 115] on div "Code automation" at bounding box center [64, 117] width 74 height 12
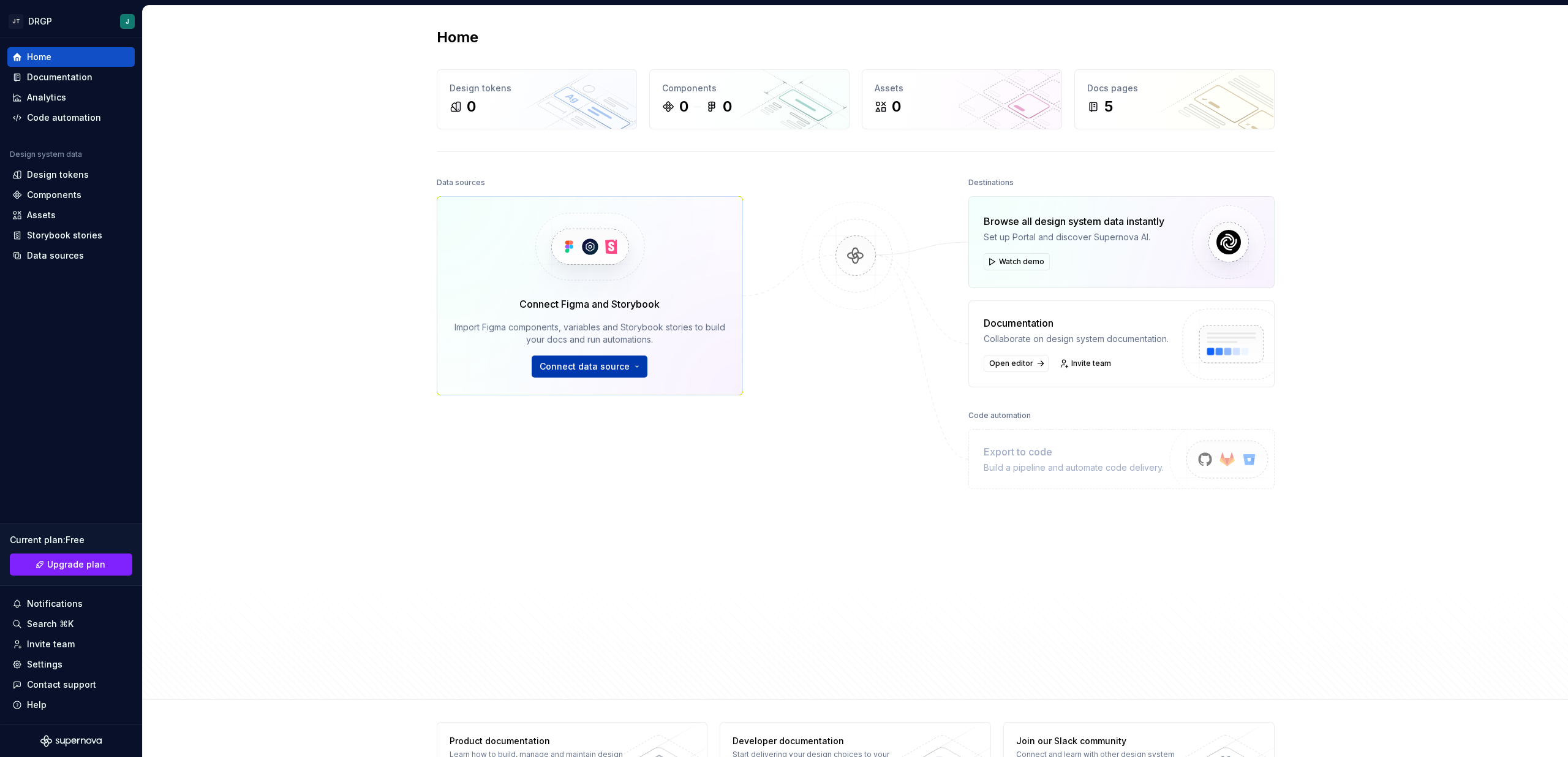
click at [592, 368] on span "Connect data source" at bounding box center [585, 366] width 90 height 12
click at [73, 114] on div "Code automation" at bounding box center [64, 117] width 74 height 12
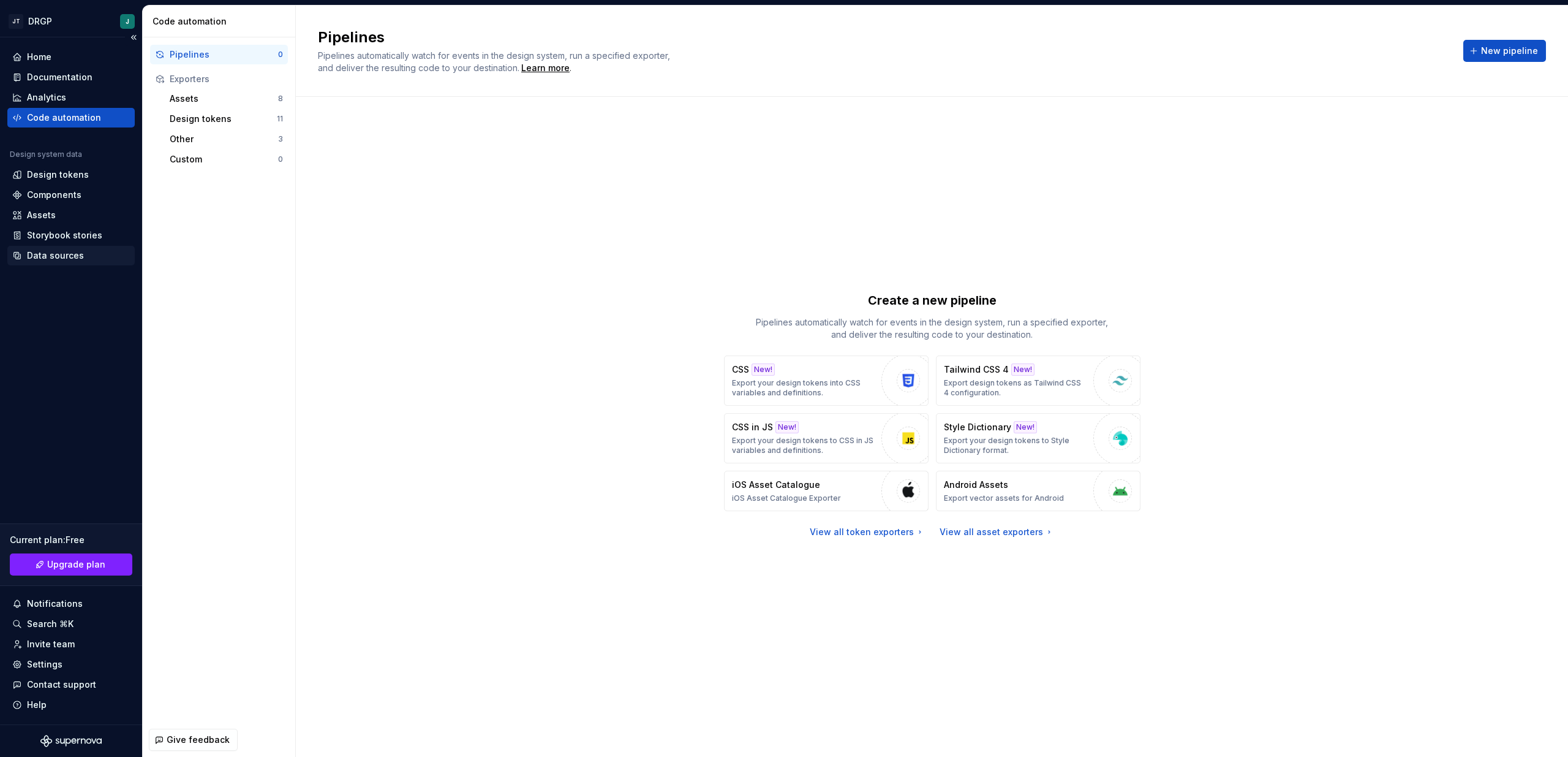
click at [40, 265] on div "Data sources" at bounding box center [71, 255] width 127 height 19
click at [43, 261] on div "Data sources" at bounding box center [55, 255] width 57 height 12
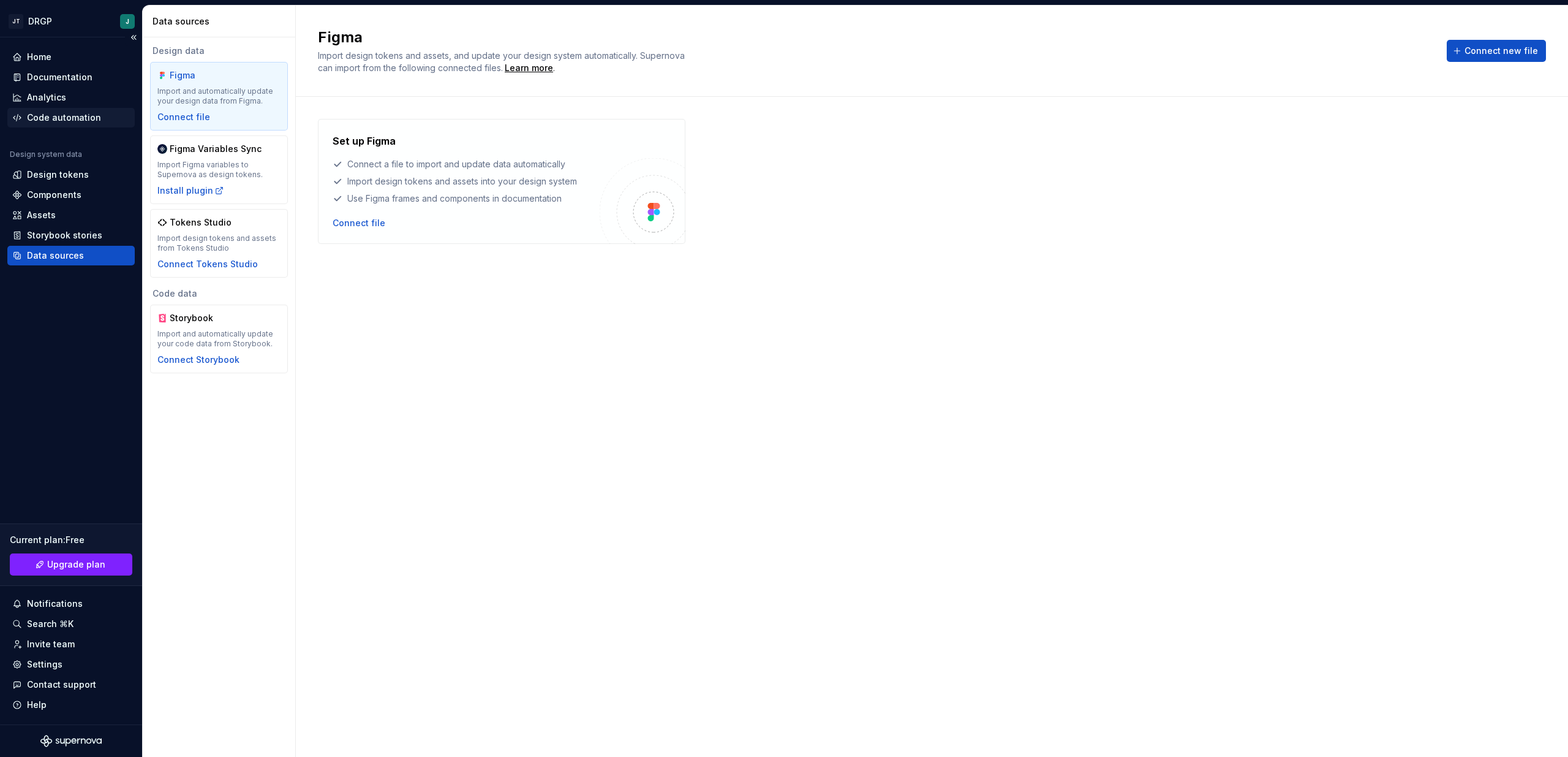
click at [37, 109] on div "Code automation" at bounding box center [71, 117] width 127 height 19
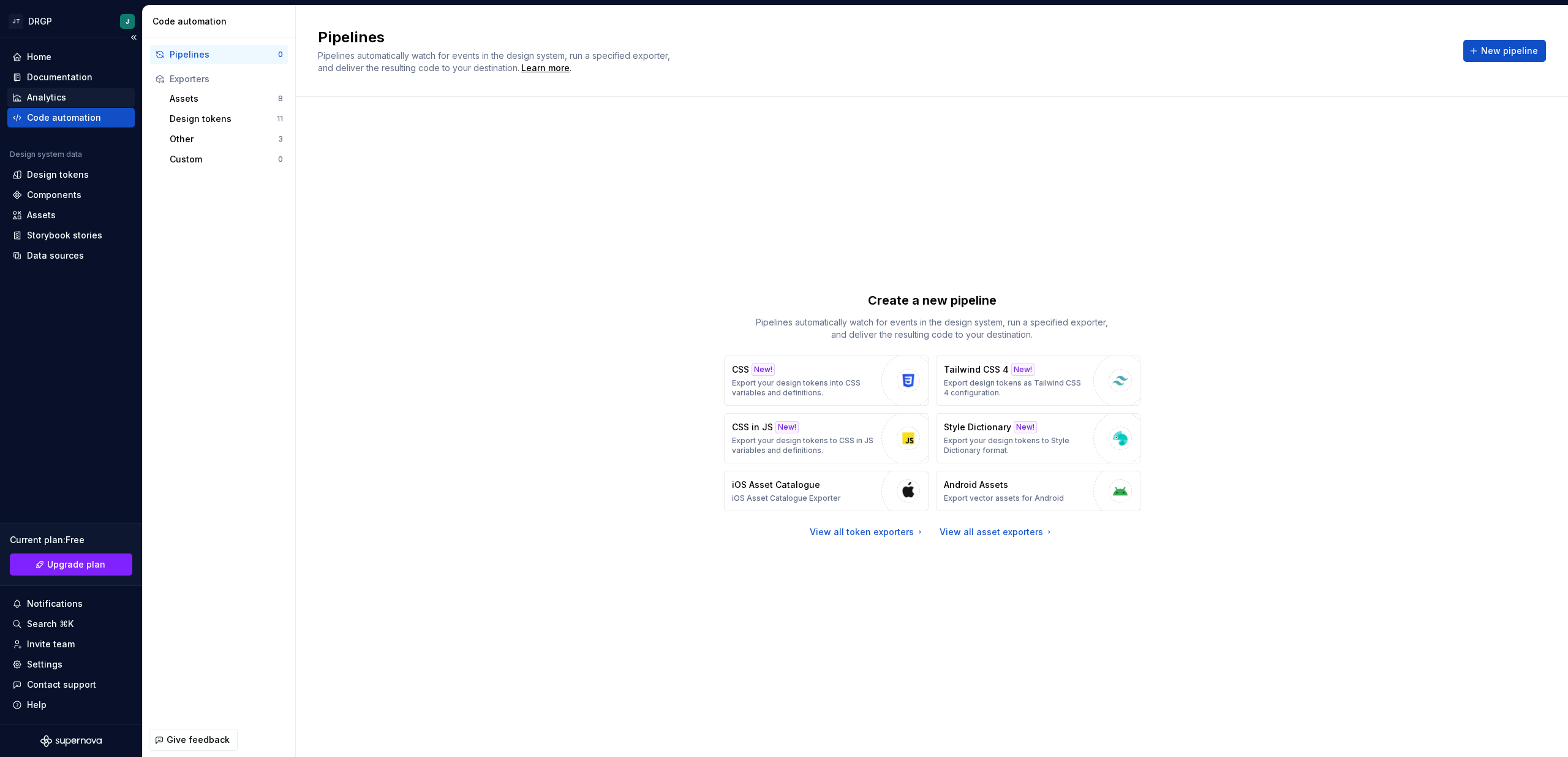
click at [35, 95] on div "Analytics" at bounding box center [47, 97] width 39 height 12
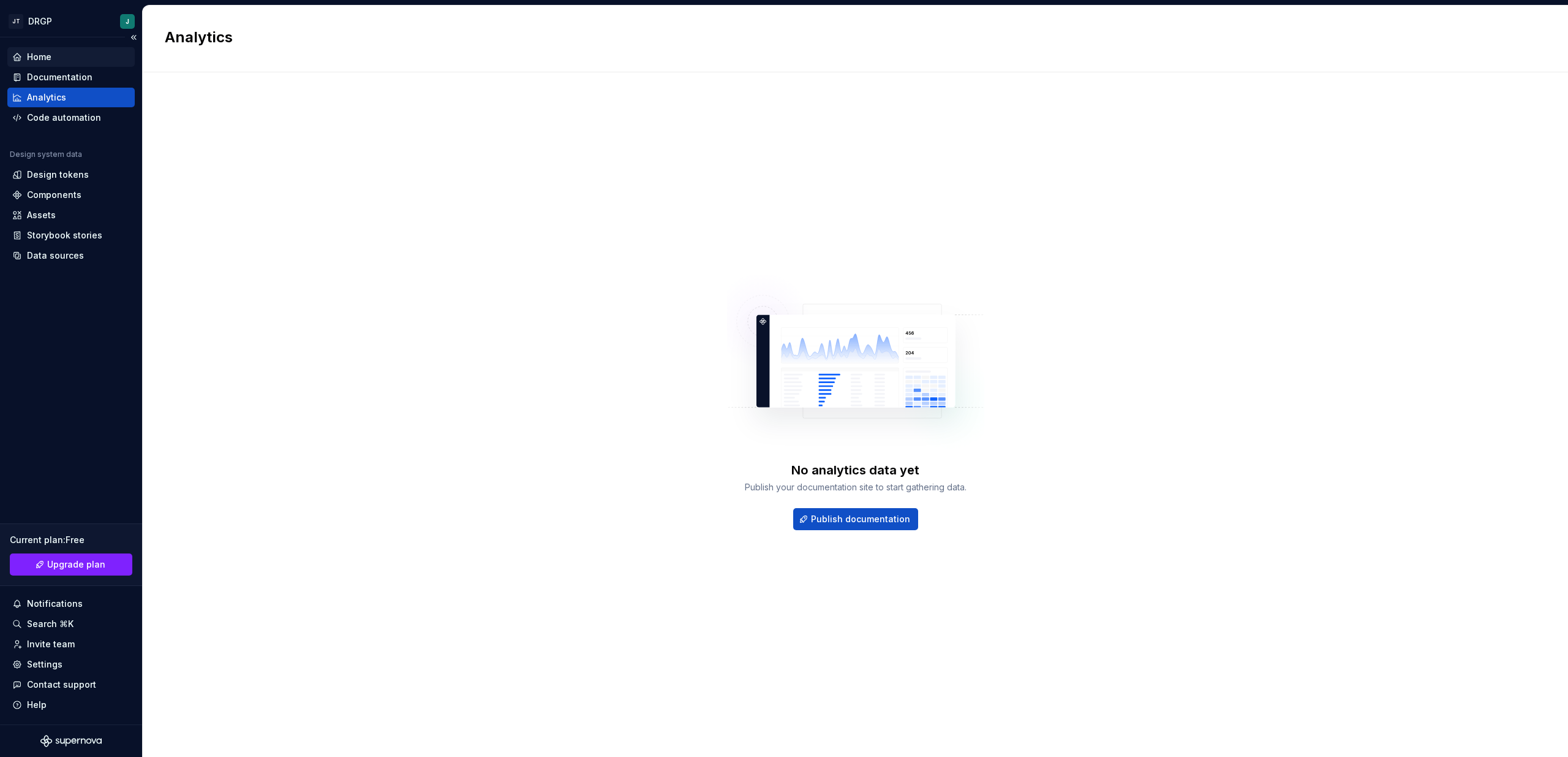
click at [63, 51] on div "Home" at bounding box center [71, 56] width 117 height 12
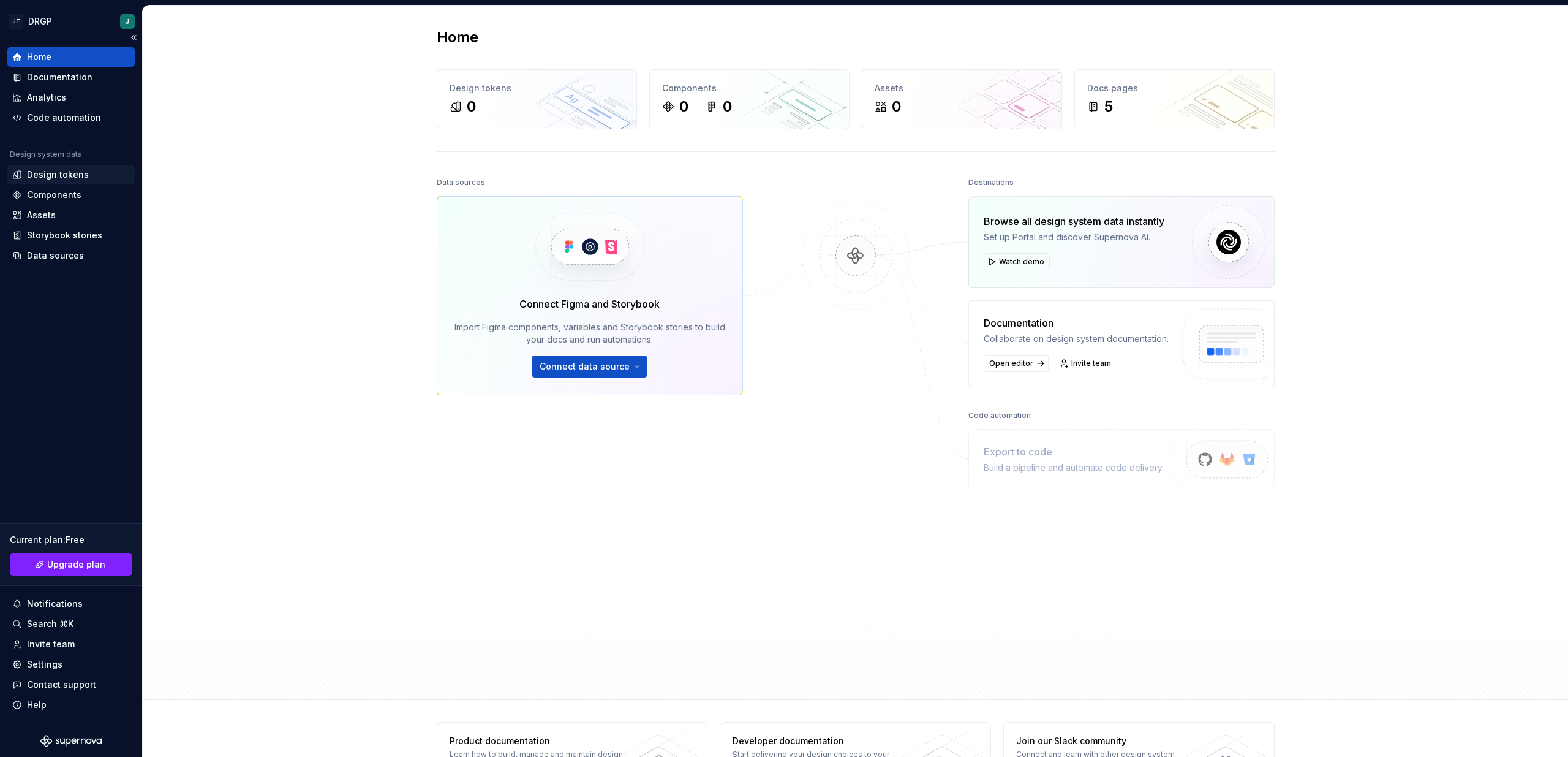
click at [60, 178] on div "Design tokens" at bounding box center [58, 174] width 62 height 12
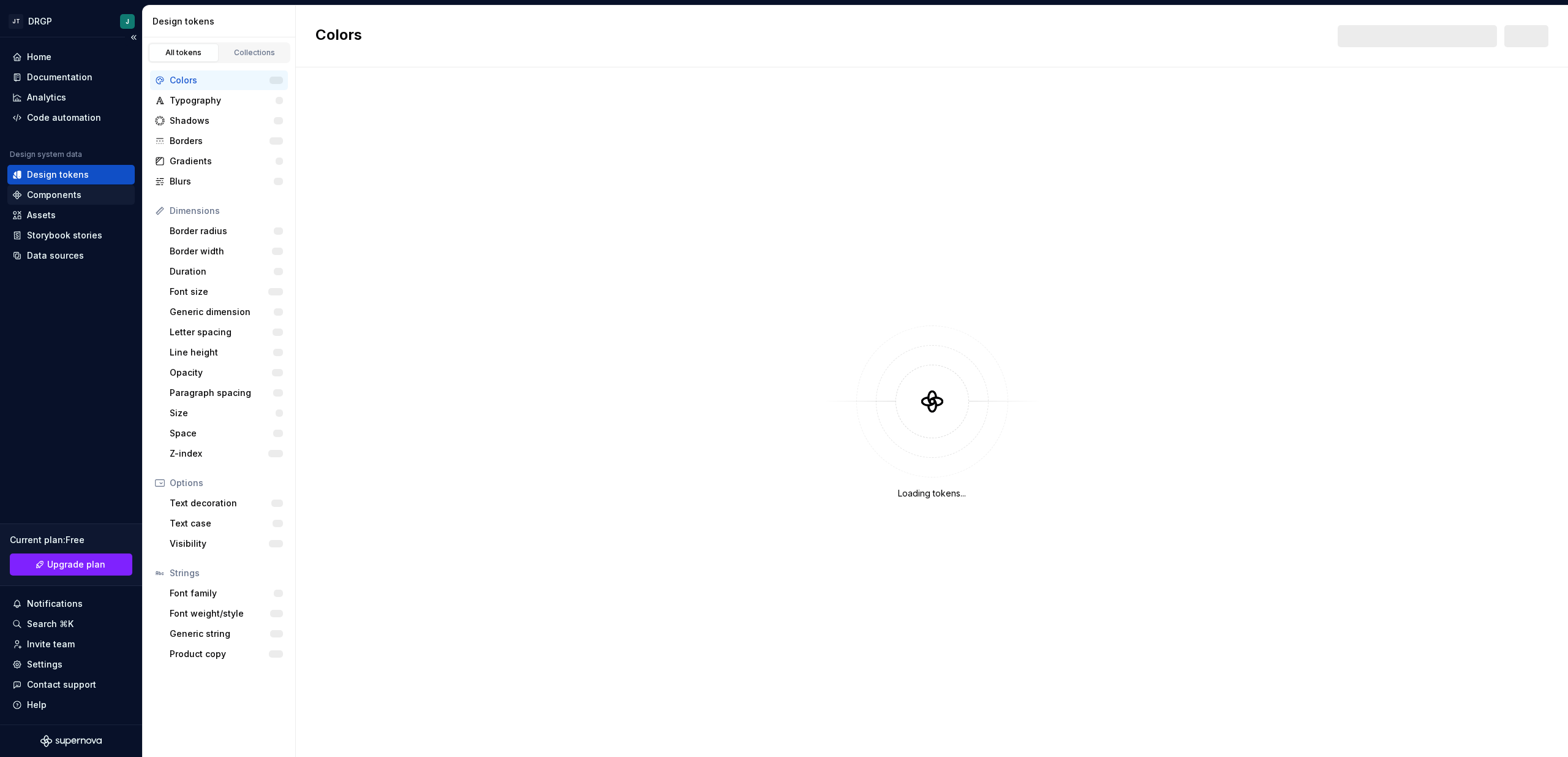
click at [53, 200] on div "Components" at bounding box center [55, 195] width 55 height 12
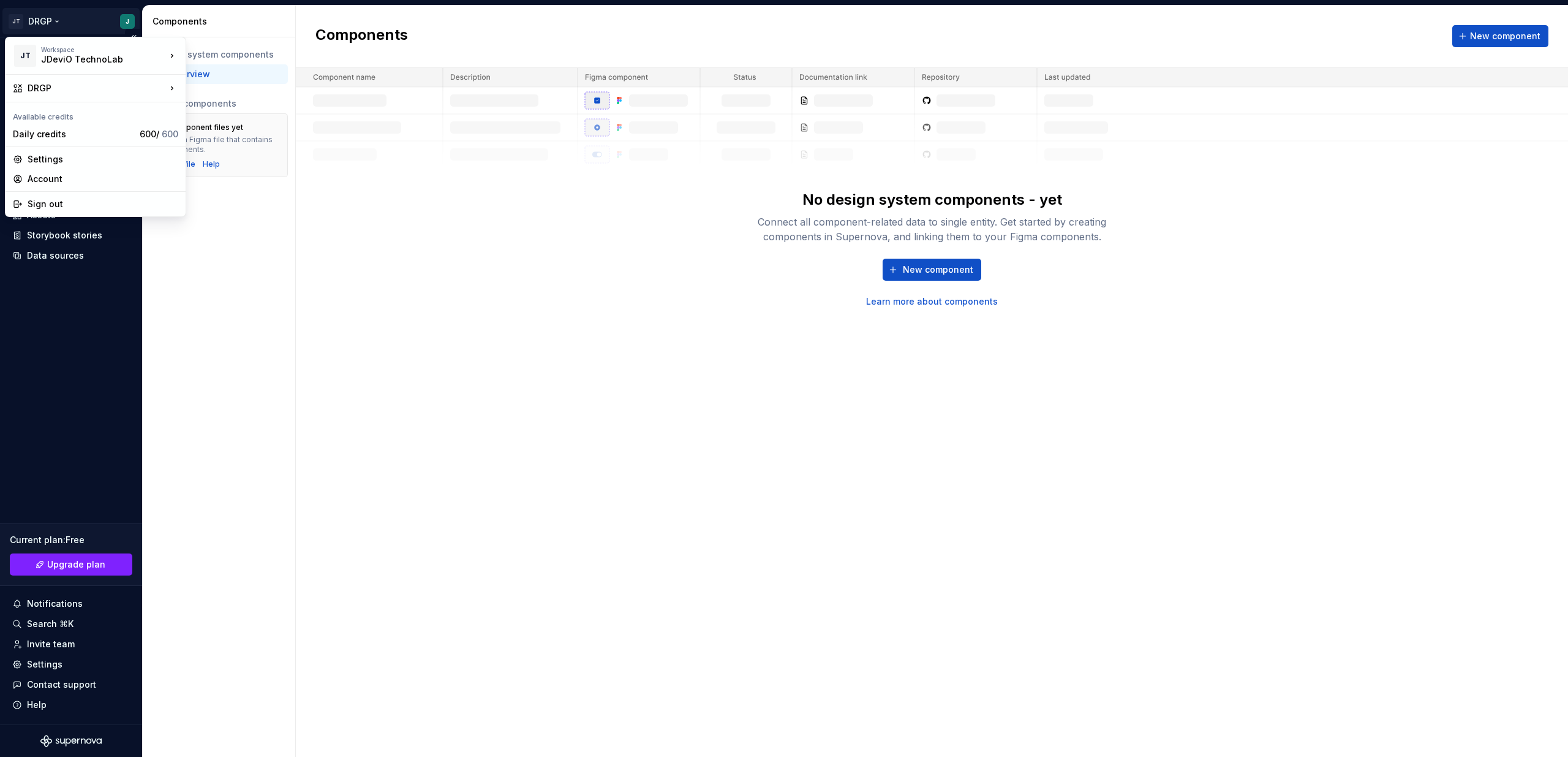
click at [47, 18] on html "JT DRGP J Home Documentation Analytics Code automation Design system data Desig…" at bounding box center [784, 378] width 1568 height 757
click at [47, 85] on div "DRGP" at bounding box center [96, 88] width 138 height 12
click at [275, 88] on div "DRGP" at bounding box center [269, 89] width 127 height 12
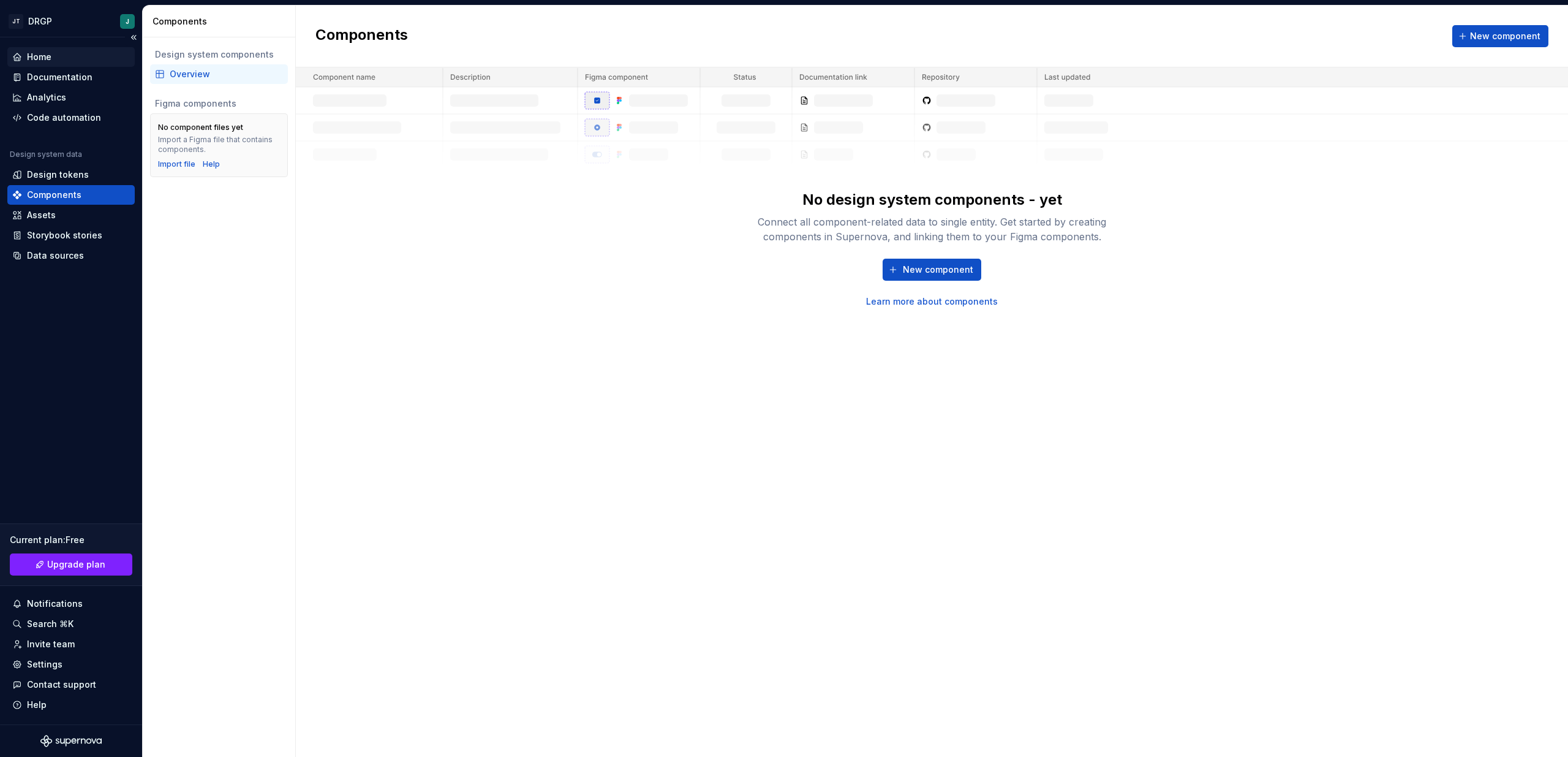
click at [47, 58] on div "Home" at bounding box center [39, 56] width 24 height 12
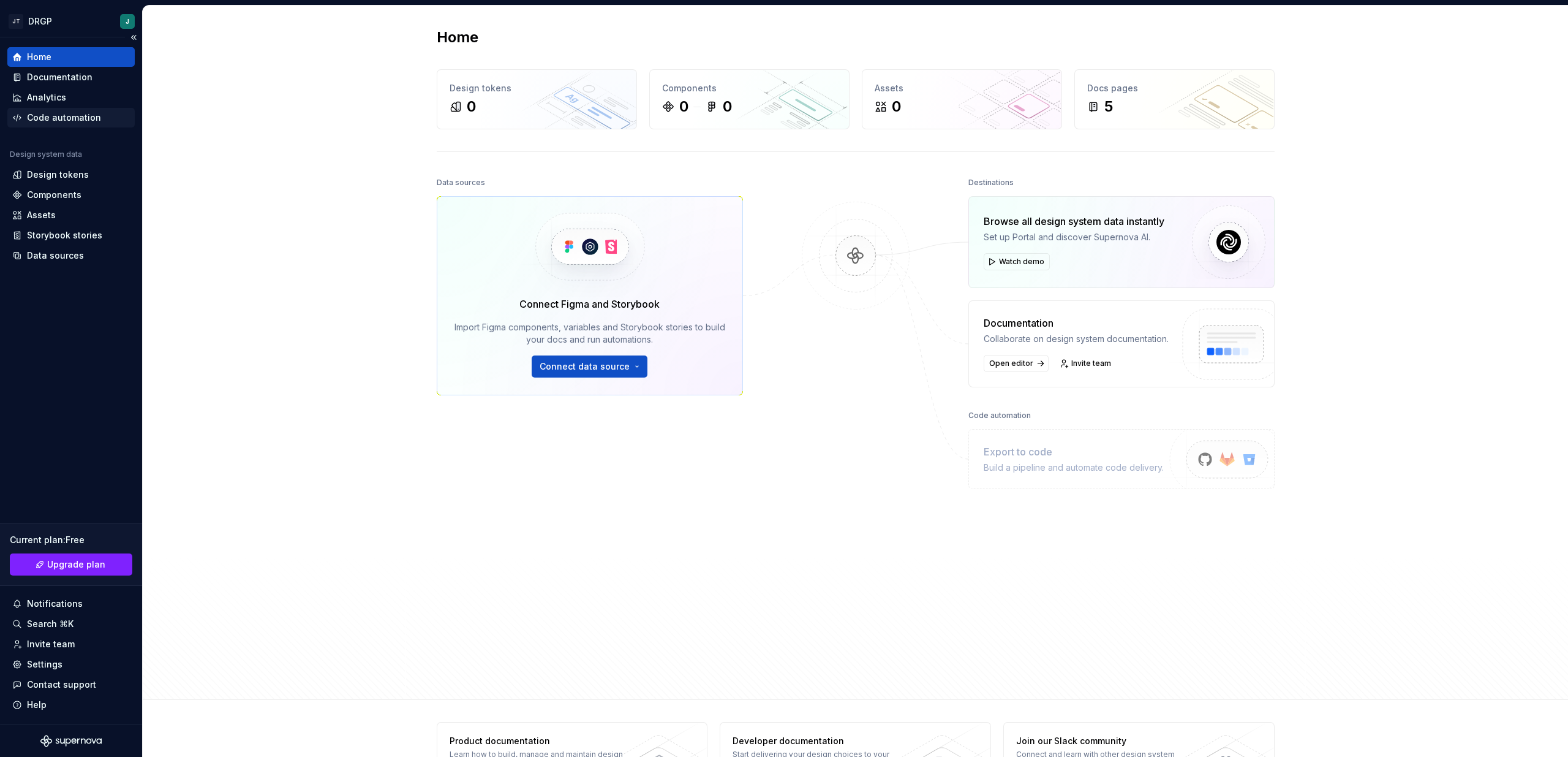
click at [40, 115] on div "Code automation" at bounding box center [64, 117] width 74 height 12
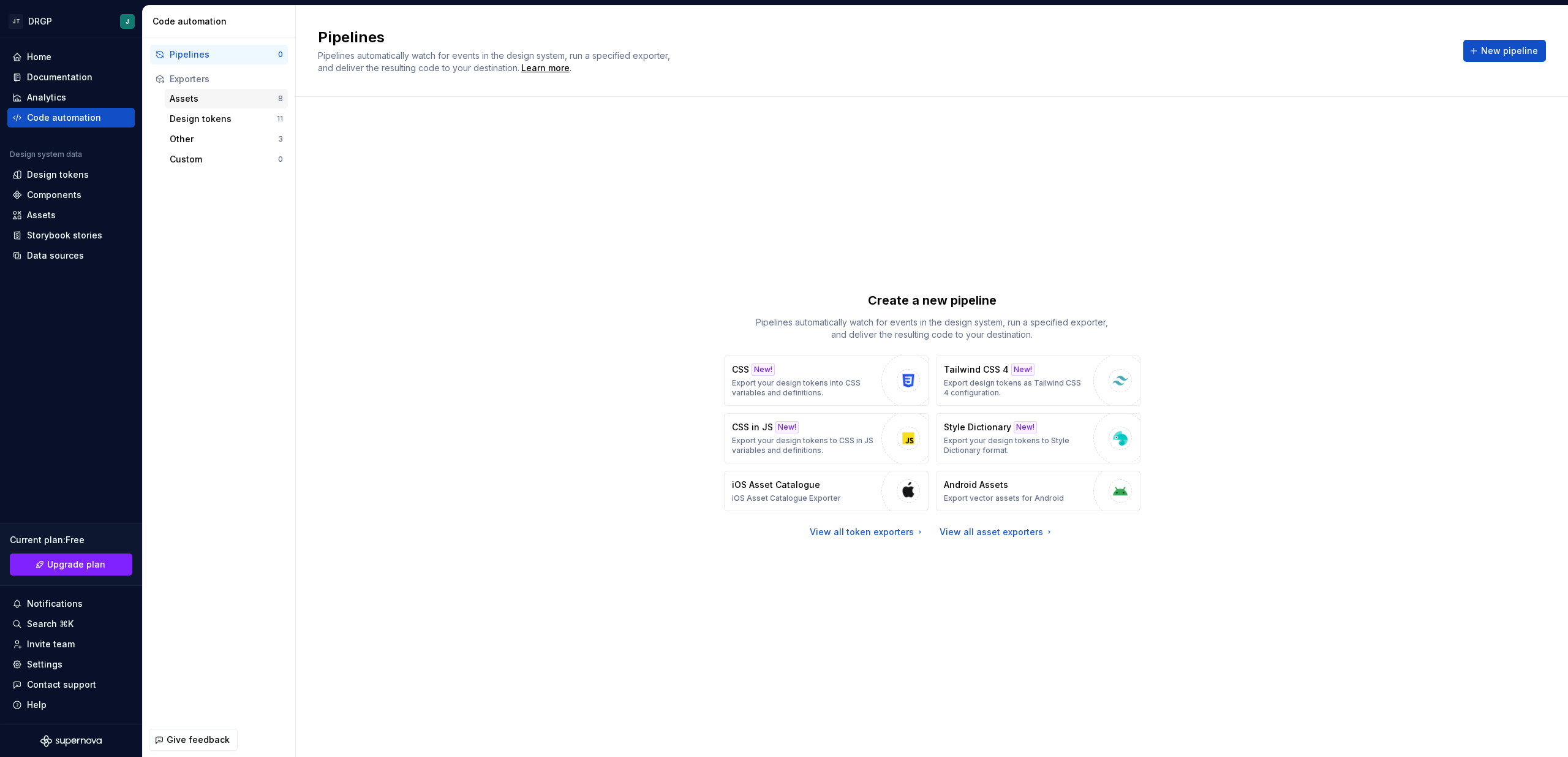
click at [190, 94] on div "Assets" at bounding box center [224, 98] width 109 height 12
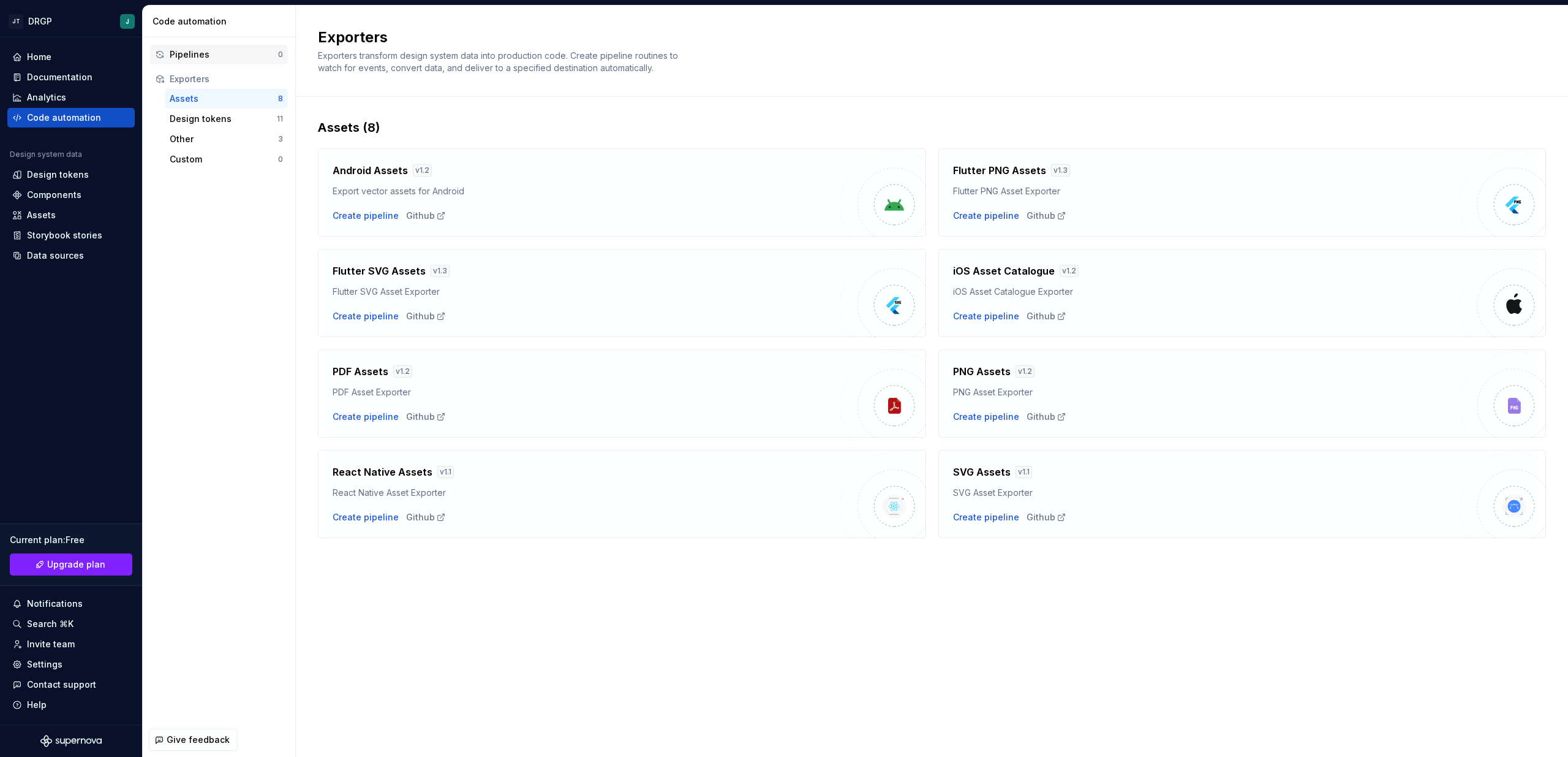
click at [195, 60] on div "Pipelines 0" at bounding box center [219, 55] width 138 height 19
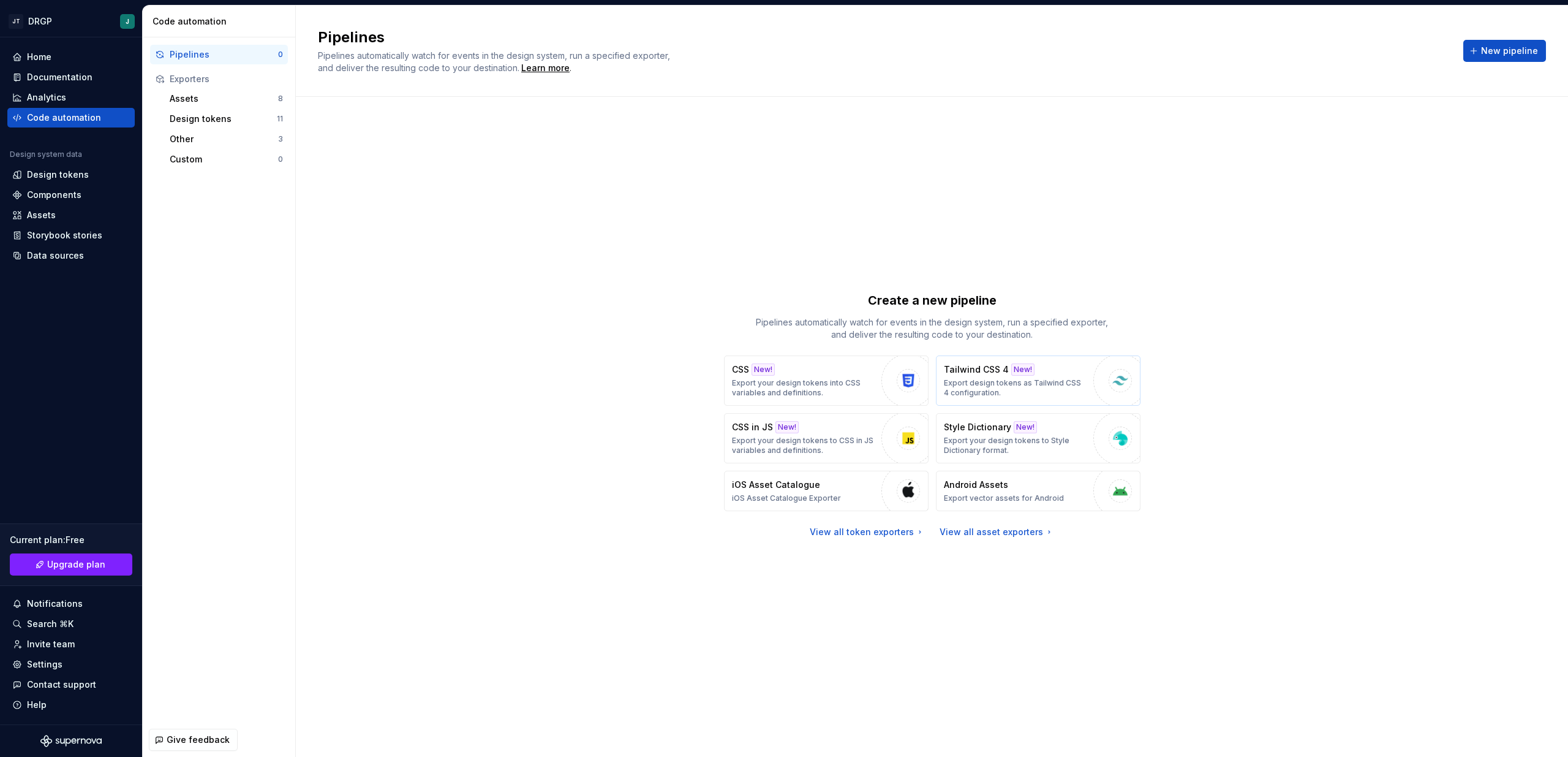
click at [1011, 373] on div "New!" at bounding box center [1022, 369] width 23 height 12
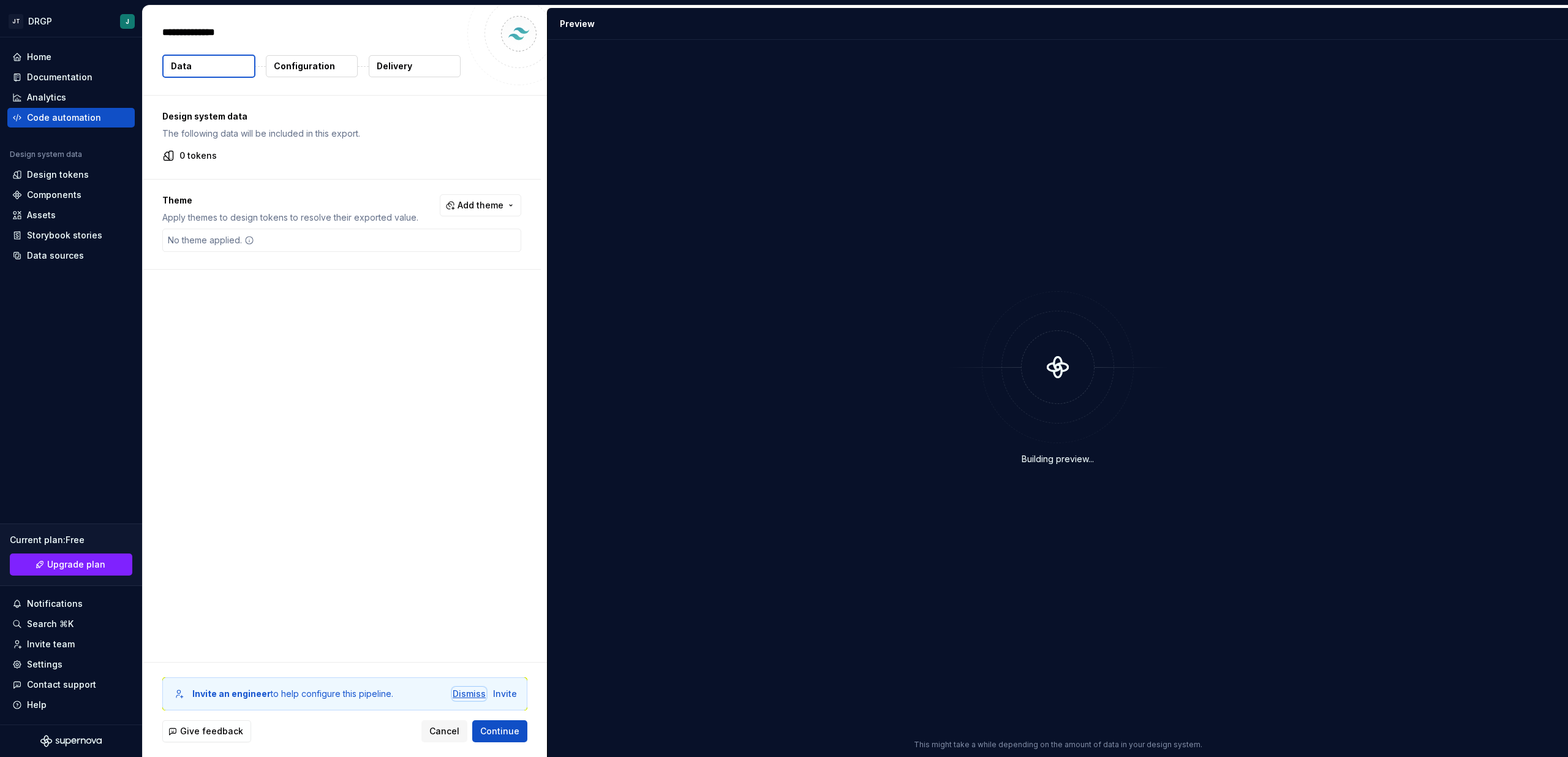
click at [471, 689] on div "Dismiss" at bounding box center [469, 693] width 33 height 12
click at [240, 230] on div "No theme applied." at bounding box center [211, 240] width 96 height 22
click at [224, 237] on div "No theme applied." at bounding box center [211, 240] width 96 height 22
click at [461, 200] on span "Add theme" at bounding box center [480, 205] width 46 height 12
click at [355, 445] on html "JT DRGP J Home Documentation Analytics Code automation Design system data Desig…" at bounding box center [784, 378] width 1568 height 757
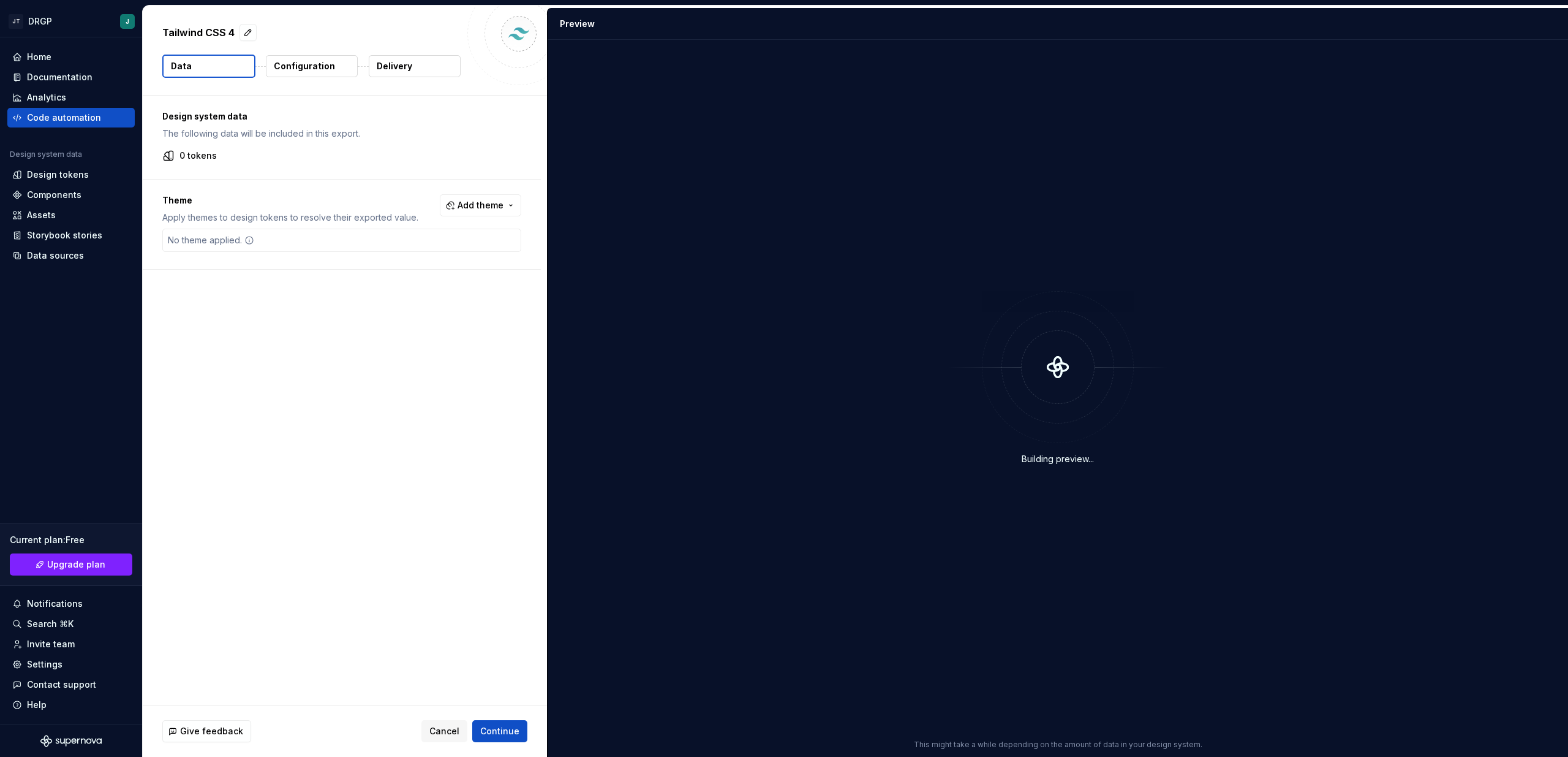
click at [274, 67] on p "Configuration" at bounding box center [304, 66] width 61 height 12
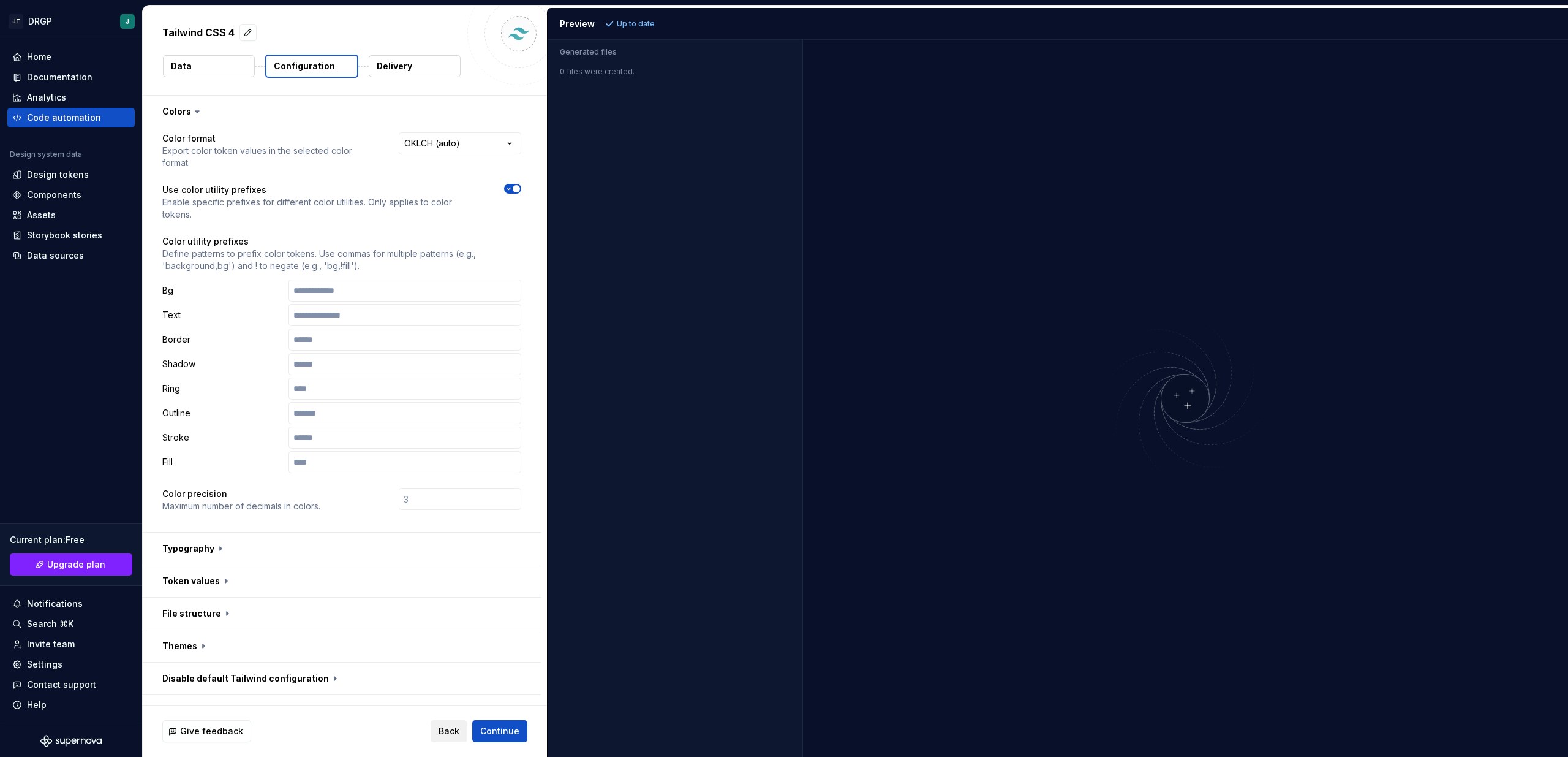
click at [443, 734] on span "Back" at bounding box center [449, 730] width 21 height 12
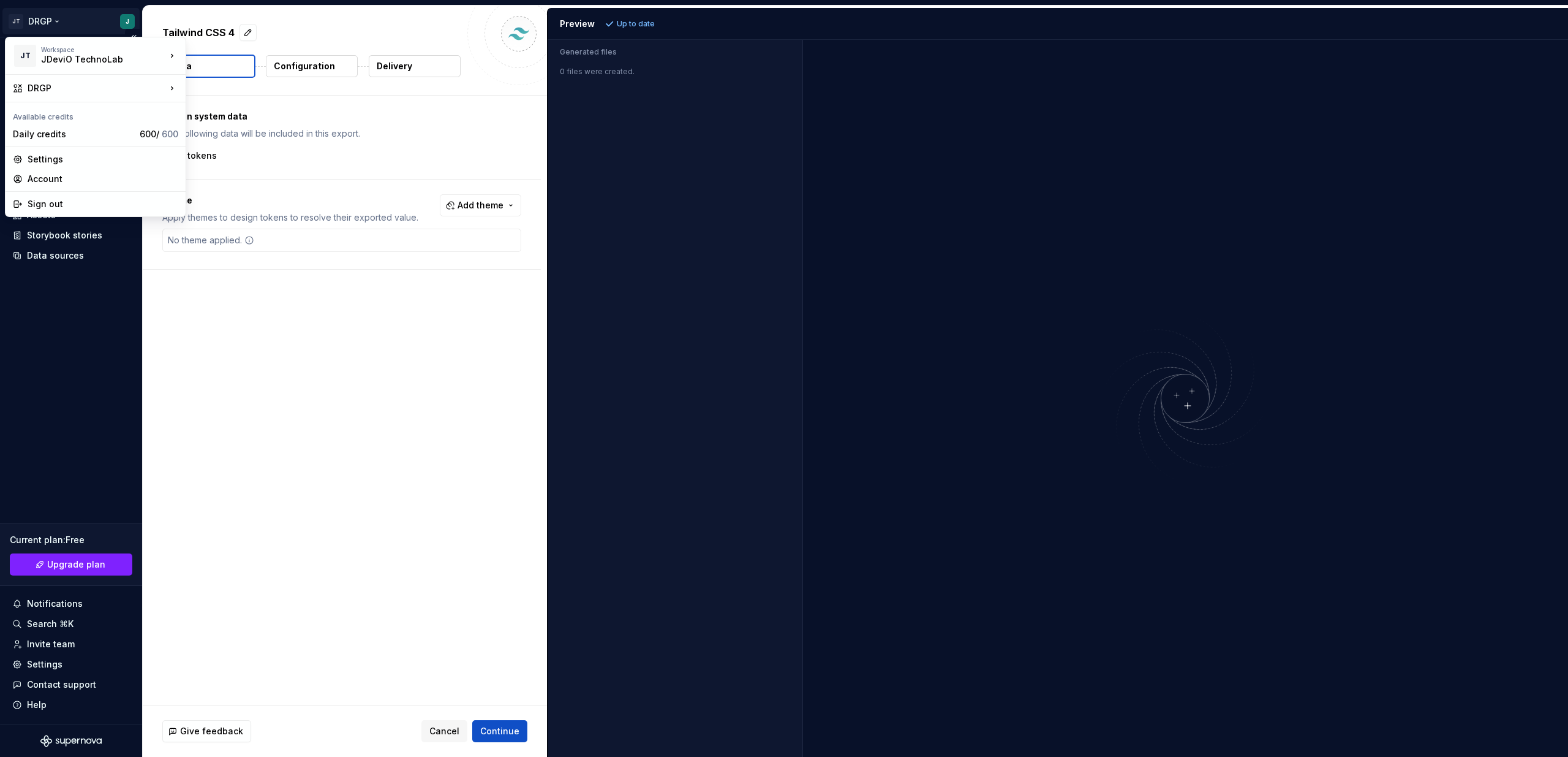
click at [12, 14] on html "JT DRGP J Home Documentation Analytics Code automation Design system data Desig…" at bounding box center [784, 378] width 1568 height 757
click at [227, 137] on div "New design system" at bounding box center [248, 141] width 84 height 12
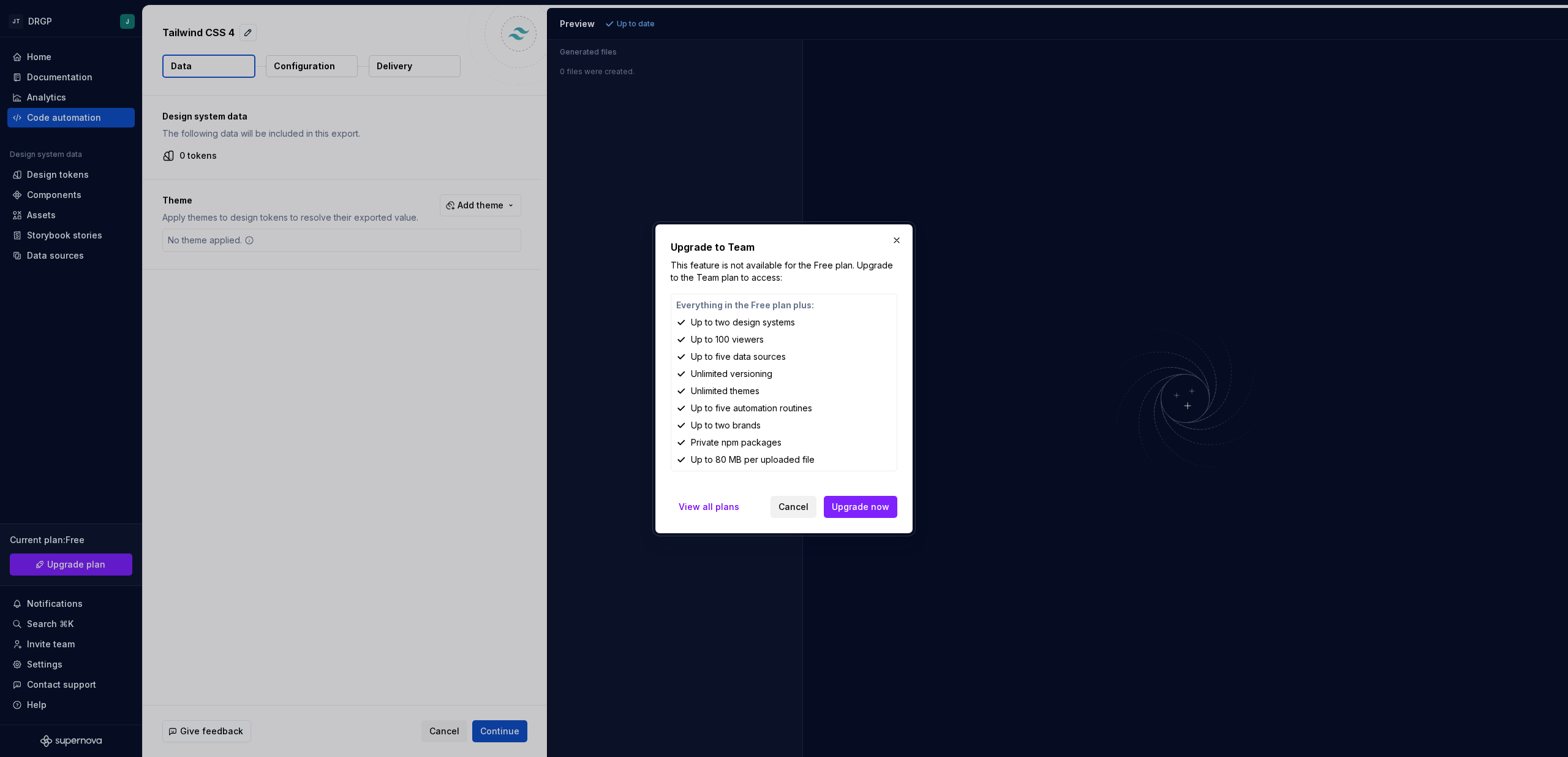
click at [802, 503] on span "Cancel" at bounding box center [793, 506] width 30 height 12
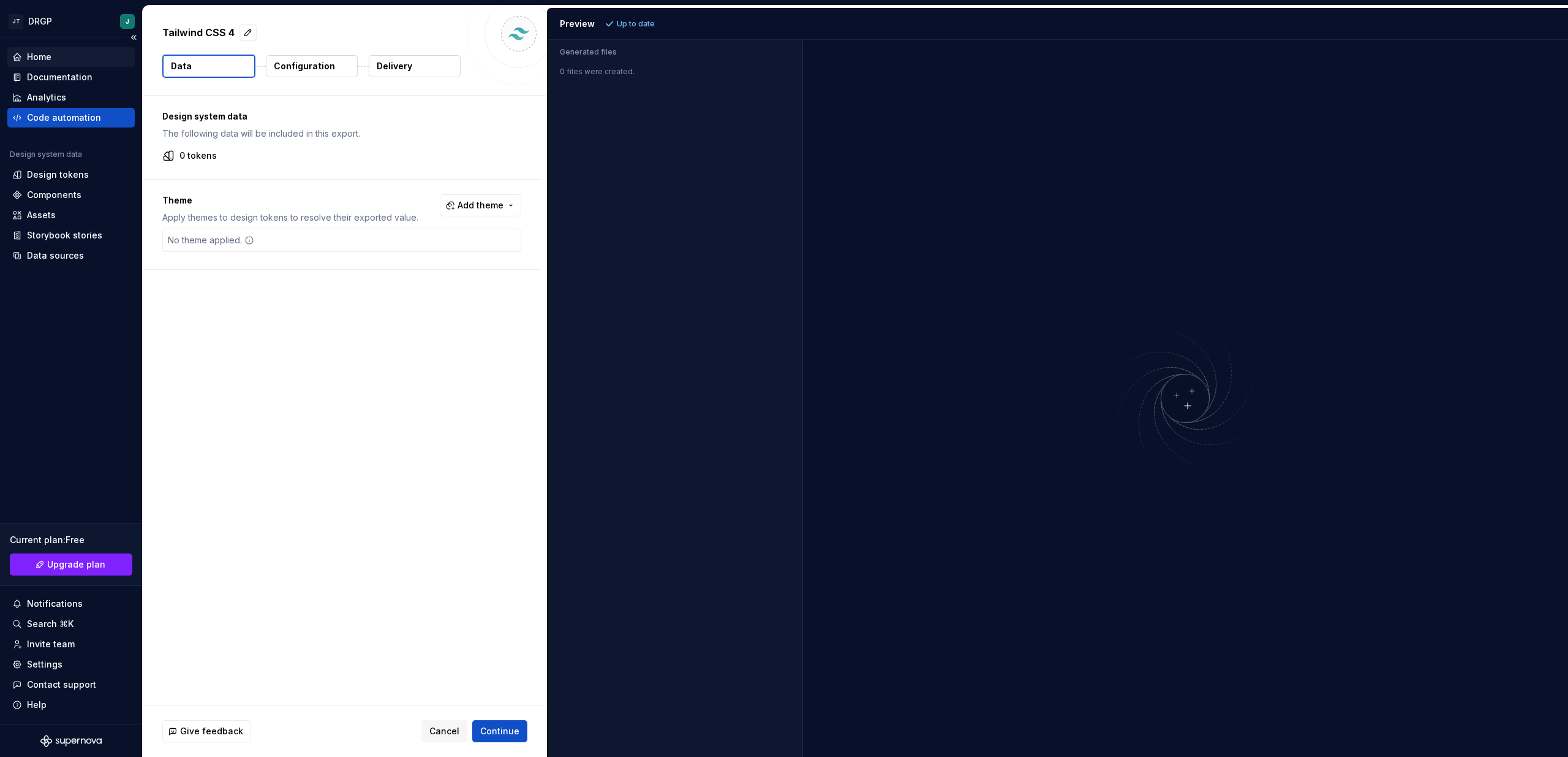
click at [40, 65] on div "Home" at bounding box center [71, 57] width 127 height 19
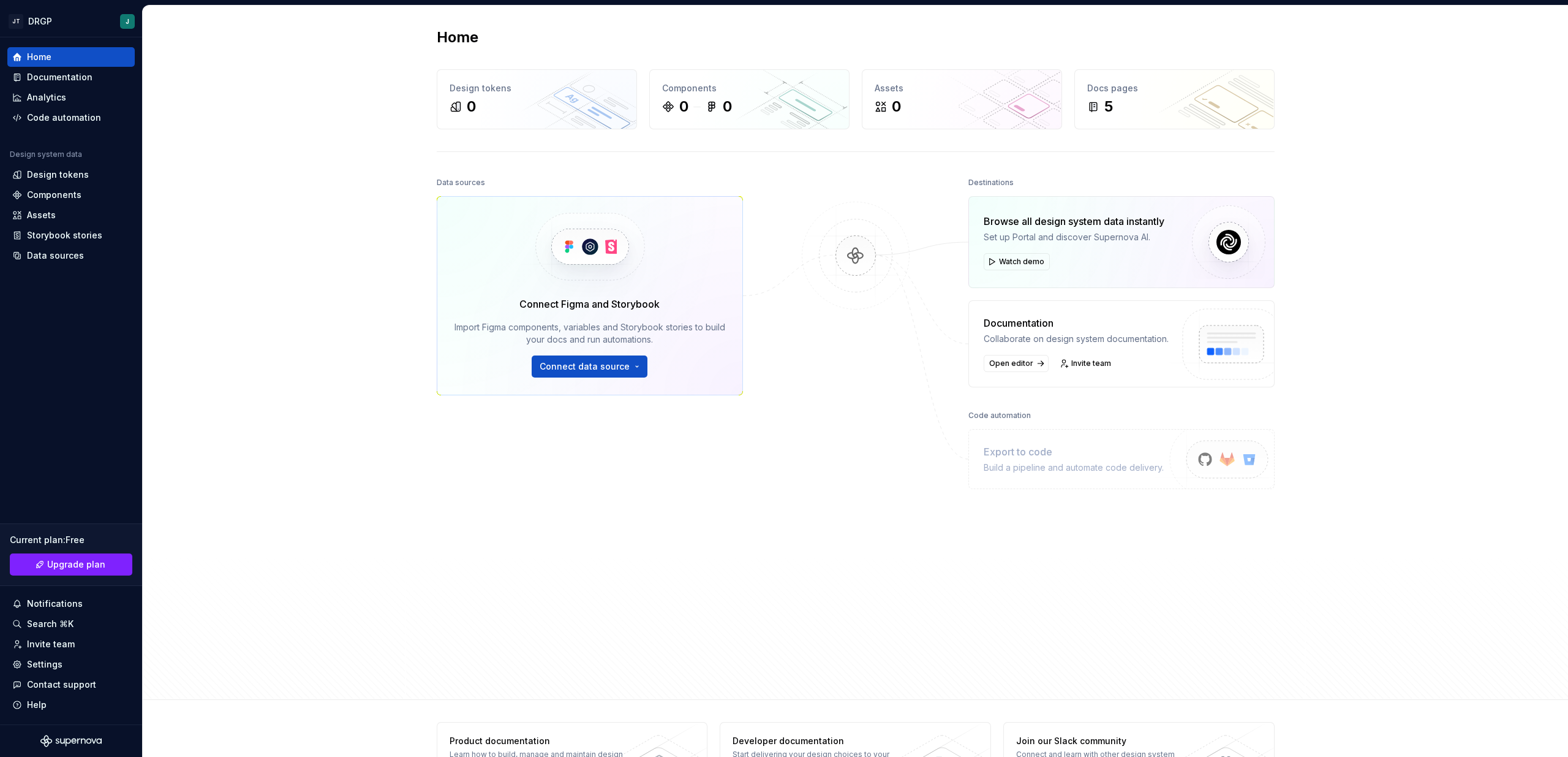
click at [1015, 352] on div "Documentation Collaborate on design system documentation. Open editor Invite te…" at bounding box center [1076, 344] width 185 height 56
click at [1014, 364] on span "Open editor" at bounding box center [1011, 364] width 44 height 10
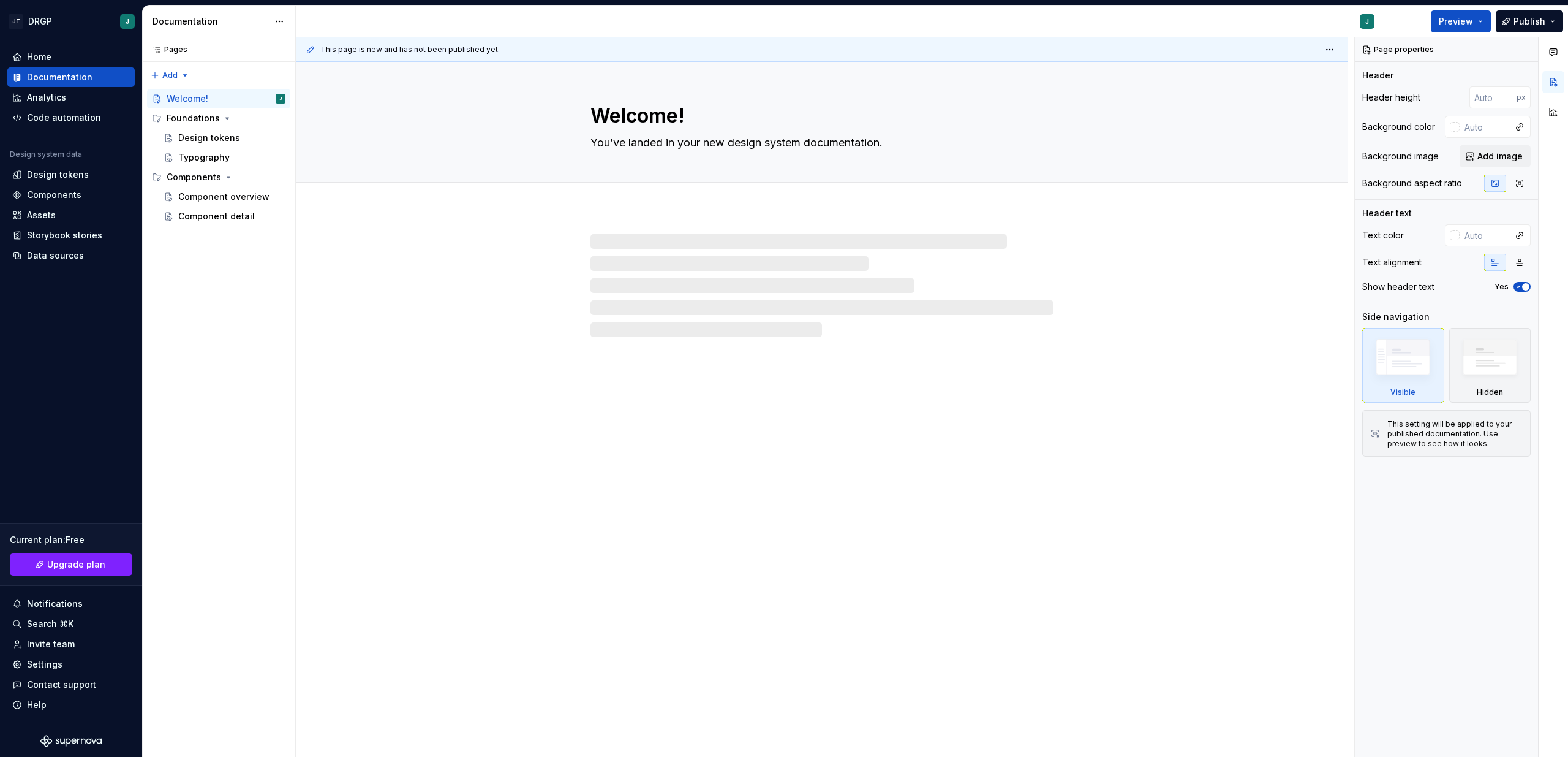
click at [261, 19] on div "Documentation" at bounding box center [211, 21] width 116 height 12
click at [234, 43] on div "Pages Pages" at bounding box center [219, 49] width 153 height 24
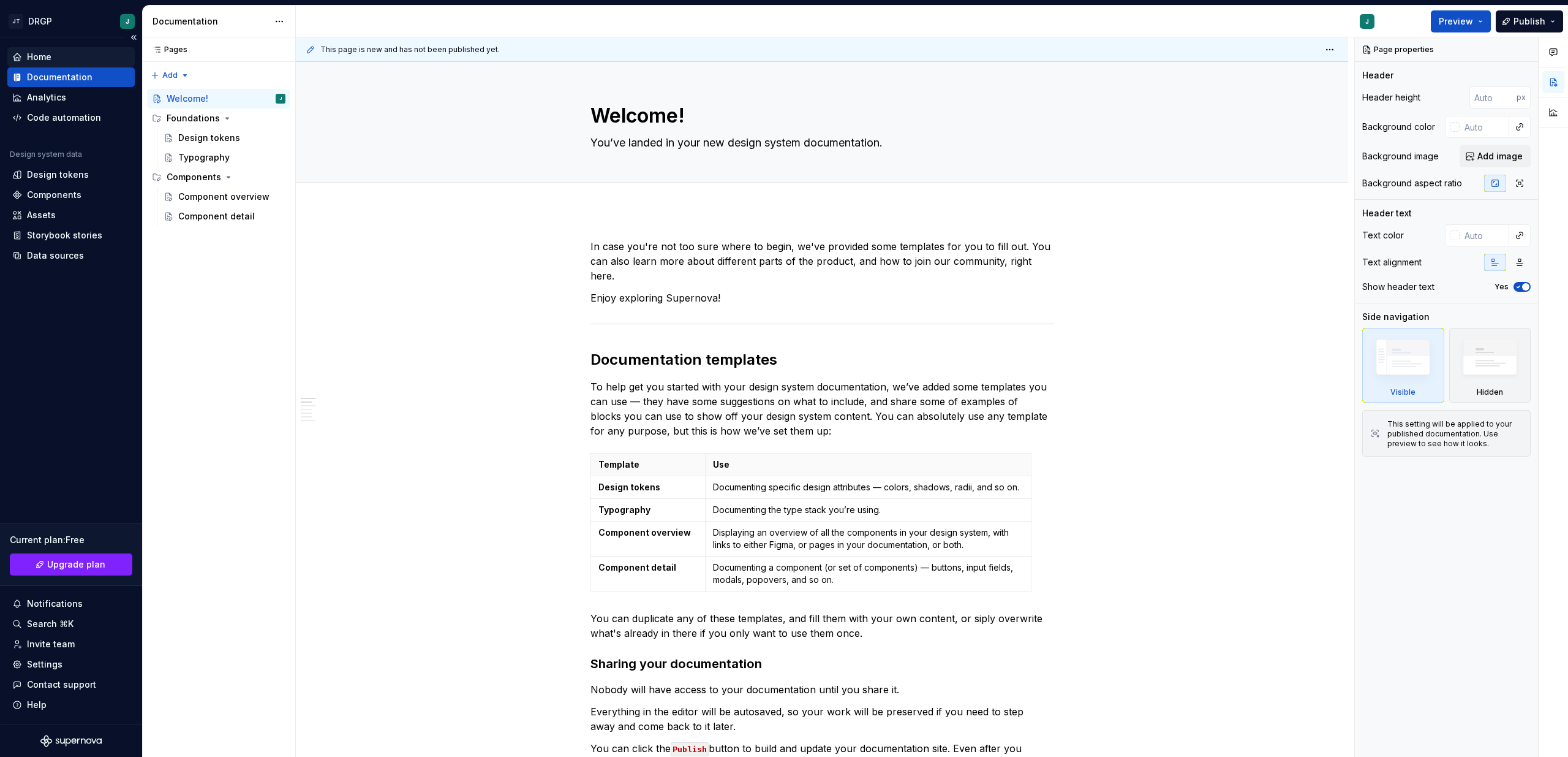
click at [51, 50] on div "Home" at bounding box center [71, 57] width 127 height 19
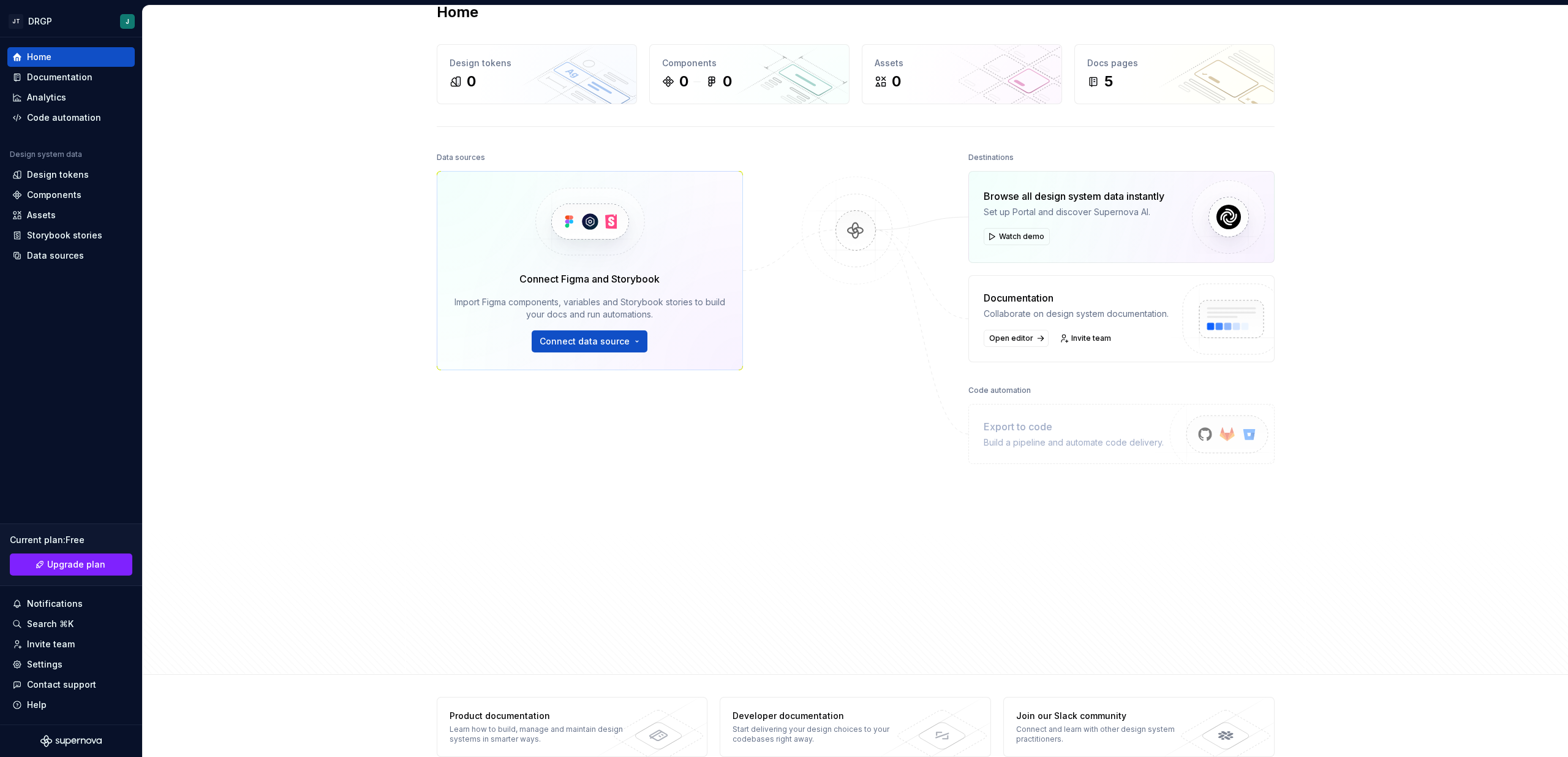
scroll to position [47, 0]
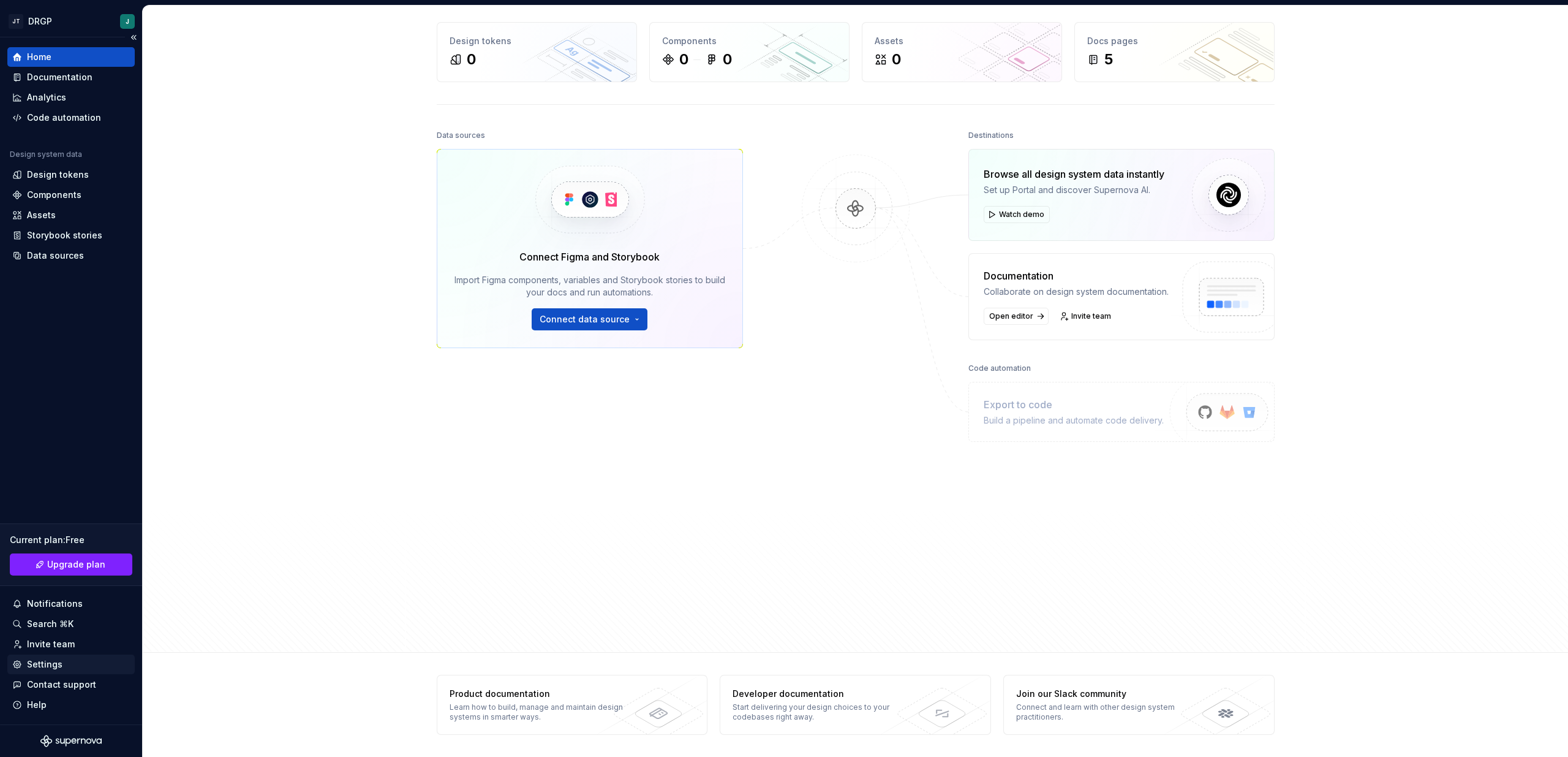
click at [60, 669] on div "Settings" at bounding box center [45, 664] width 35 height 12
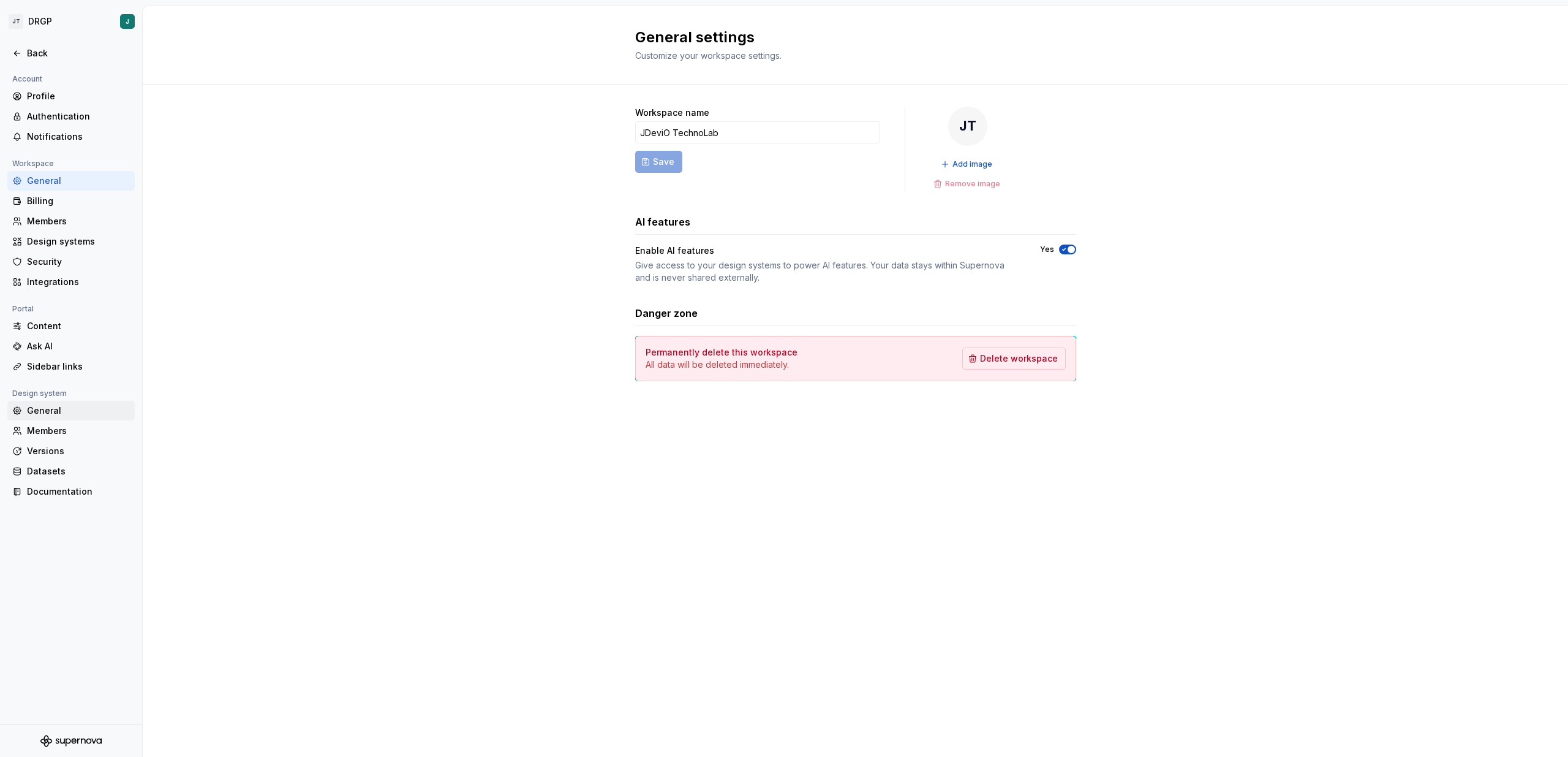
click at [40, 411] on div "General" at bounding box center [79, 410] width 103 height 12
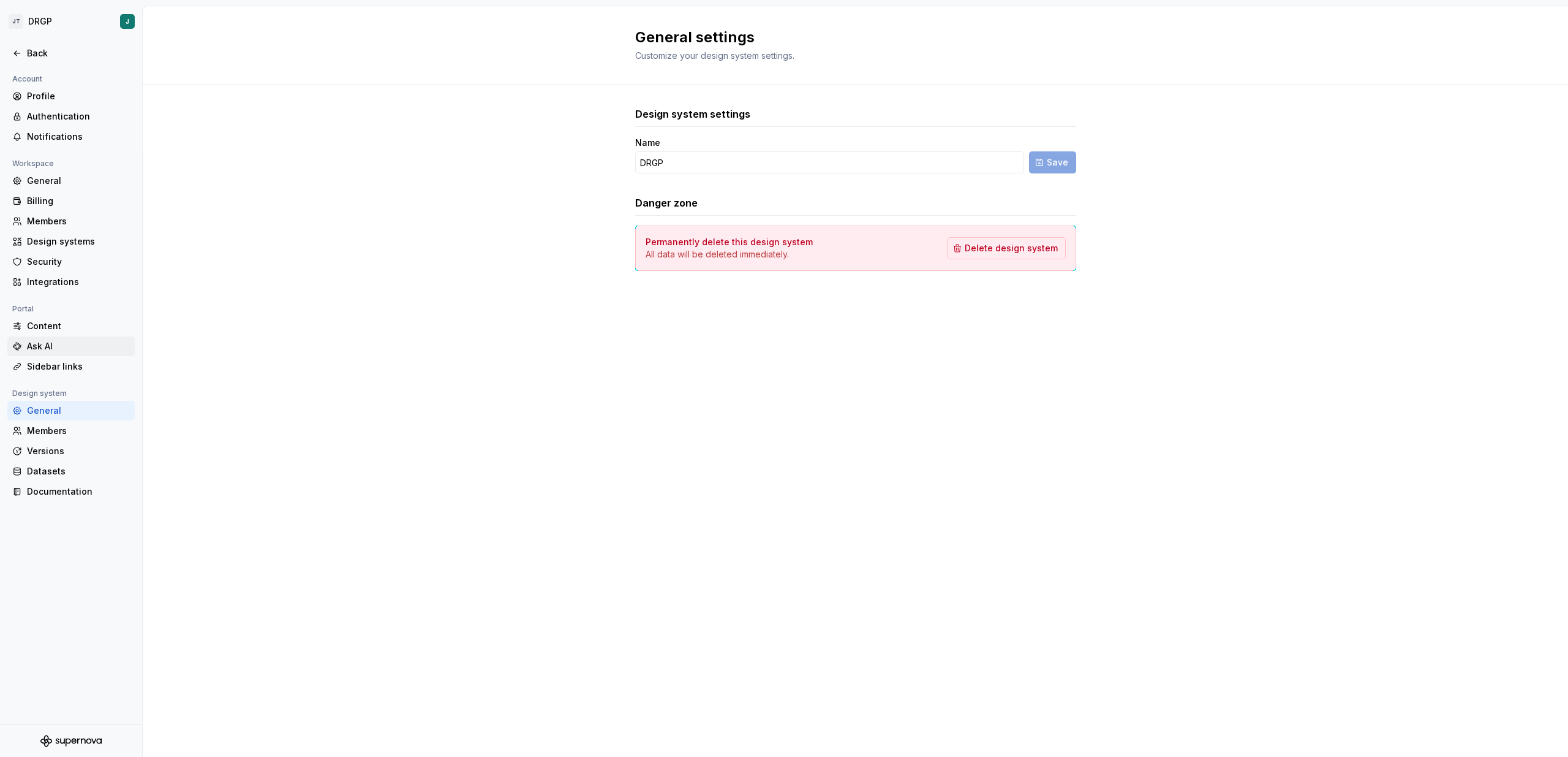
click at [50, 348] on div "Ask AI" at bounding box center [79, 346] width 103 height 12
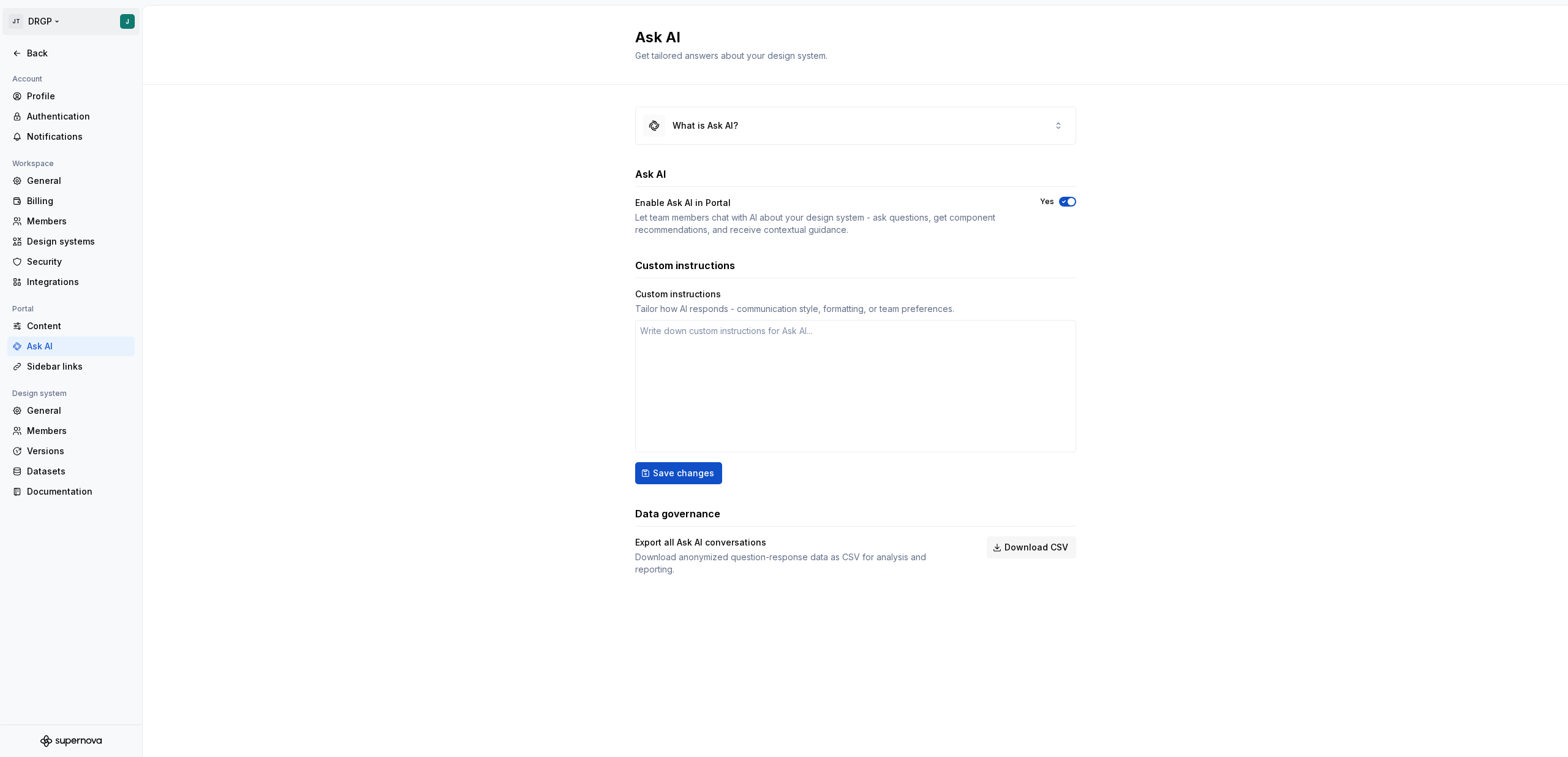
click at [18, 19] on html "JT DRGP J Back Account Profile Authentication Notifications Workspace General B…" at bounding box center [784, 378] width 1568 height 757
click at [35, 105] on div "Daily credits" at bounding box center [74, 107] width 122 height 12
click at [54, 114] on div "Authentication" at bounding box center [79, 116] width 103 height 12
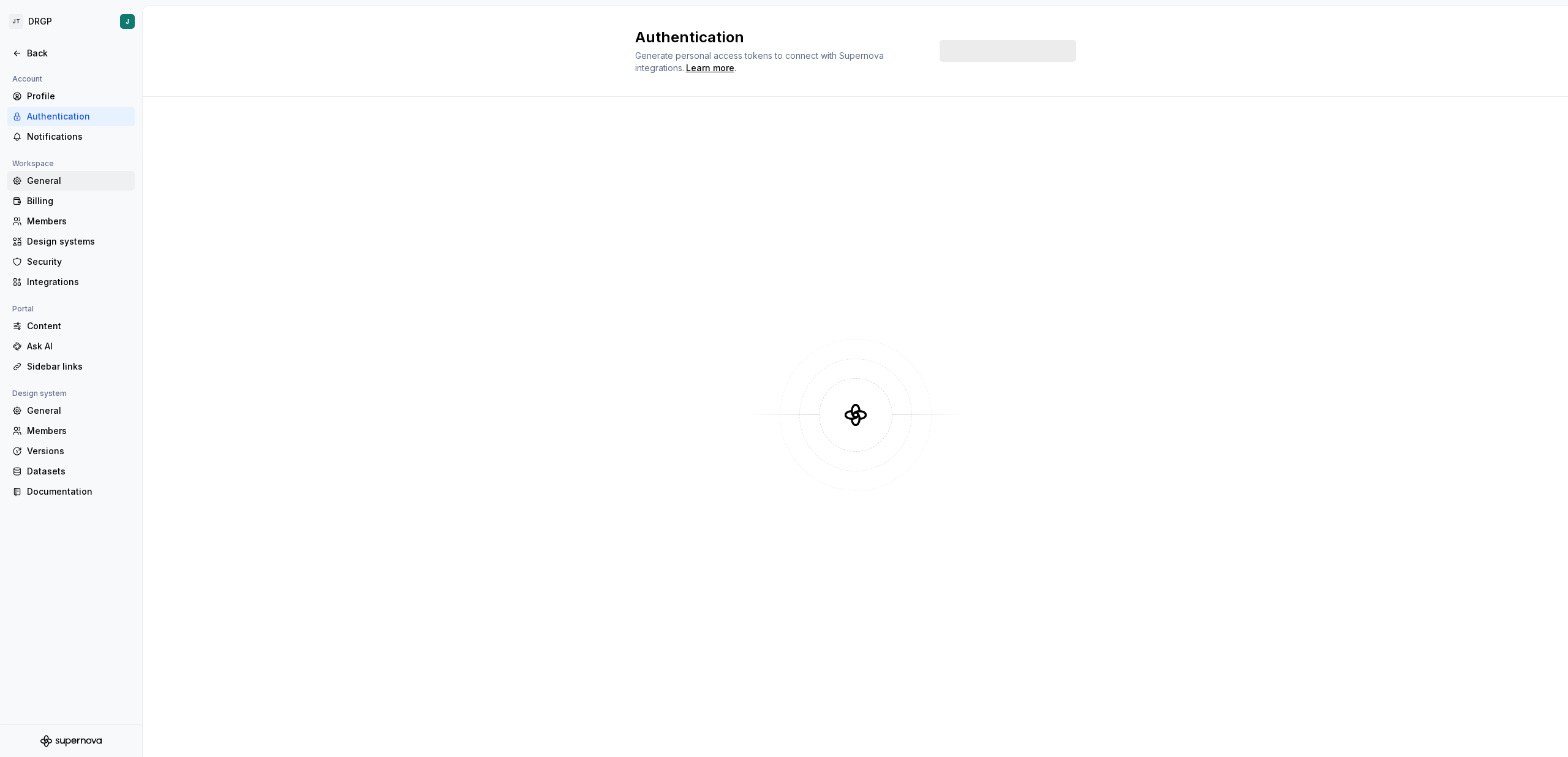
click at [40, 173] on div "General" at bounding box center [71, 180] width 127 height 19
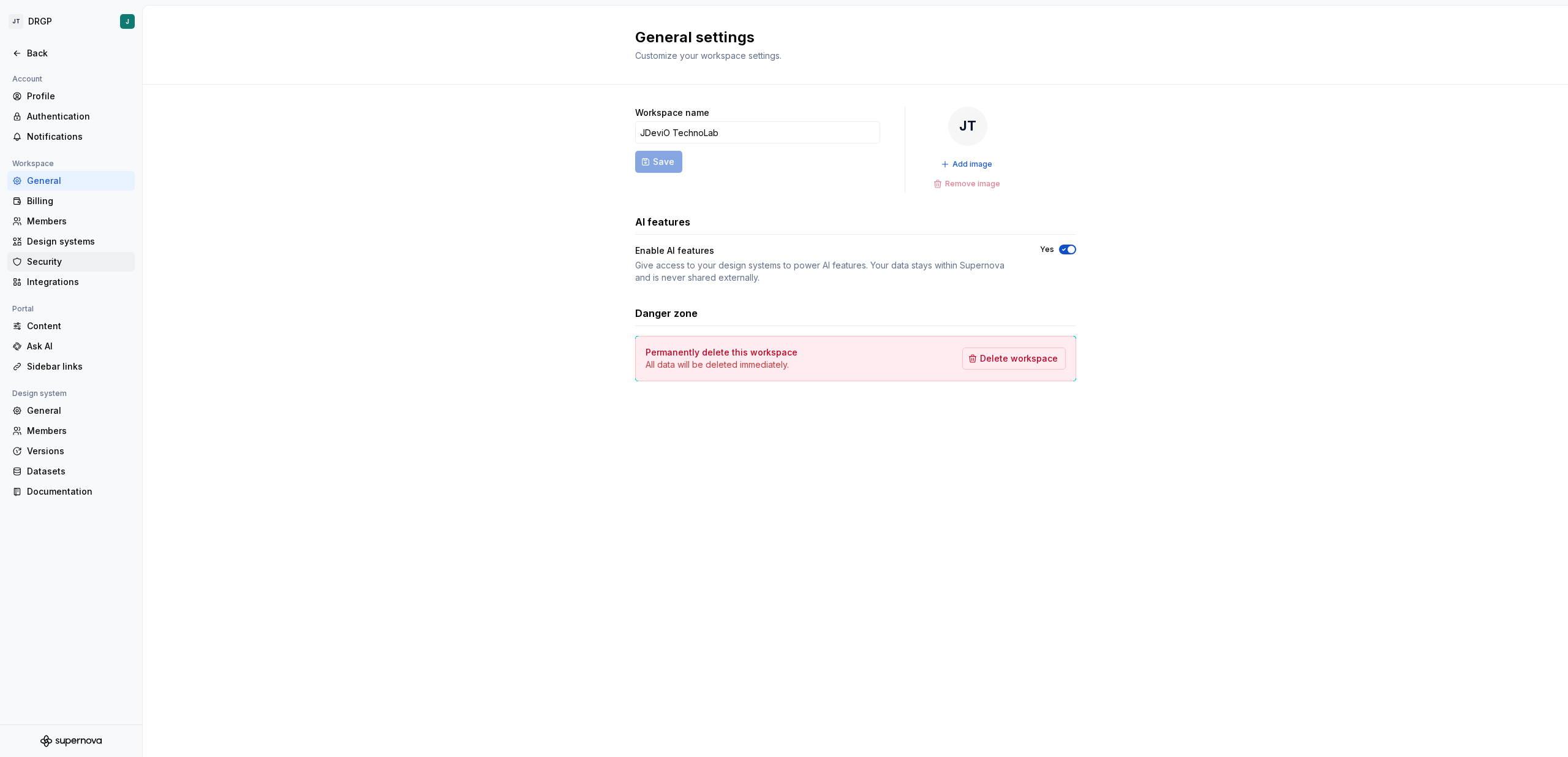
click at [50, 267] on div "Security" at bounding box center [79, 261] width 103 height 12
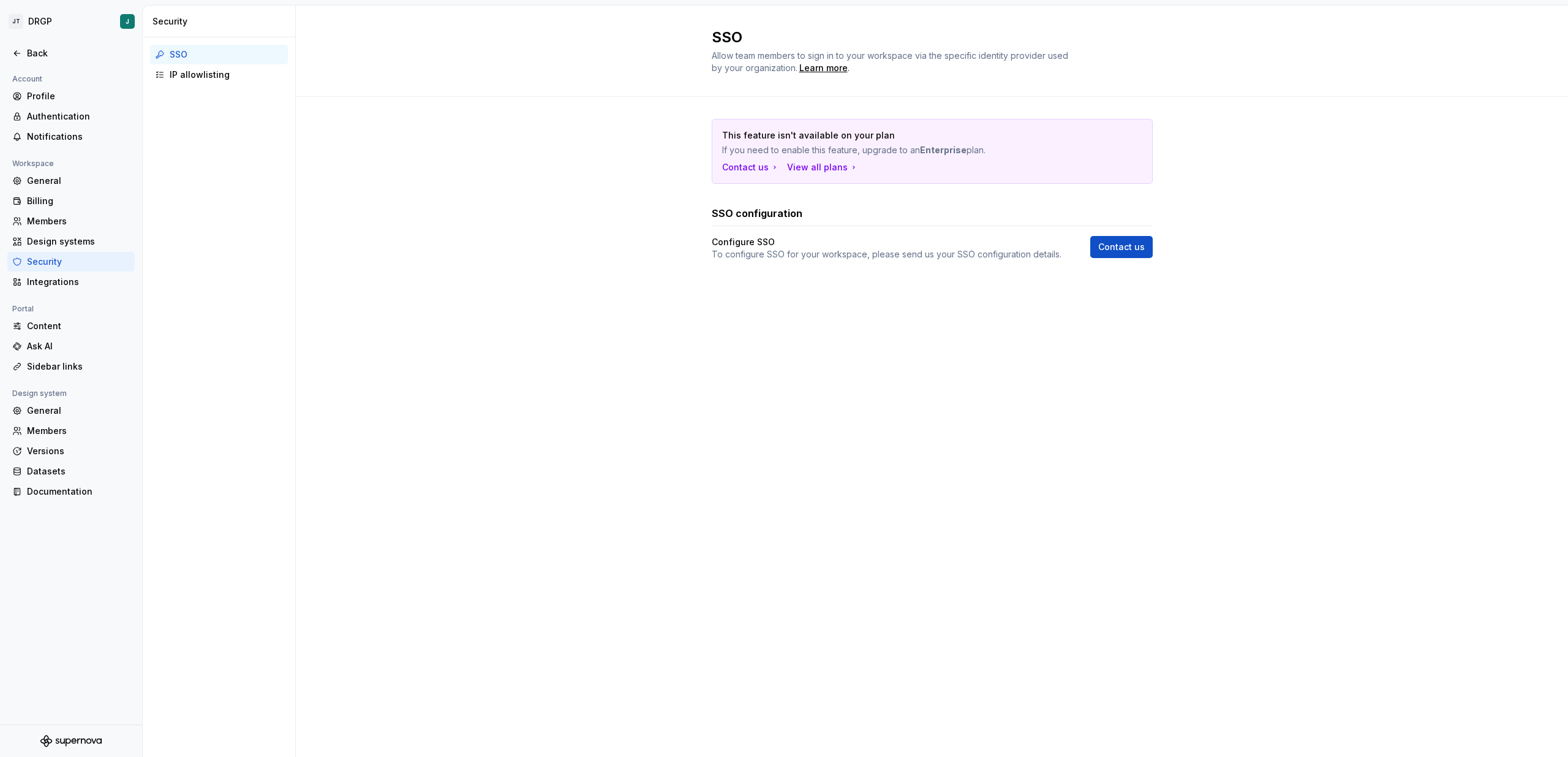
click at [70, 292] on div "Account Profile Authentication Notifications Workspace General Billing Members …" at bounding box center [71, 290] width 142 height 437
click at [35, 328] on div "Content" at bounding box center [79, 326] width 103 height 12
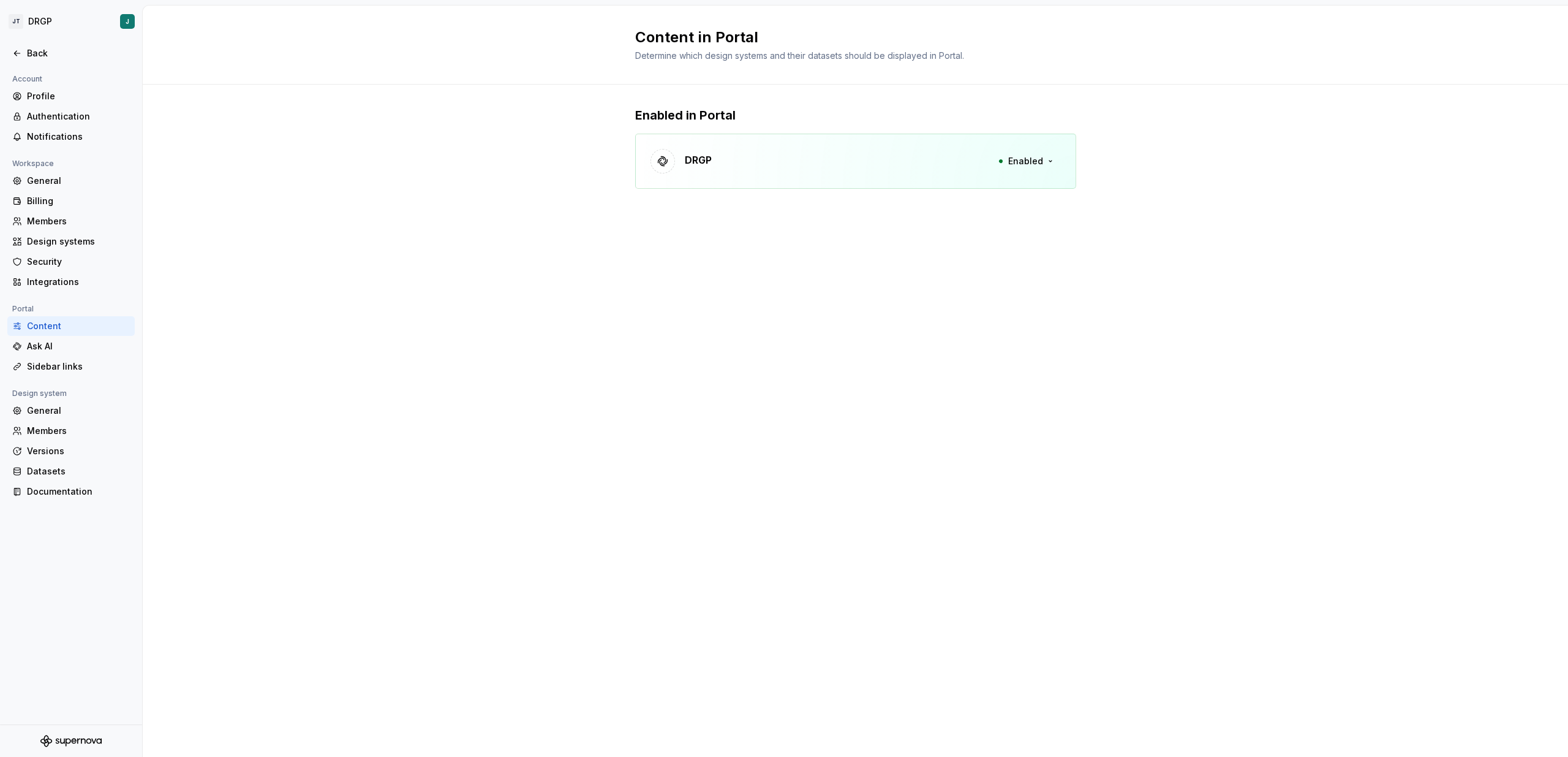
click at [823, 157] on div "DRGP Enabled" at bounding box center [856, 161] width 441 height 56
click at [1006, 161] on button "Enabled" at bounding box center [1025, 161] width 71 height 22
click at [849, 158] on div "DRGP Enabled" at bounding box center [856, 161] width 441 height 56
click at [25, 47] on div "Back" at bounding box center [71, 53] width 117 height 12
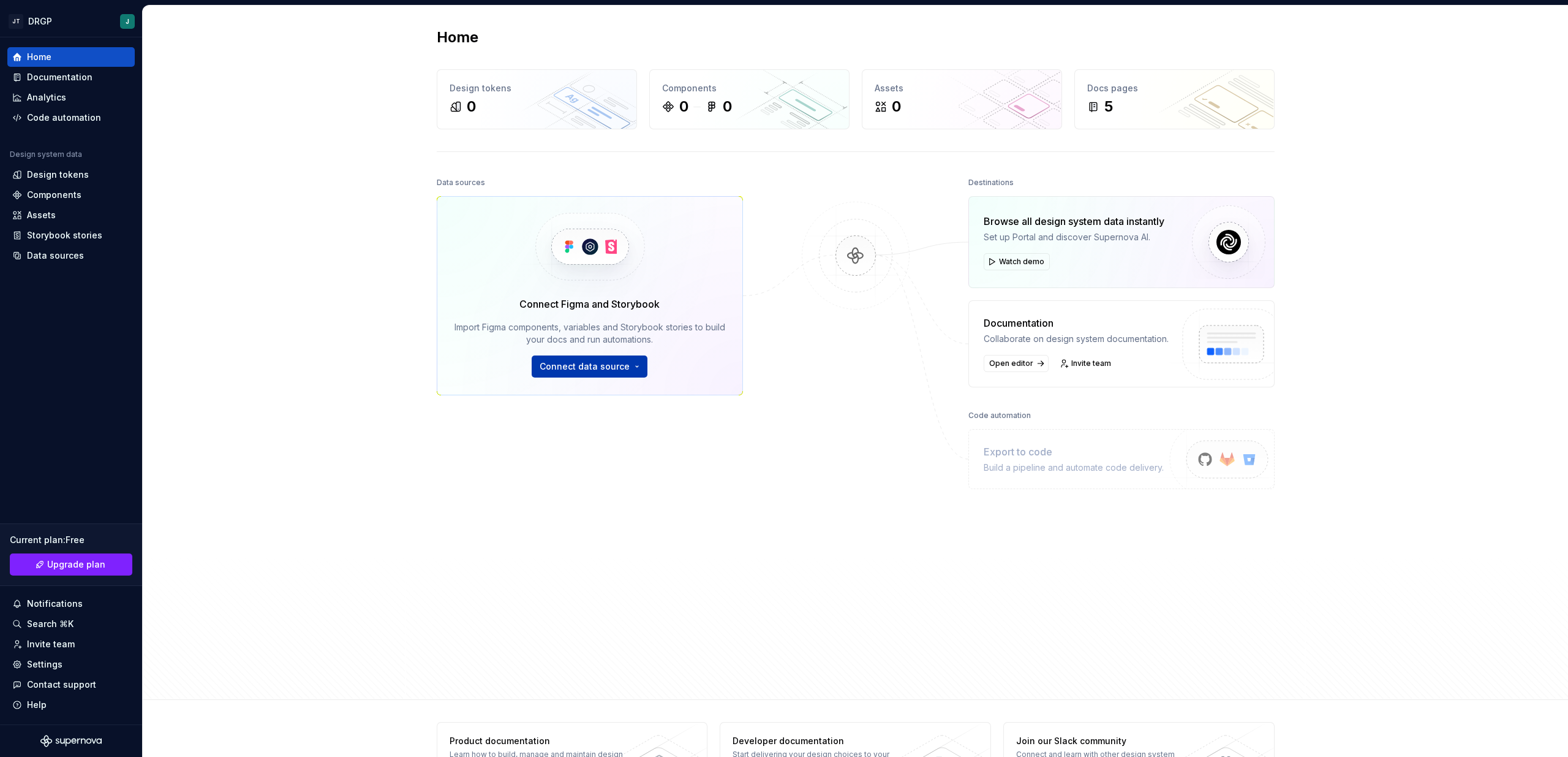
click at [569, 361] on span "Connect data source" at bounding box center [585, 366] width 90 height 12
drag, startPoint x: 561, startPoint y: 394, endPoint x: 564, endPoint y: 480, distance: 86.1
click at [564, 480] on div "Figma library Import styles, components and icons. Storybook Import components …" at bounding box center [616, 435] width 170 height 112
click at [564, 477] on p "Import variables as design tokens." at bounding box center [616, 479] width 125 height 10
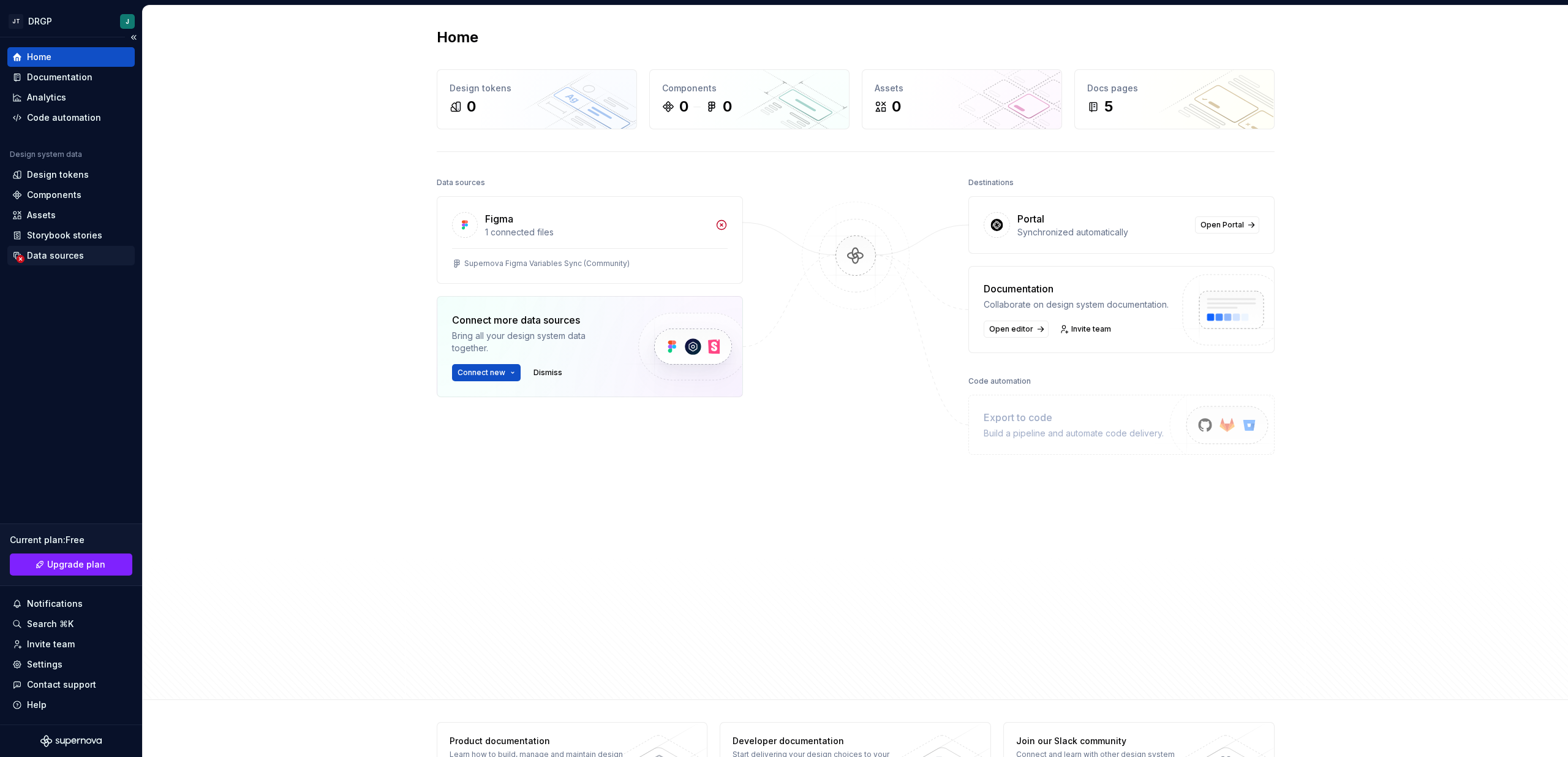
click at [52, 261] on div "Data sources" at bounding box center [55, 255] width 57 height 12
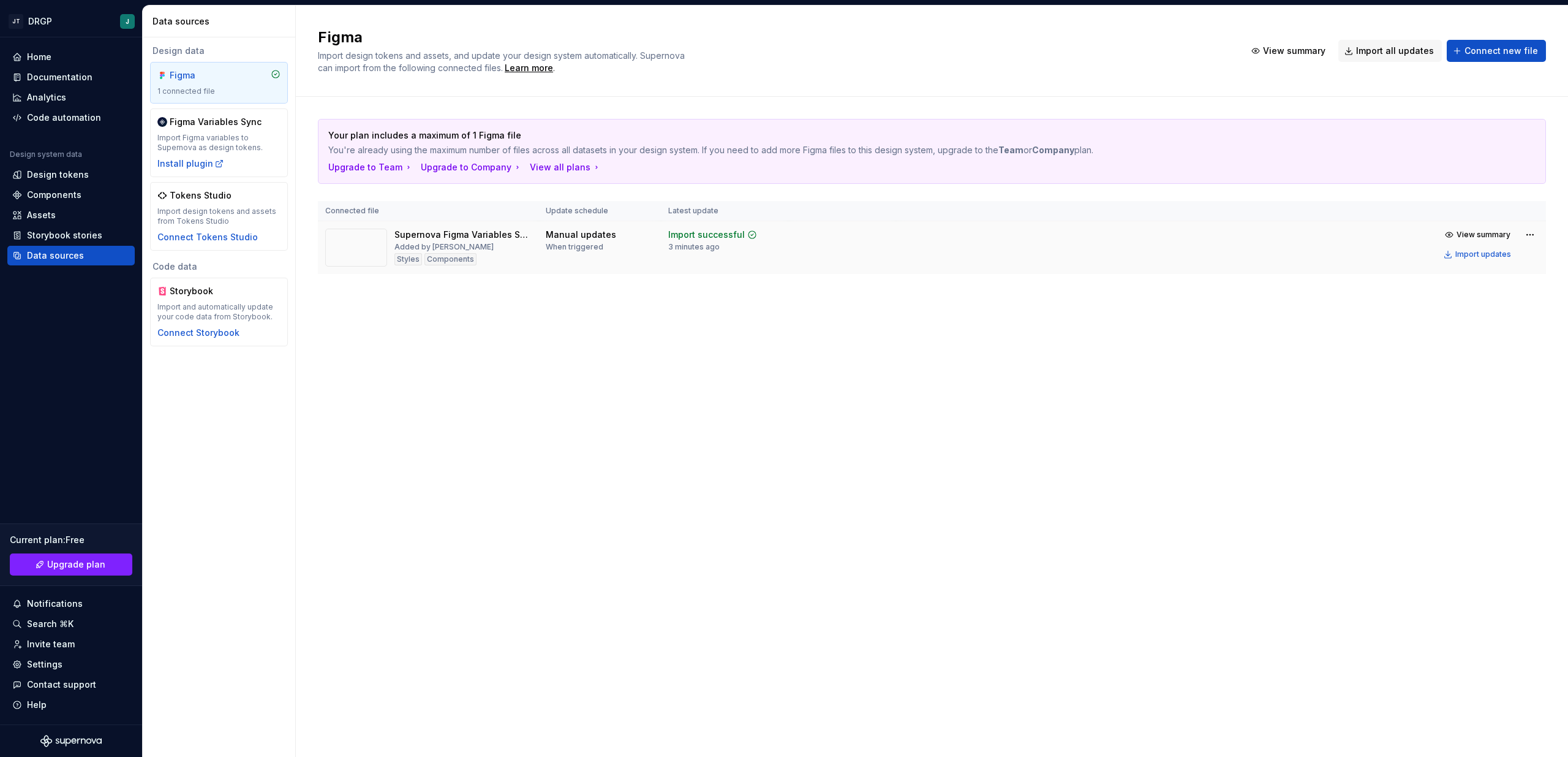
click at [538, 230] on td "Manual updates When triggered" at bounding box center [599, 248] width 122 height 53
click at [1450, 236] on button "View summary" at bounding box center [1478, 234] width 76 height 17
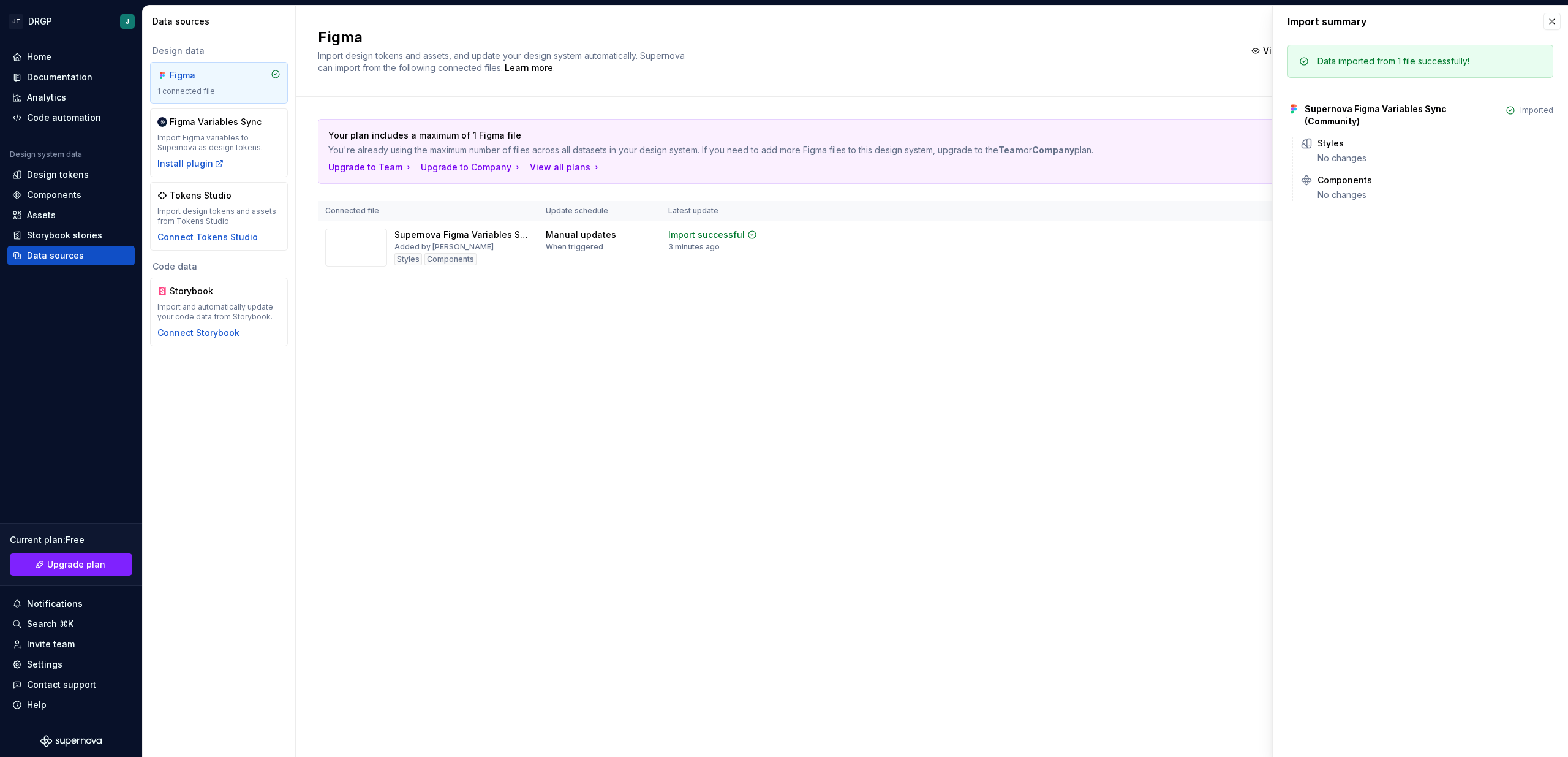
click at [1447, 235] on div "Import summary Import summary Data imported from 1 file successfully! Supernova…" at bounding box center [1420, 381] width 295 height 751
drag, startPoint x: 1447, startPoint y: 235, endPoint x: 1065, endPoint y: 284, distance: 385.1
click at [1131, 275] on body "JT DRGP J Home Documentation Analytics Code automation Design system data Desig…" at bounding box center [784, 378] width 1568 height 757
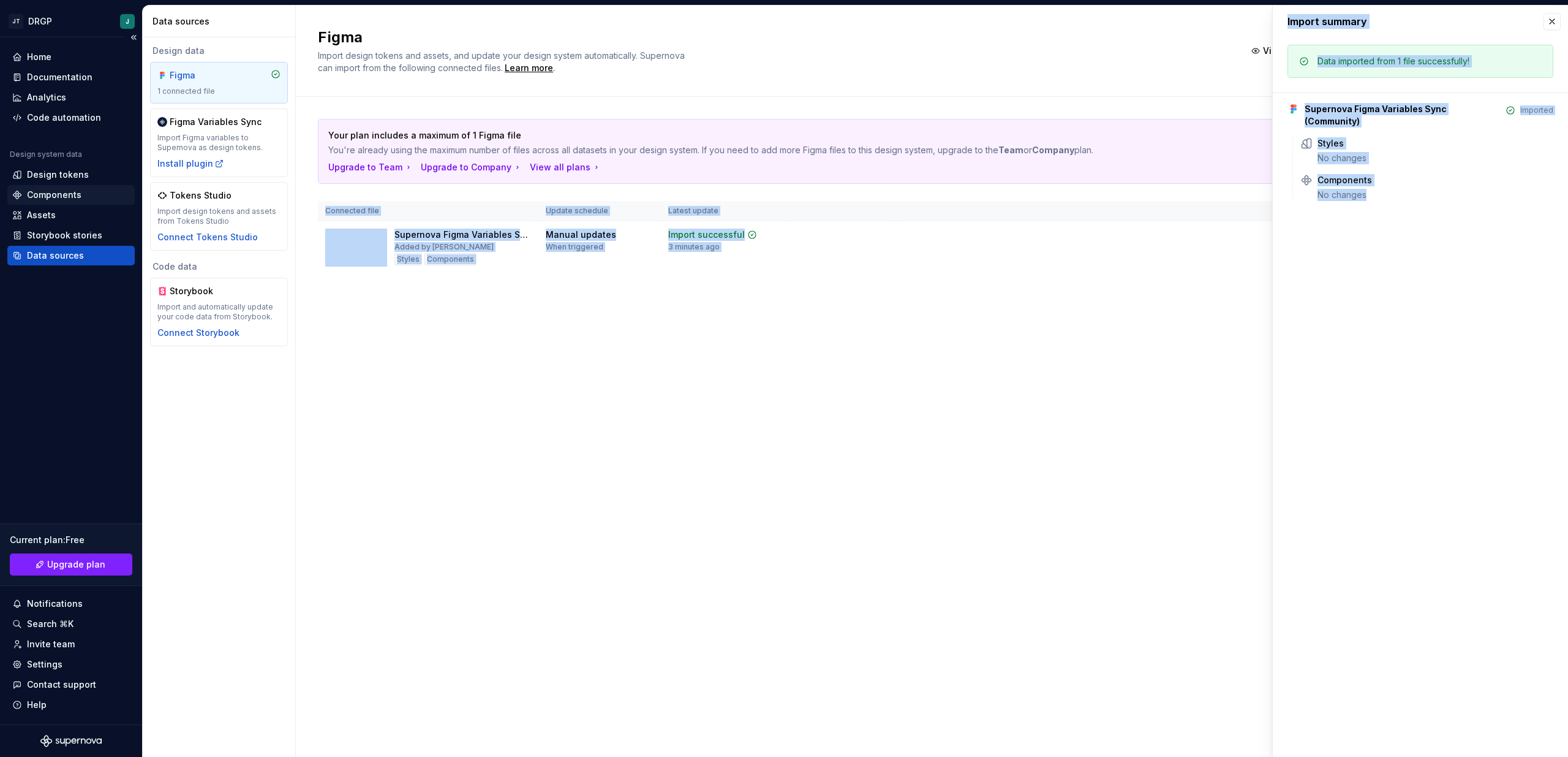
click at [37, 196] on div "Components" at bounding box center [55, 195] width 55 height 12
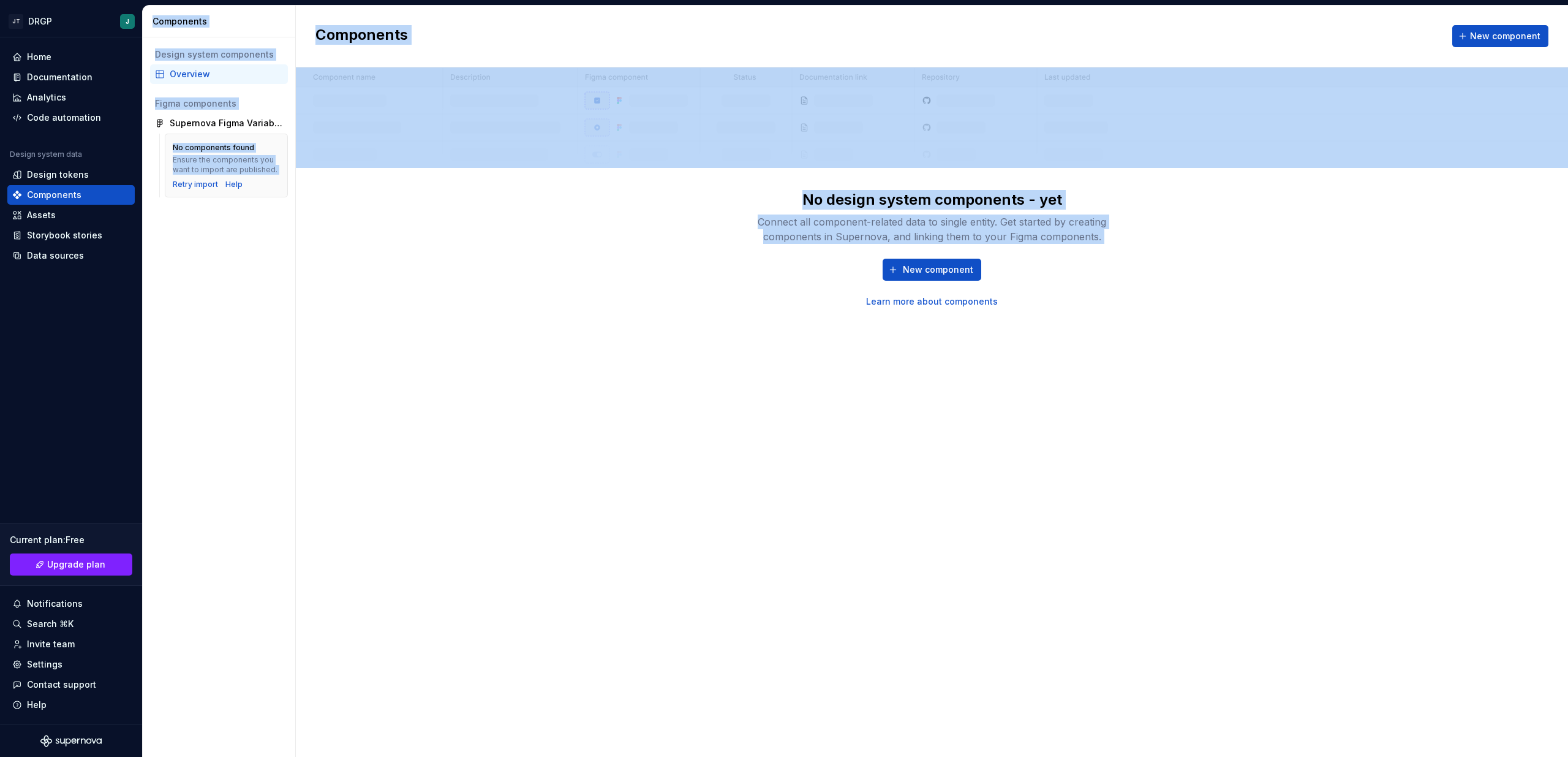
click at [739, 240] on div "Connect all component-related data to single entity. Get started by creating co…" at bounding box center [931, 229] width 392 height 30
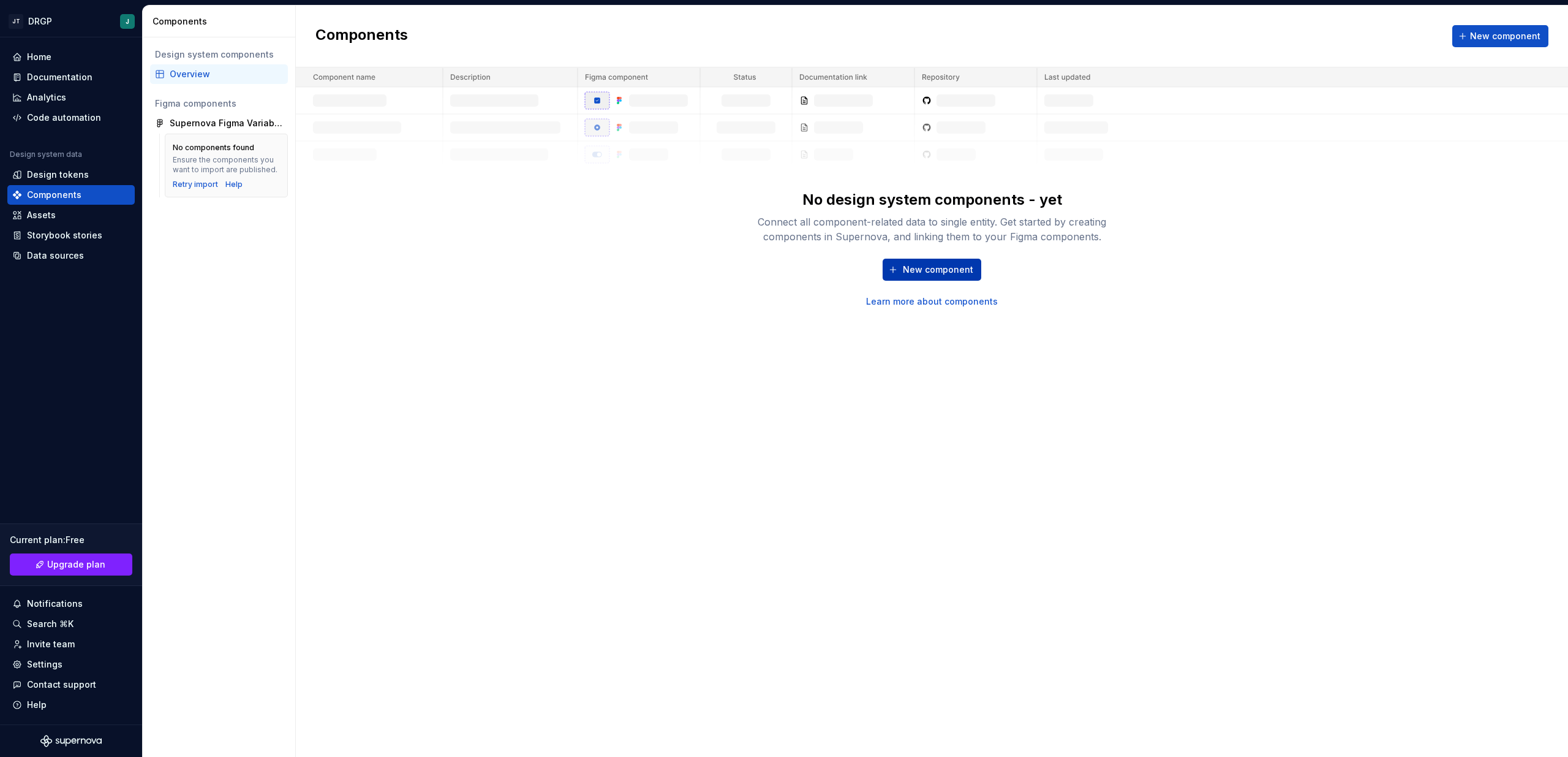
click at [919, 271] on span "New component" at bounding box center [938, 269] width 71 height 12
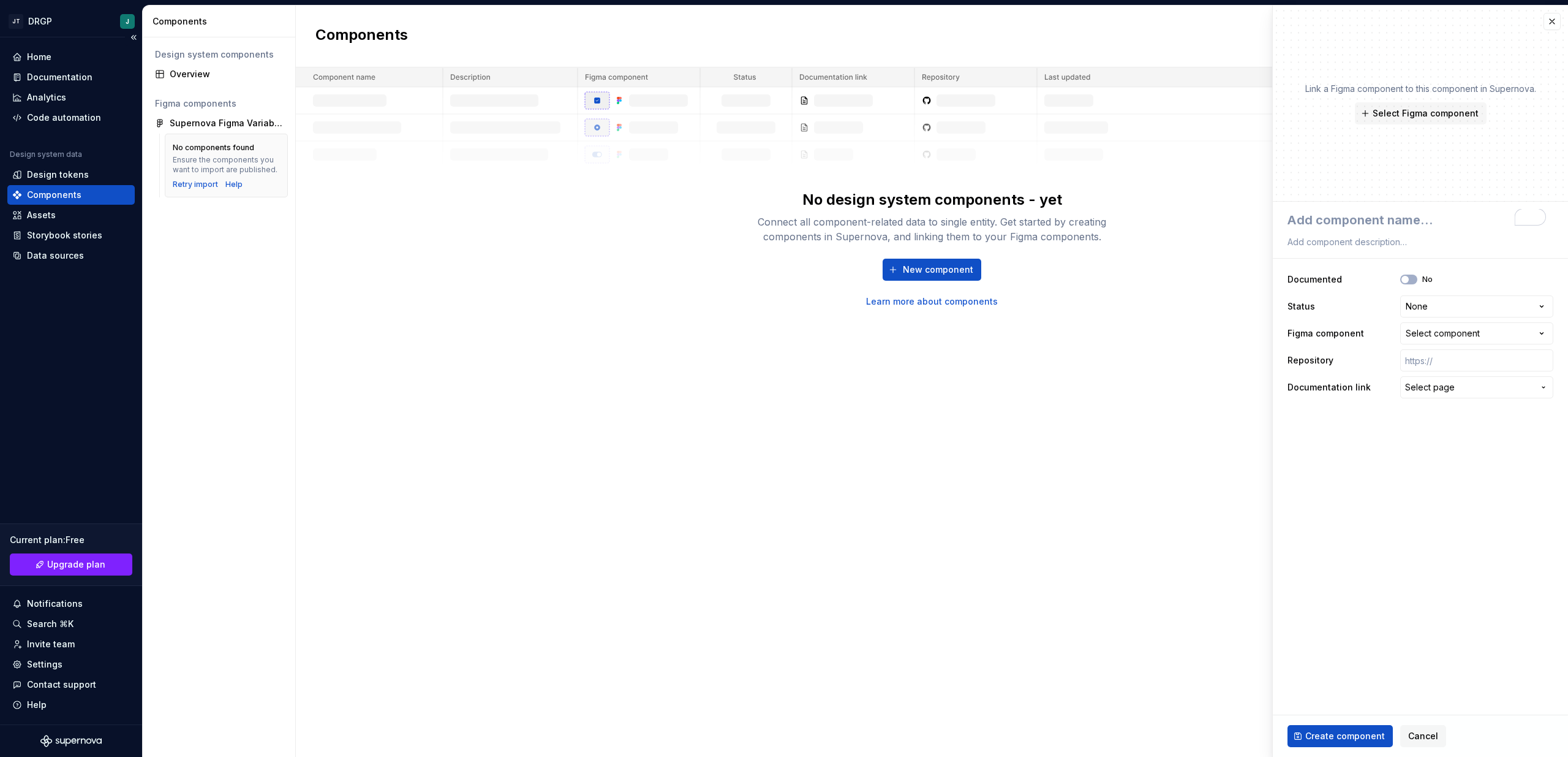
type textarea "*"
